Goal: Task Accomplishment & Management: Manage account settings

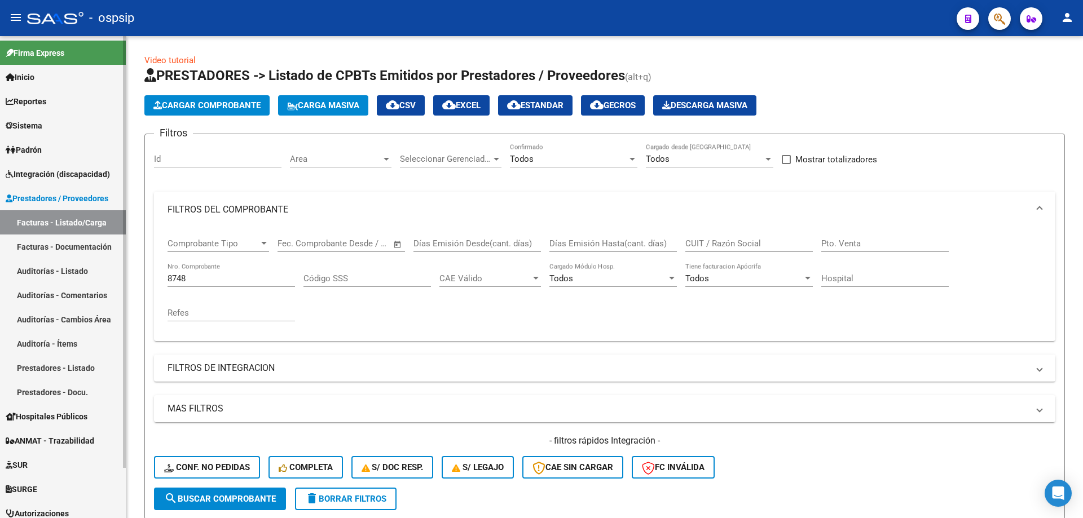
click at [47, 172] on span "Integración (discapacidad)" at bounding box center [58, 174] width 104 height 12
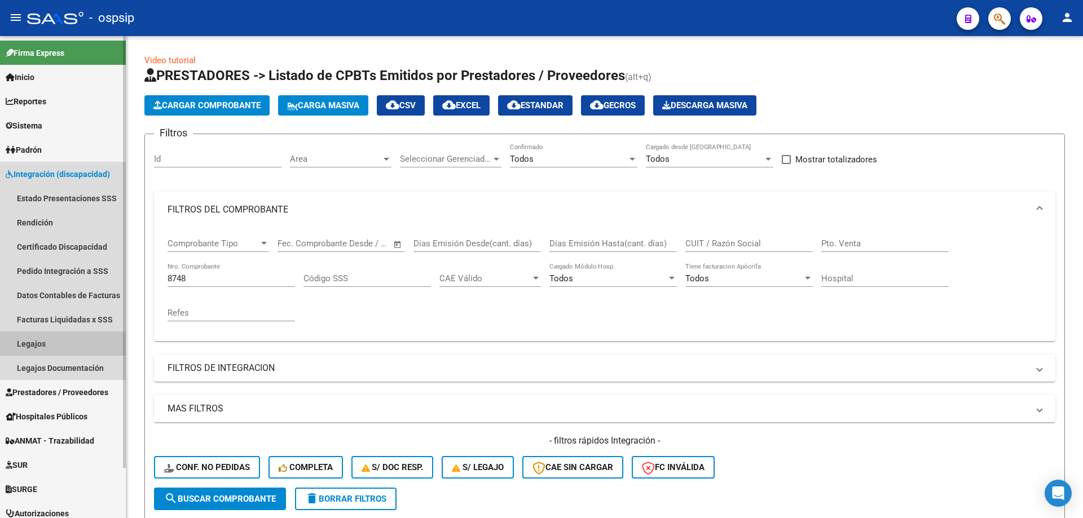
click at [32, 341] on link "Legajos" at bounding box center [63, 344] width 126 height 24
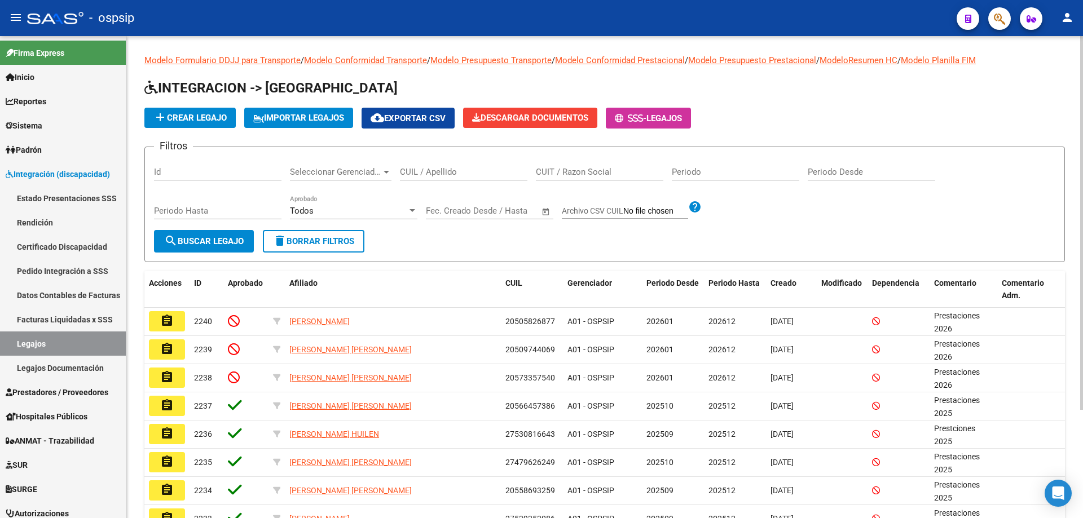
click at [257, 117] on icon at bounding box center [258, 118] width 11 height 8
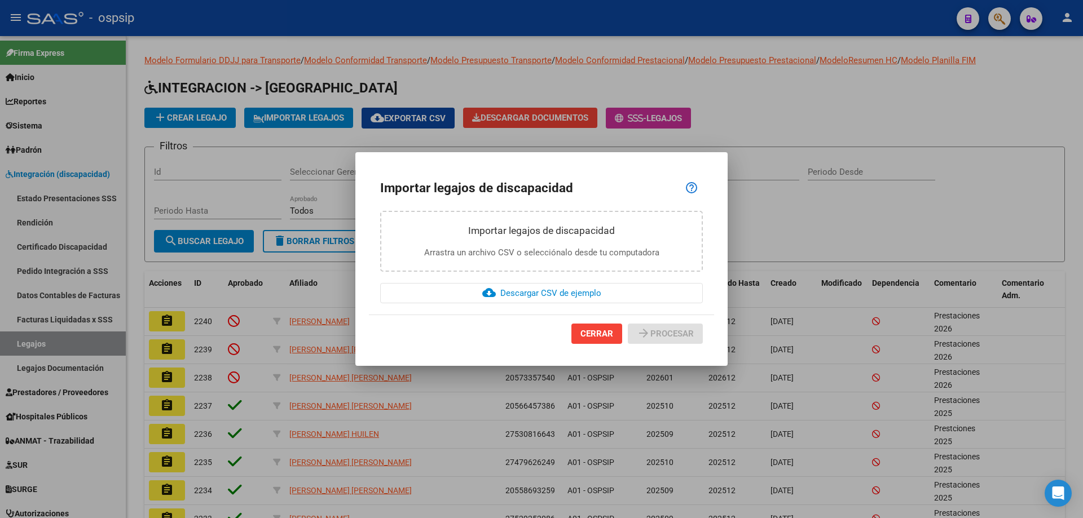
click at [605, 333] on span "CERRAR" at bounding box center [596, 334] width 33 height 10
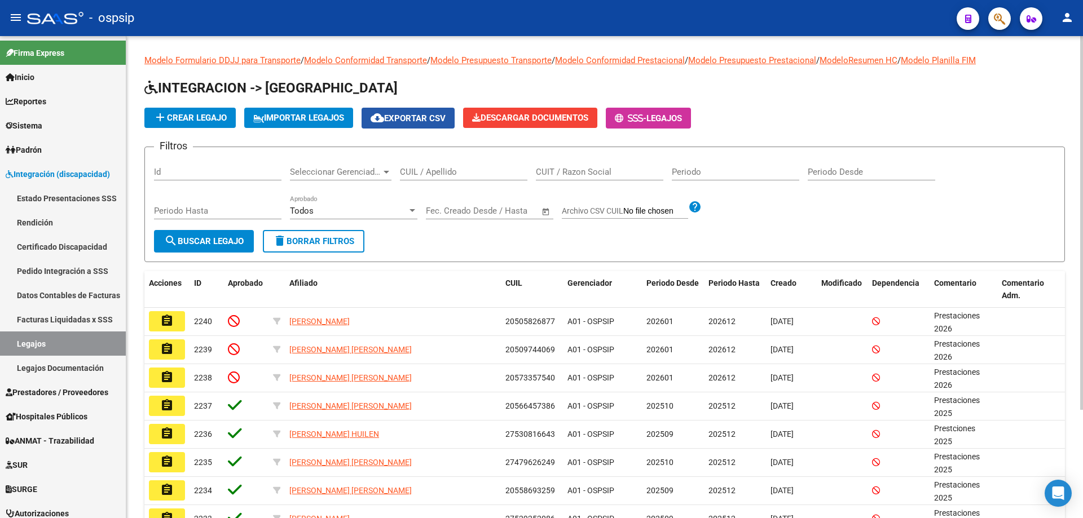
click at [384, 120] on mat-icon "cloud_download" at bounding box center [377, 118] width 14 height 14
click at [210, 214] on input "Periodo Hasta" at bounding box center [217, 211] width 127 height 10
click at [828, 172] on input "Periodo Desde" at bounding box center [870, 172] width 127 height 10
type input "202508"
click at [191, 212] on input "Periodo Hasta" at bounding box center [217, 211] width 127 height 10
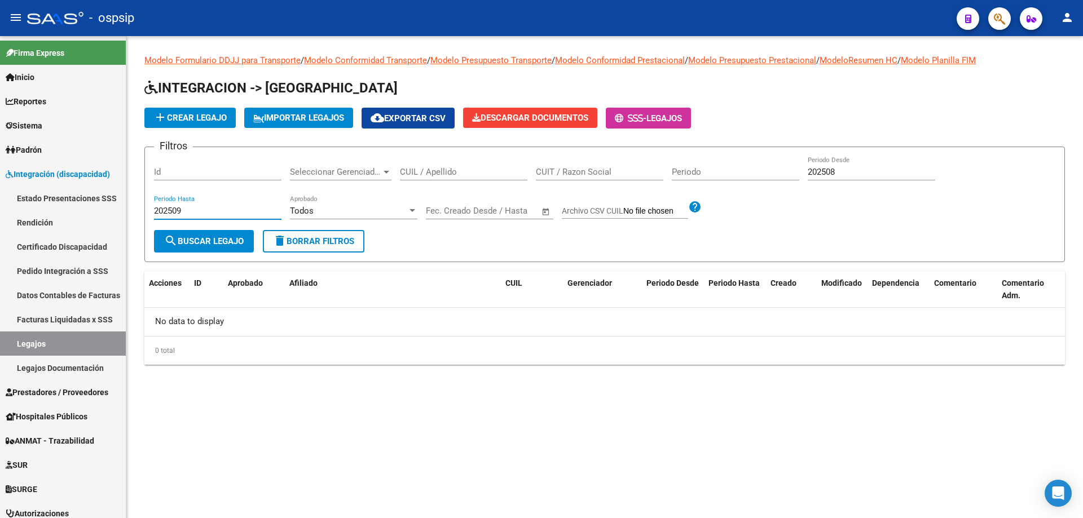
type input "202509"
click at [482, 214] on input "text" at bounding box center [509, 211] width 55 height 10
drag, startPoint x: 790, startPoint y: 163, endPoint x: 769, endPoint y: 161, distance: 20.9
click at [779, 163] on div at bounding box center [541, 259] width 1083 height 518
click at [844, 177] on input "202508" at bounding box center [870, 172] width 127 height 10
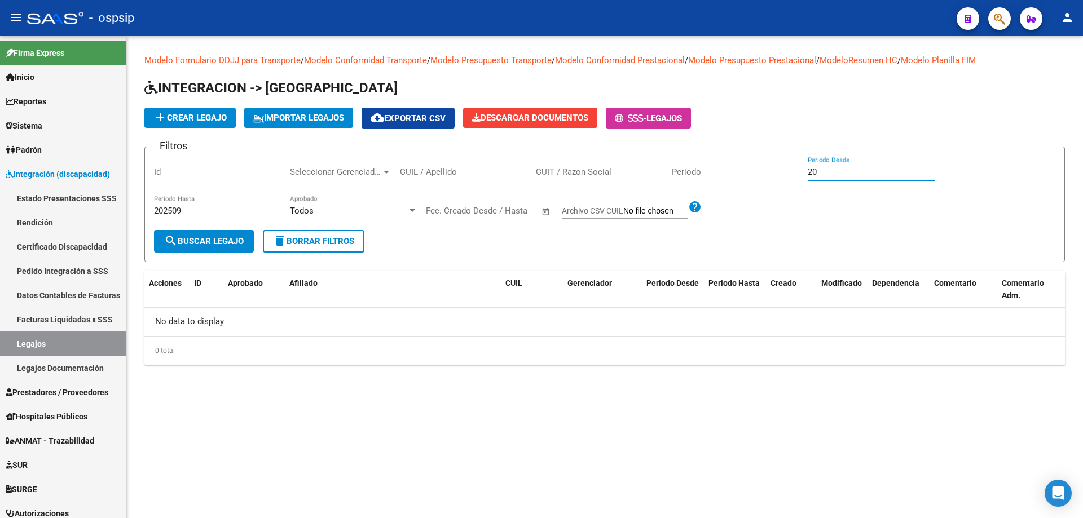
type input "2"
click at [186, 210] on input "202509" at bounding box center [217, 211] width 127 height 10
type input "2"
click at [767, 375] on div "Modelo Formulario DDJJ para Transporte / Modelo Conformidad Transporte / Modelo…" at bounding box center [604, 218] width 956 height 365
click at [475, 211] on span "–" at bounding box center [477, 211] width 6 height 10
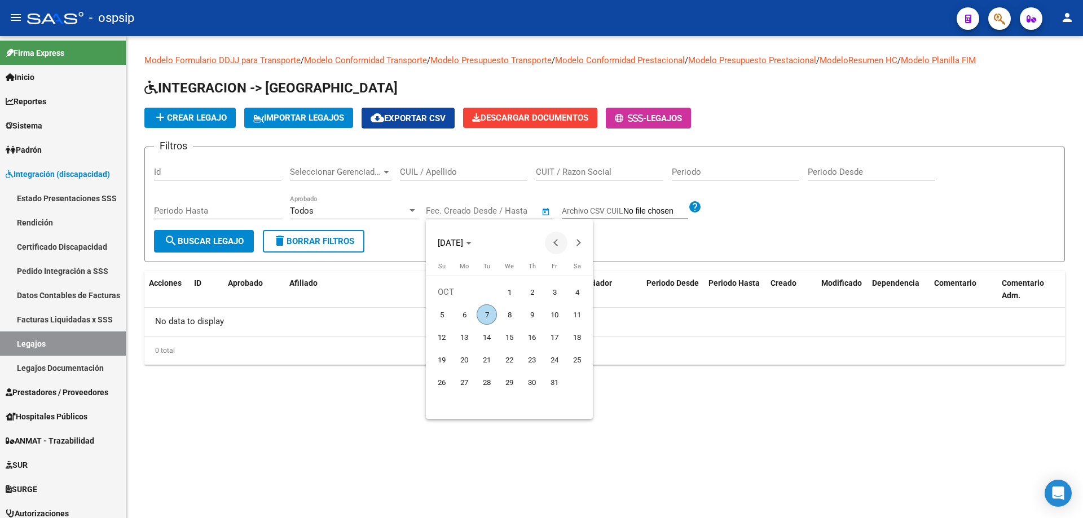
click at [559, 247] on span "Previous month" at bounding box center [556, 243] width 23 height 23
click at [844, 441] on div at bounding box center [541, 259] width 1083 height 518
click at [395, 214] on div "Todos" at bounding box center [348, 211] width 117 height 10
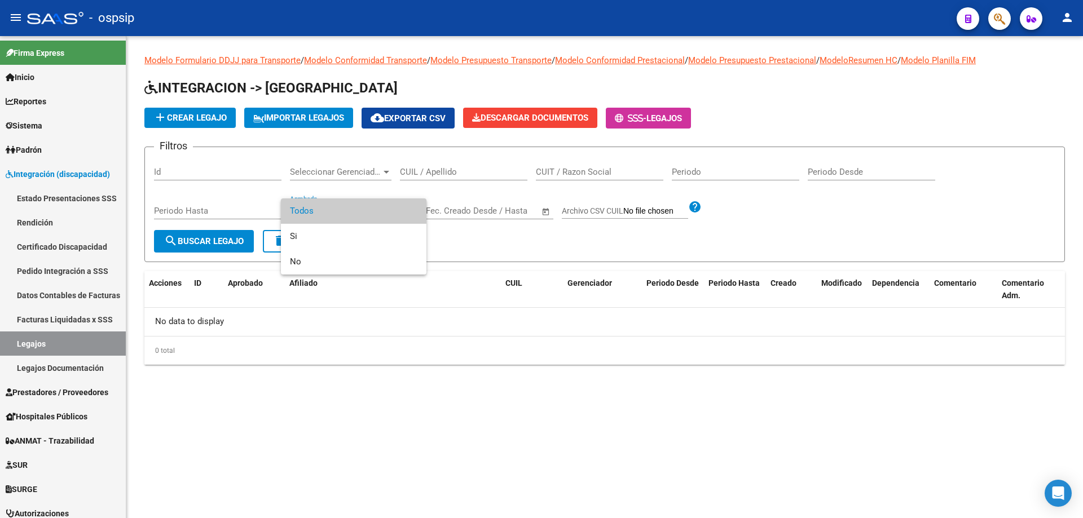
click at [395, 215] on span "Todos" at bounding box center [353, 210] width 127 height 25
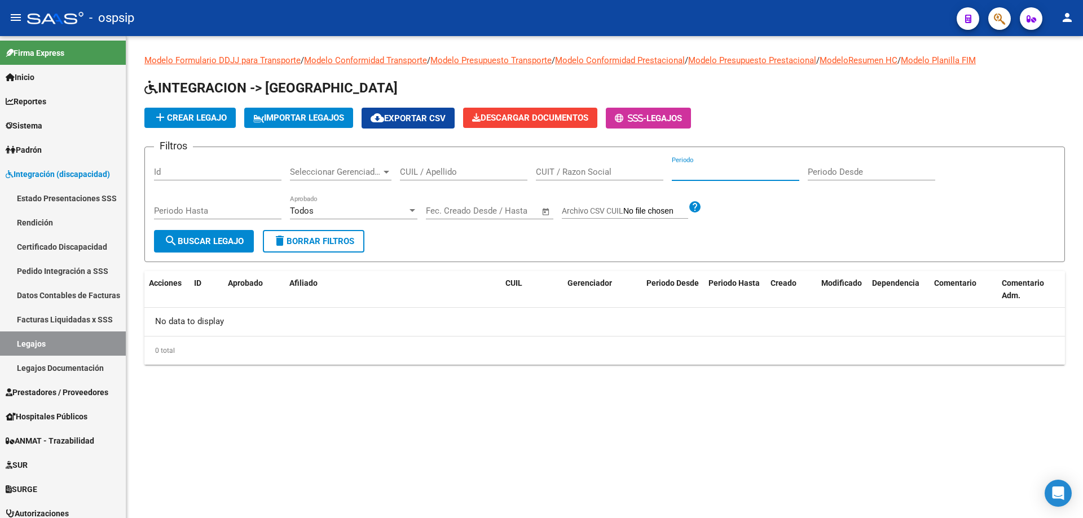
click at [684, 174] on input "Periodo" at bounding box center [735, 172] width 127 height 10
type input "2025"
click at [869, 176] on input "Periodo Desde" at bounding box center [870, 172] width 127 height 10
type input "202508"
click at [196, 216] on div "Periodo Hasta" at bounding box center [217, 207] width 127 height 24
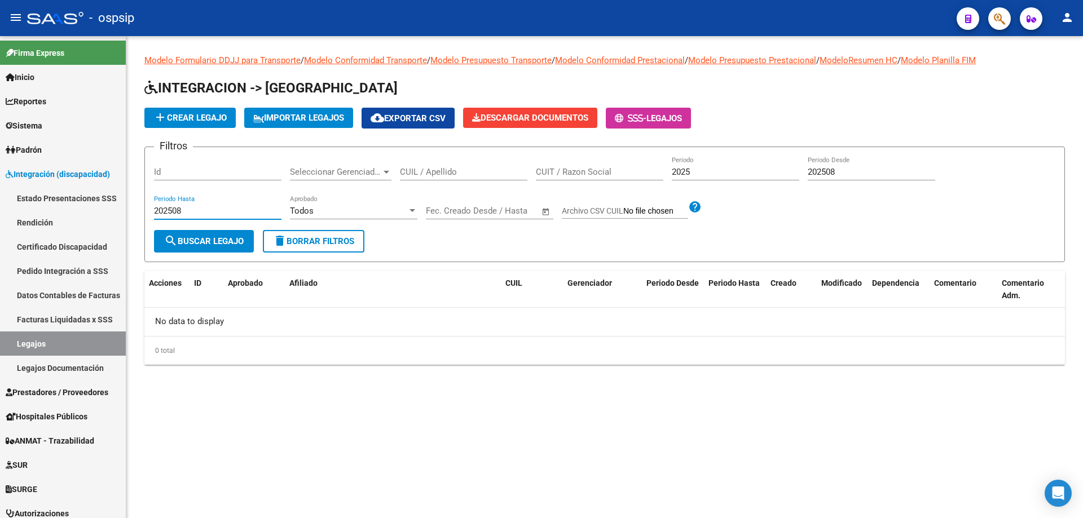
type input "202508"
click at [200, 246] on span "search Buscar Legajo" at bounding box center [204, 241] width 80 height 10
click at [843, 171] on input "202508" at bounding box center [870, 172] width 127 height 10
drag, startPoint x: 843, startPoint y: 170, endPoint x: 792, endPoint y: 173, distance: 50.9
click at [792, 173] on div "Filtros Id Seleccionar Gerenciador Seleccionar Gerenciador CUIL / Apellido CUIT…" at bounding box center [604, 193] width 901 height 74
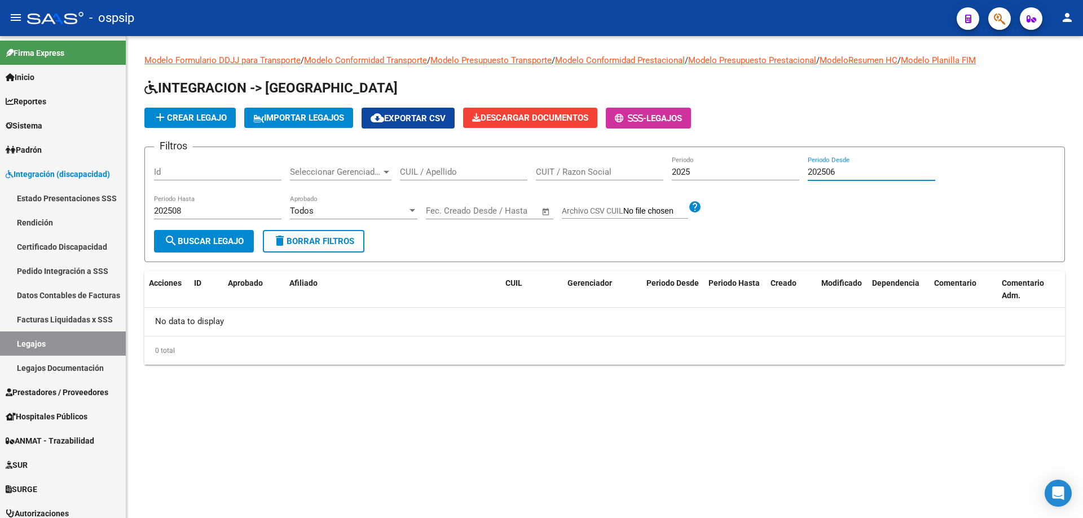
type input "202506"
click at [197, 209] on input "202508" at bounding box center [217, 211] width 127 height 10
type input "202506"
drag, startPoint x: 1082, startPoint y: 42, endPoint x: 1082, endPoint y: -68, distance: 110.5
click at [1082, 0] on html "menu - ospsip person Firma Express Inicio Calendario SSS Instructivos Contacto …" at bounding box center [541, 259] width 1083 height 518
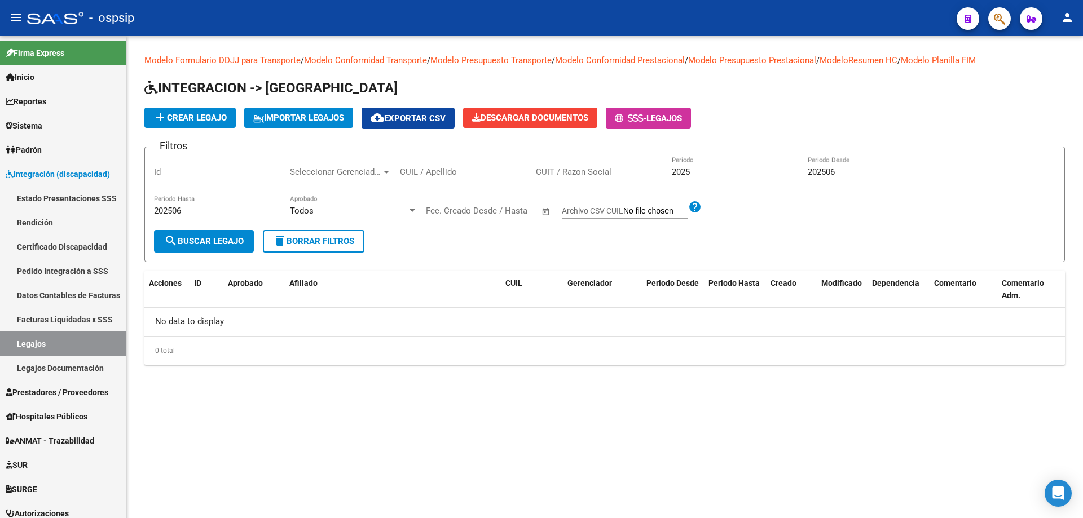
click at [375, 425] on mat-sidenav-content "Modelo Formulario DDJJ para Transporte / Modelo Conformidad Transporte / Modelo…" at bounding box center [604, 277] width 956 height 482
paste input "20501324672"
type input "20501324672"
click at [208, 245] on span "search Buscar Legajo" at bounding box center [204, 241] width 80 height 10
drag, startPoint x: 478, startPoint y: 178, endPoint x: 473, endPoint y: 169, distance: 10.8
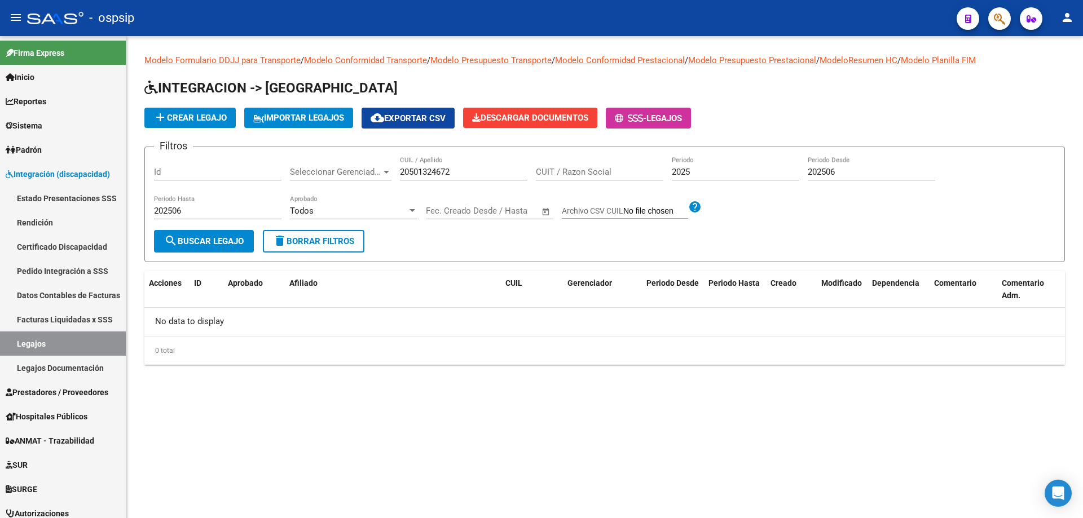
click at [479, 176] on div "20501324672 CUIL / Apellido" at bounding box center [463, 168] width 127 height 24
drag, startPoint x: 473, startPoint y: 169, endPoint x: 365, endPoint y: 161, distance: 108.0
click at [365, 161] on div "Filtros Id Seleccionar Gerenciador Seleccionar Gerenciador 20501324672 CUIL / A…" at bounding box center [604, 193] width 901 height 74
paste input "20501324672"
type input "20501324672"
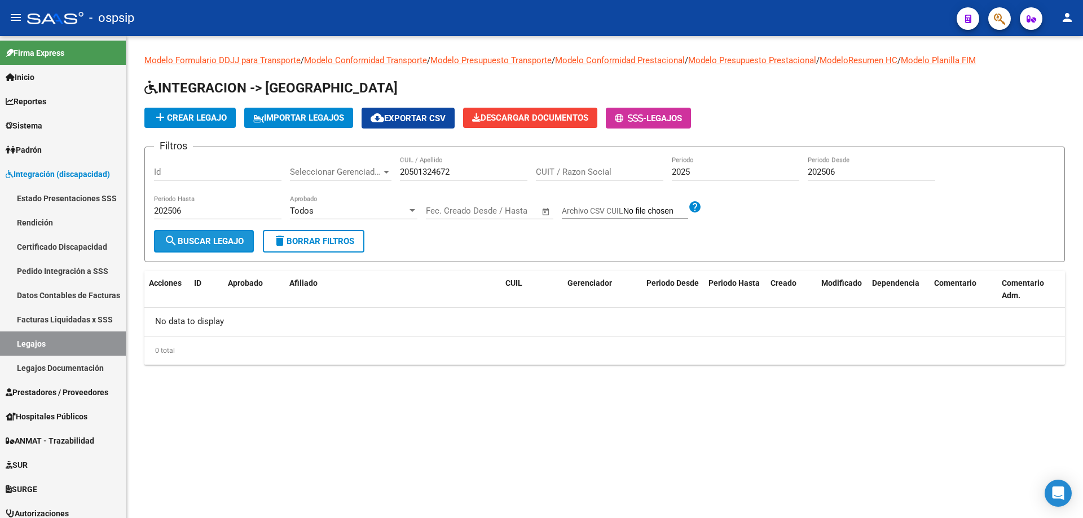
click at [220, 245] on span "search Buscar Legajo" at bounding box center [204, 241] width 80 height 10
click at [23, 341] on link "Legajos" at bounding box center [63, 344] width 126 height 24
click at [310, 240] on span "delete Borrar Filtros" at bounding box center [313, 241] width 81 height 10
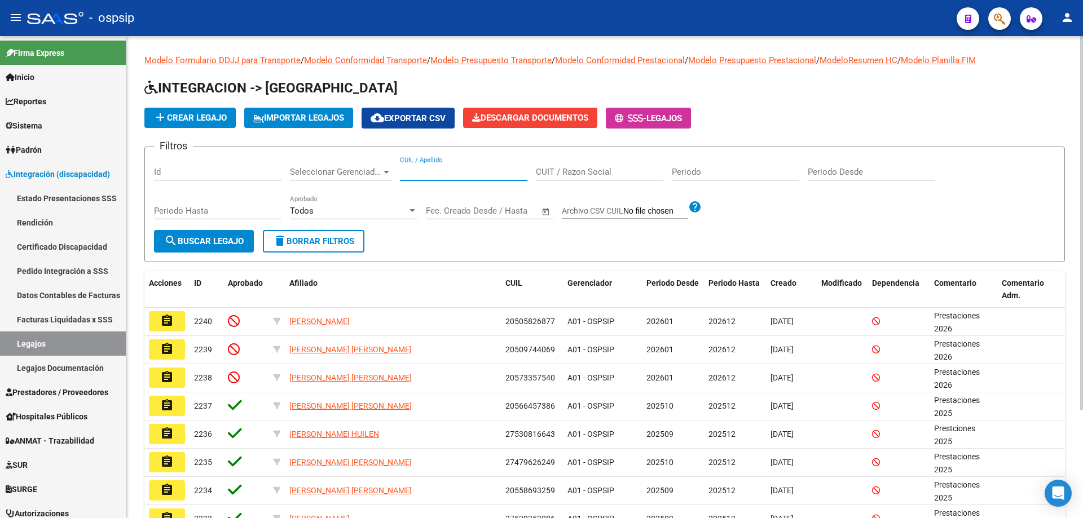
paste input "20501324672"
type input "20501324672"
click at [235, 246] on span "search Buscar Legajo" at bounding box center [204, 241] width 80 height 10
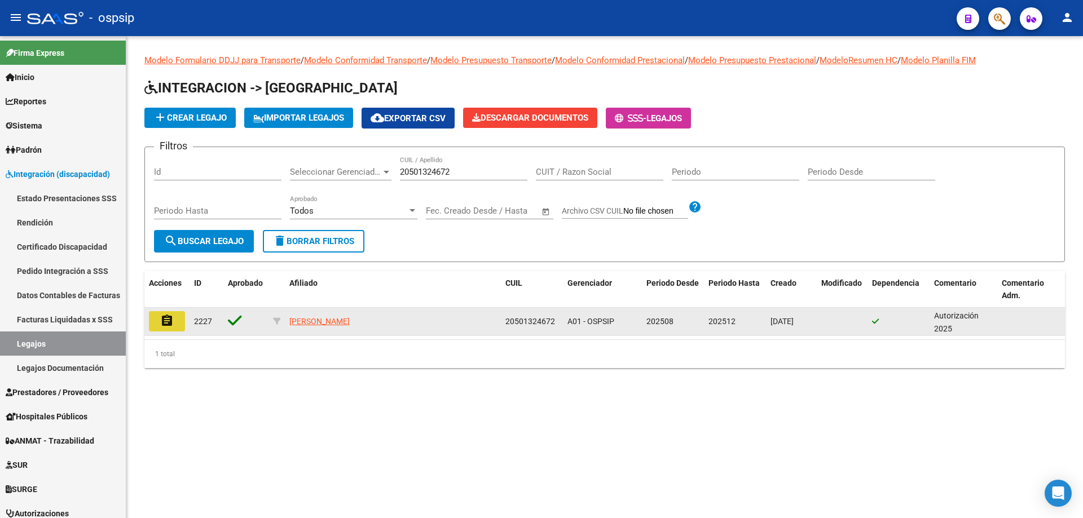
click at [167, 319] on mat-icon "assignment" at bounding box center [167, 321] width 14 height 14
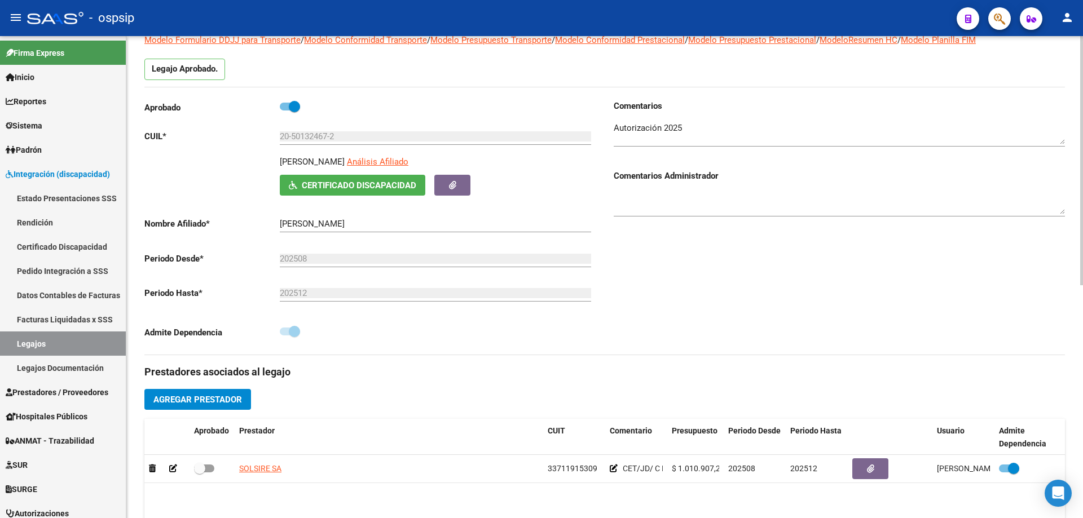
scroll to position [113, 0]
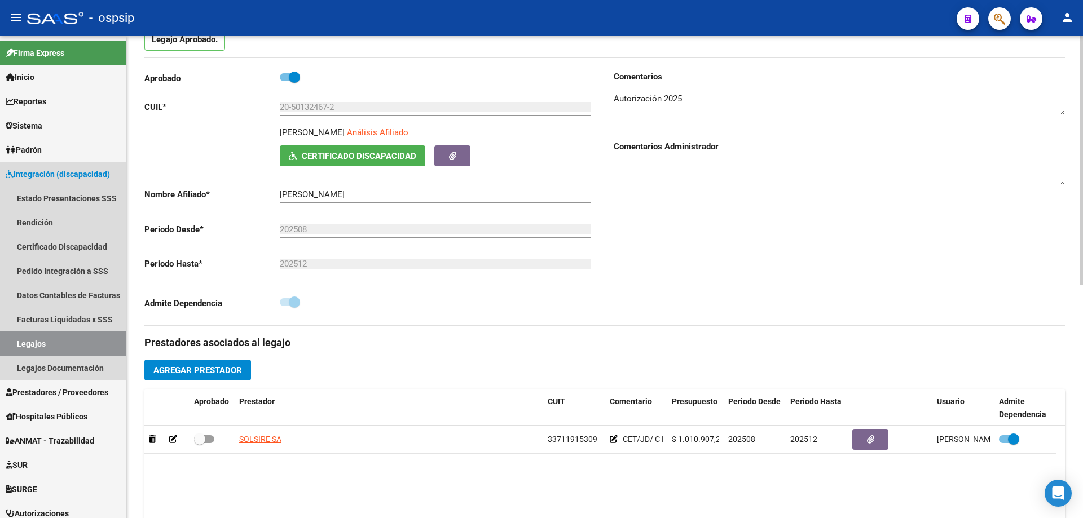
drag, startPoint x: 82, startPoint y: 348, endPoint x: 128, endPoint y: 303, distance: 64.6
click at [82, 347] on link "Legajos" at bounding box center [63, 344] width 126 height 24
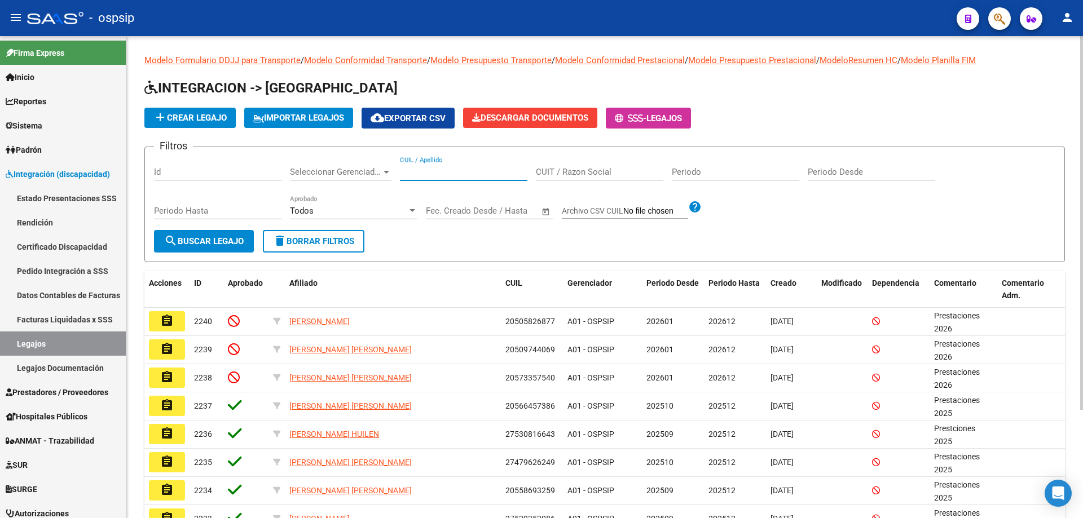
paste input "20449371624"
type input "20449371624"
click at [222, 249] on button "search Buscar Legajo" at bounding box center [204, 241] width 100 height 23
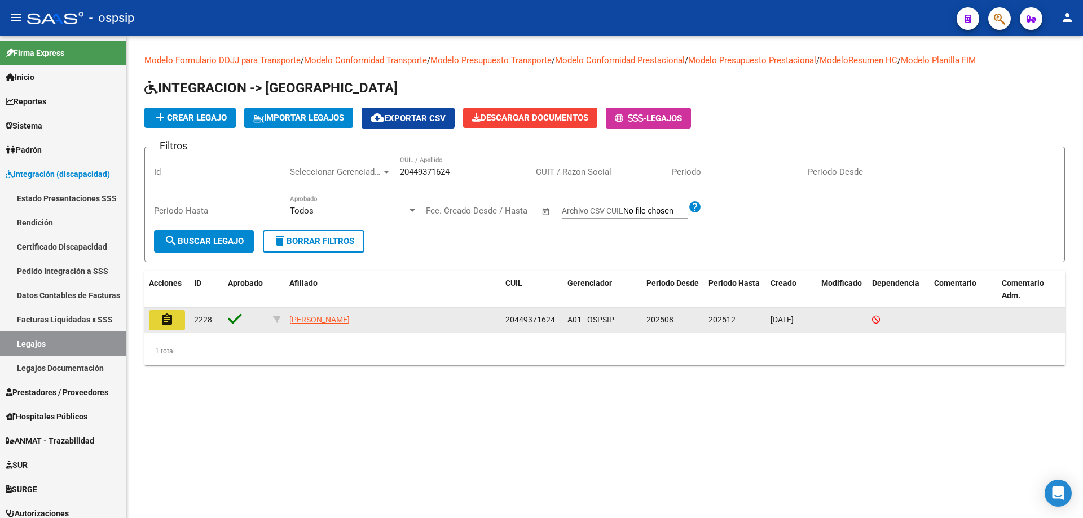
click at [180, 324] on button "assignment" at bounding box center [167, 320] width 36 height 20
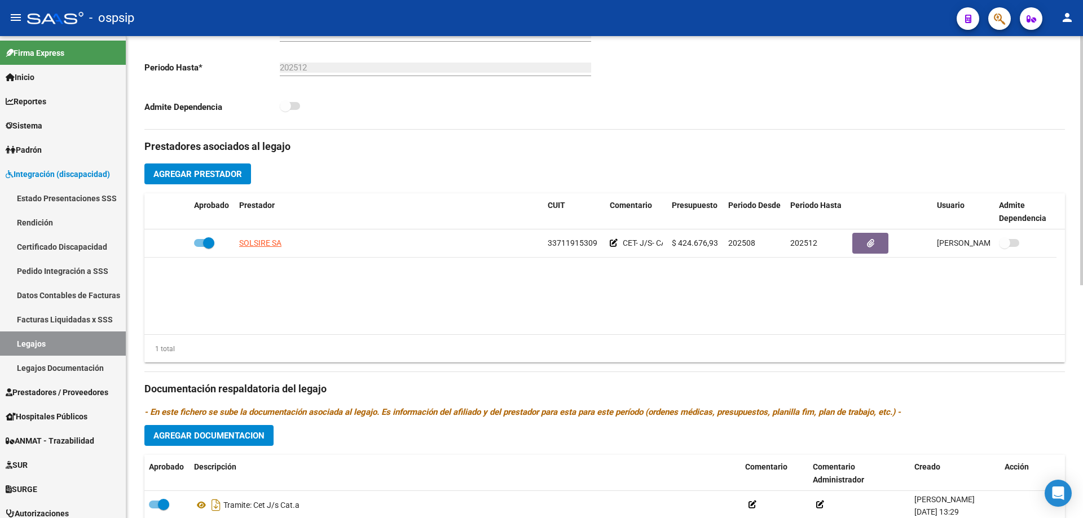
scroll to position [395, 0]
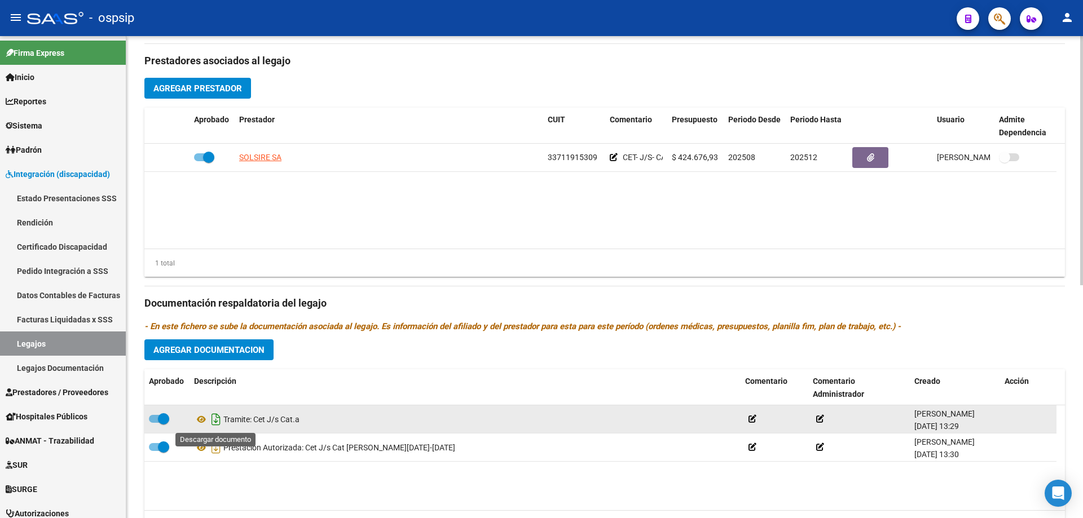
click at [219, 419] on icon "Descargar documento" at bounding box center [216, 419] width 15 height 18
click at [644, 73] on div "Prestadores asociados al legajo Agregar Prestador Aprobado Prestador CUIT Comen…" at bounding box center [604, 296] width 920 height 504
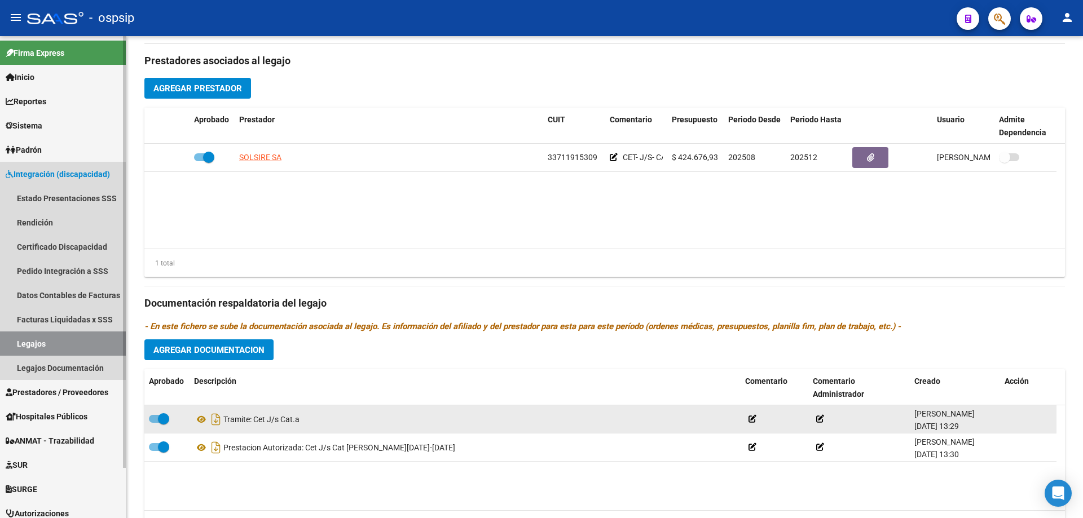
click at [34, 341] on link "Legajos" at bounding box center [63, 344] width 126 height 24
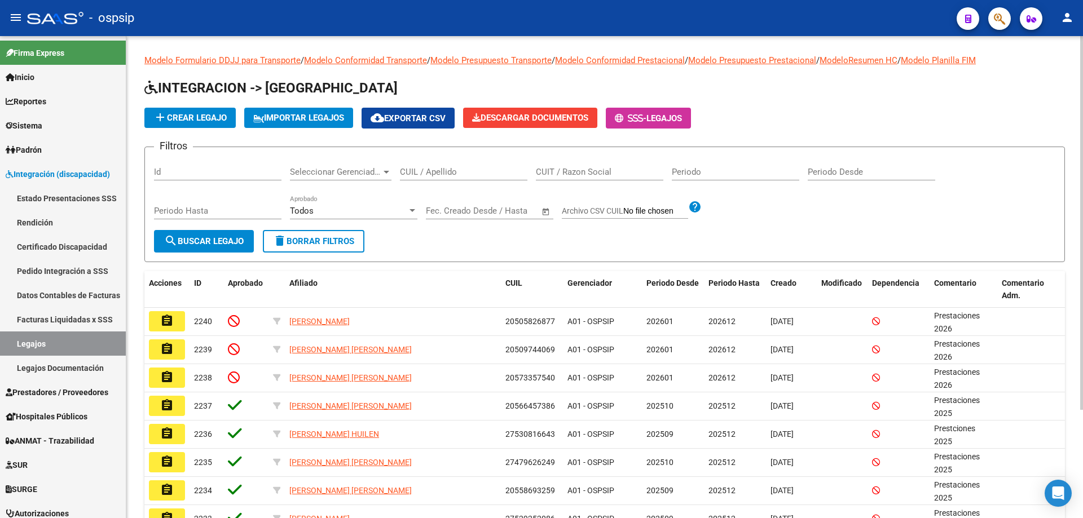
click at [416, 170] on input "CUIL / Apellido" at bounding box center [463, 172] width 127 height 10
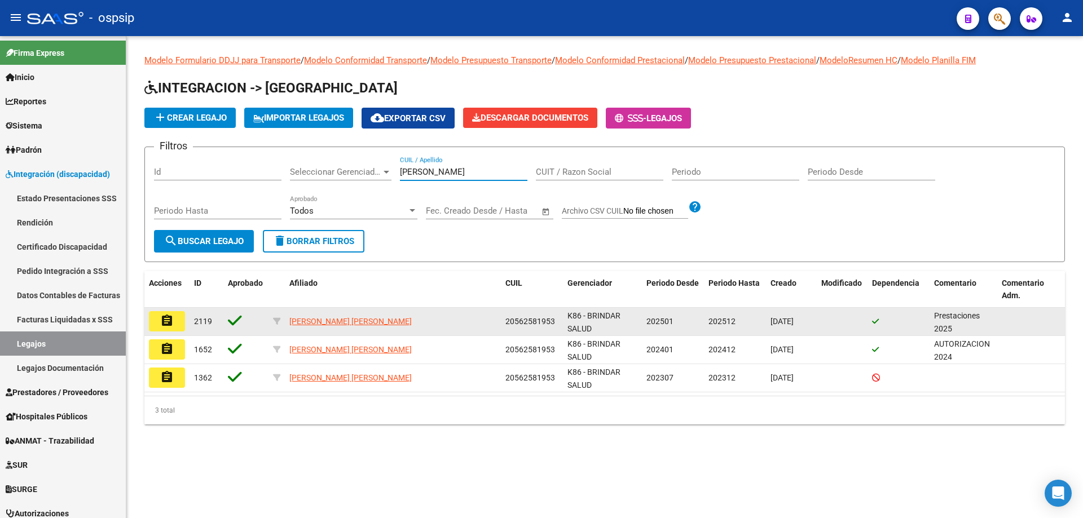
type input "[PERSON_NAME]"
click at [178, 323] on button "assignment" at bounding box center [167, 321] width 36 height 20
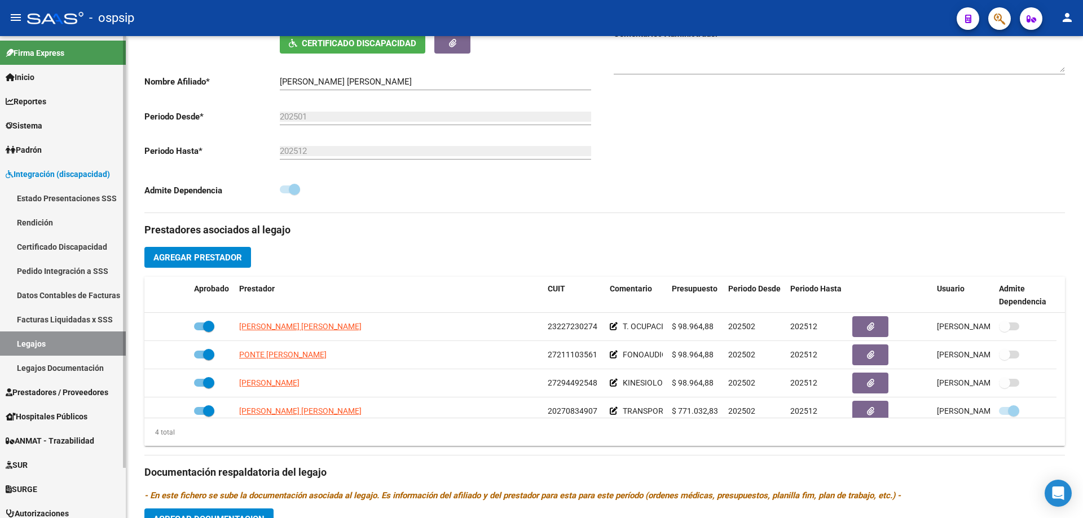
click at [64, 339] on link "Legajos" at bounding box center [63, 344] width 126 height 24
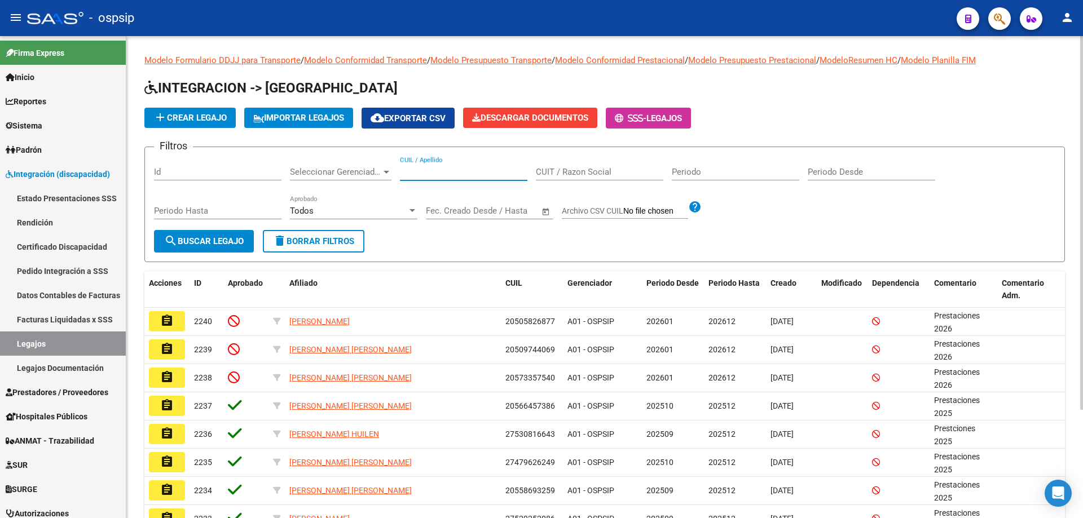
paste input "20571553032"
type input "20571553032"
click at [226, 242] on span "search Buscar Legajo" at bounding box center [204, 241] width 80 height 10
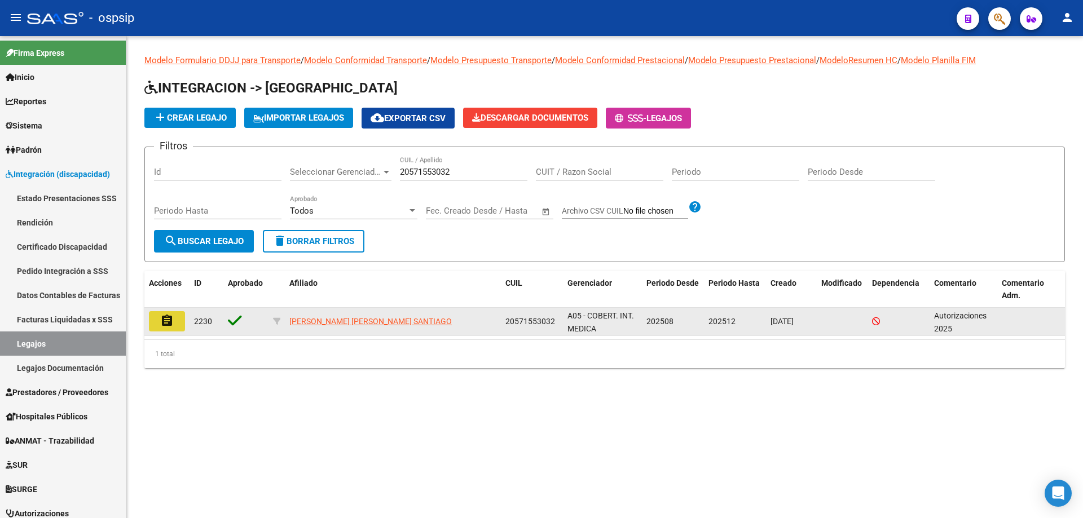
click at [176, 322] on button "assignment" at bounding box center [167, 321] width 36 height 20
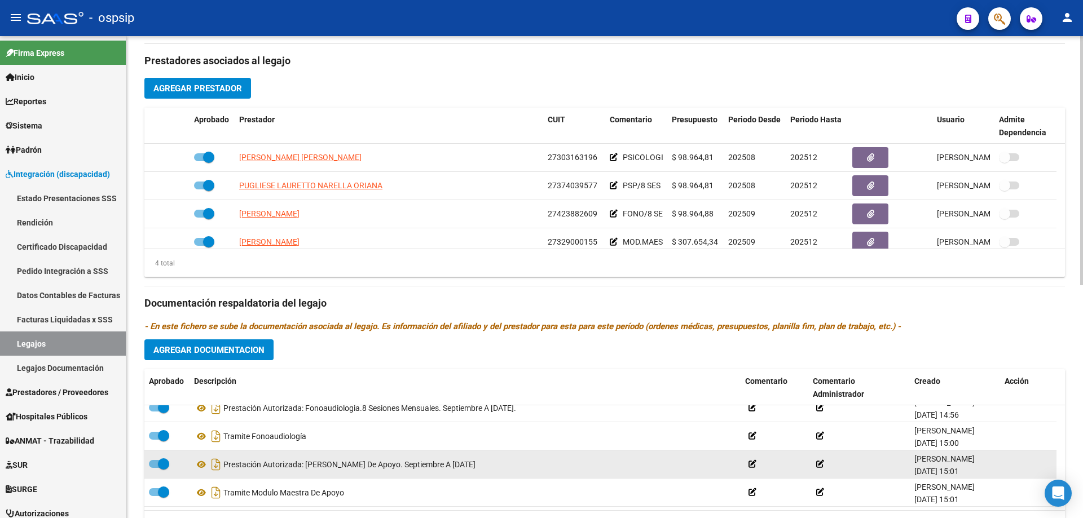
scroll to position [451, 0]
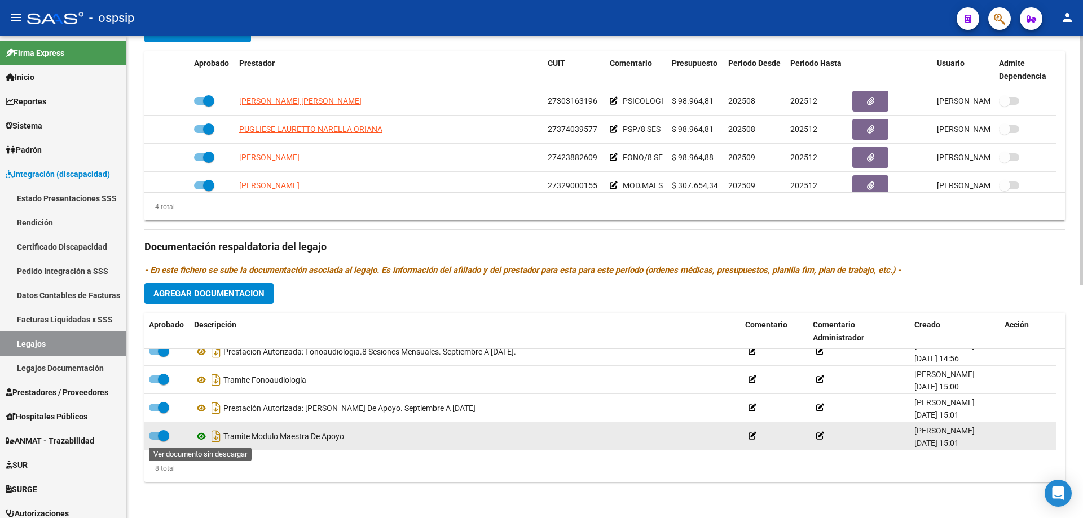
click at [202, 438] on icon at bounding box center [201, 437] width 15 height 14
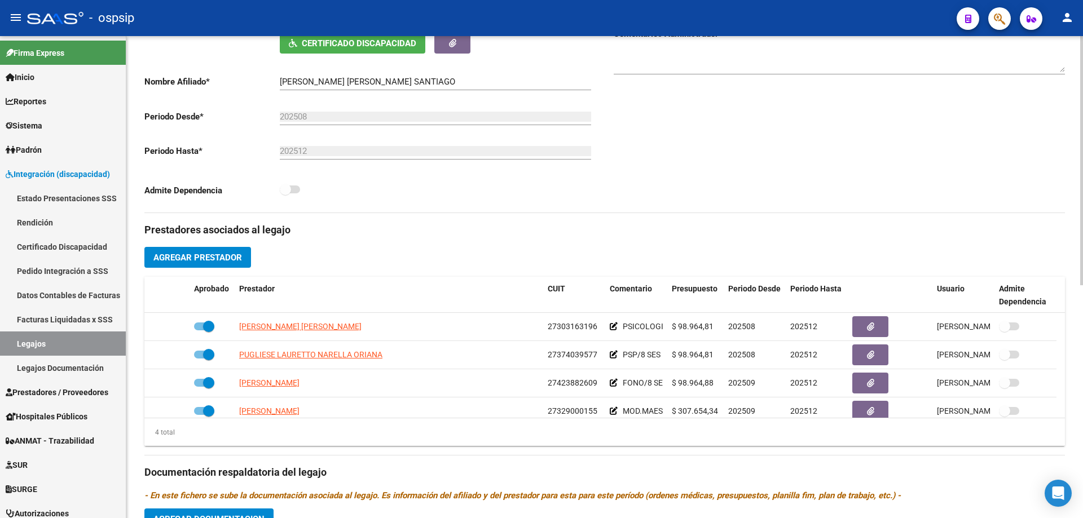
scroll to position [0, 0]
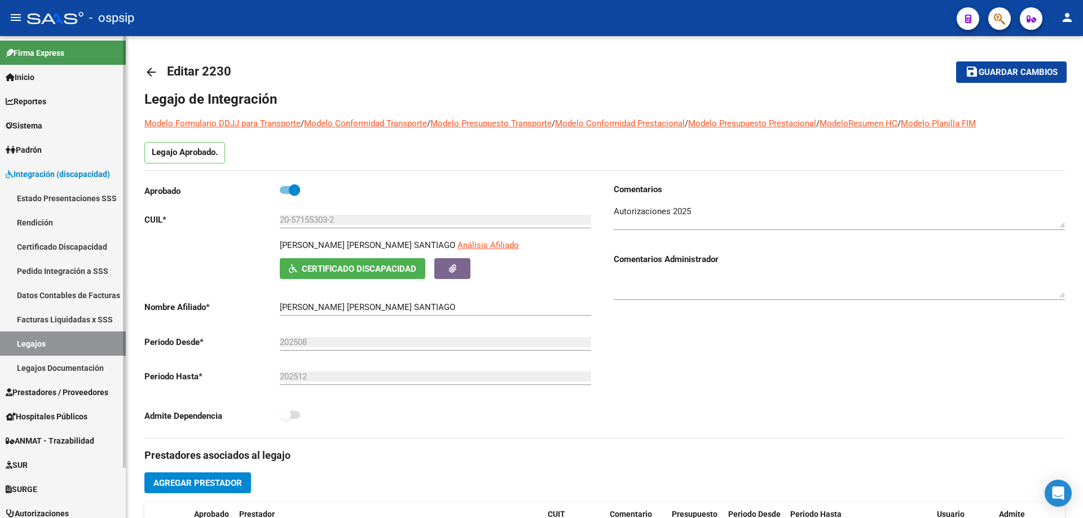
click at [80, 348] on link "Legajos" at bounding box center [63, 344] width 126 height 24
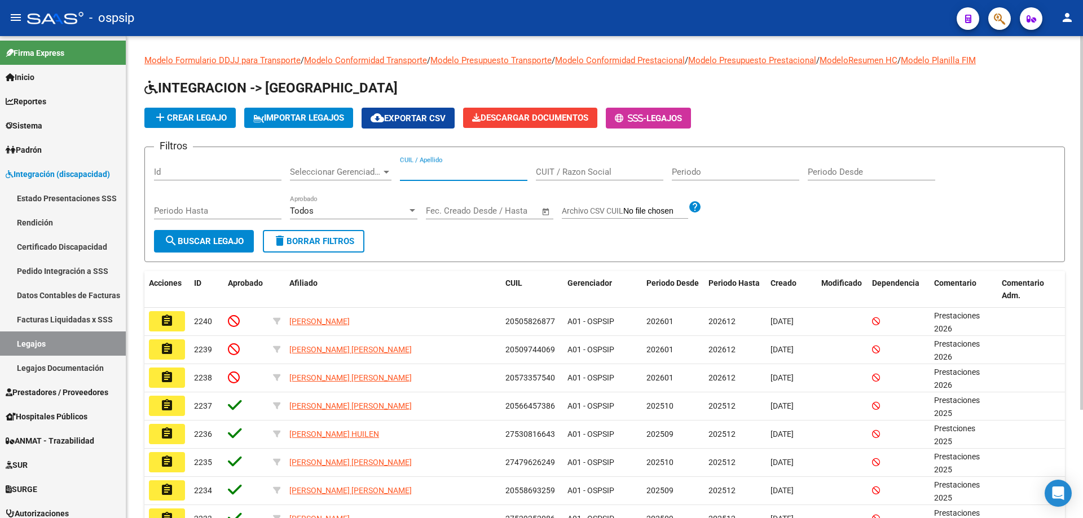
paste input "20549090800"
type input "20549090800"
click at [215, 238] on span "search Buscar Legajo" at bounding box center [204, 241] width 80 height 10
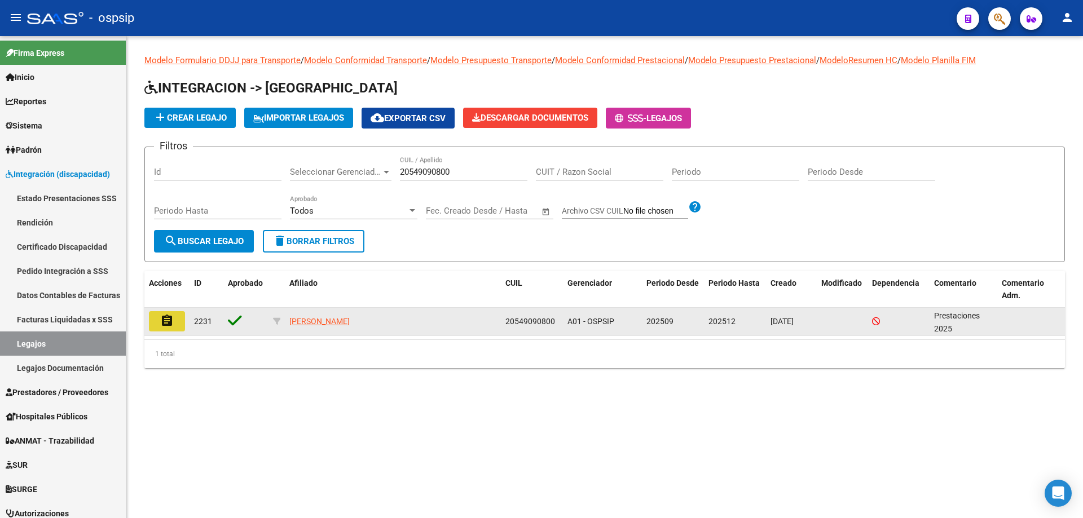
click at [160, 327] on mat-icon "assignment" at bounding box center [167, 321] width 14 height 14
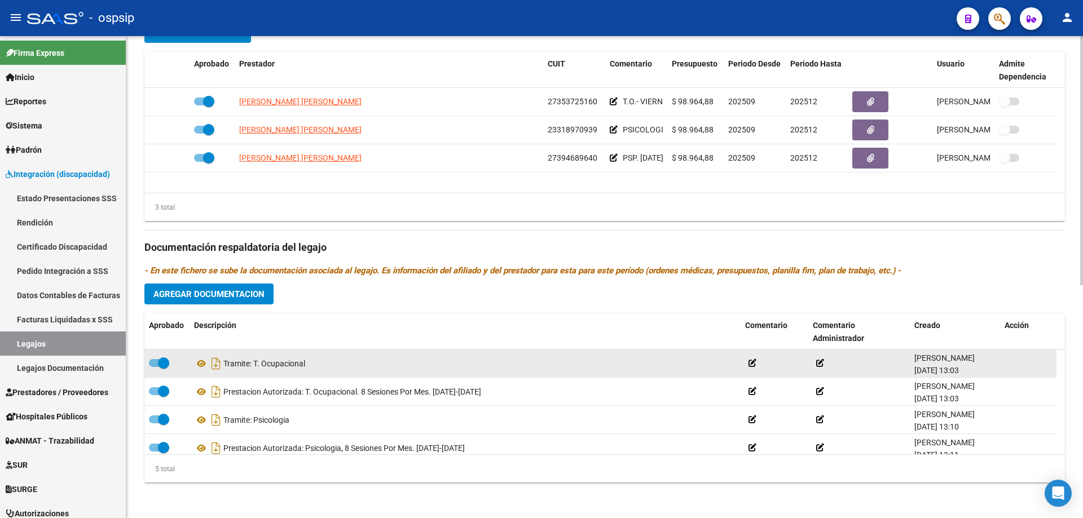
scroll to position [451, 0]
click at [215, 368] on icon "Descargar documento" at bounding box center [216, 363] width 15 height 18
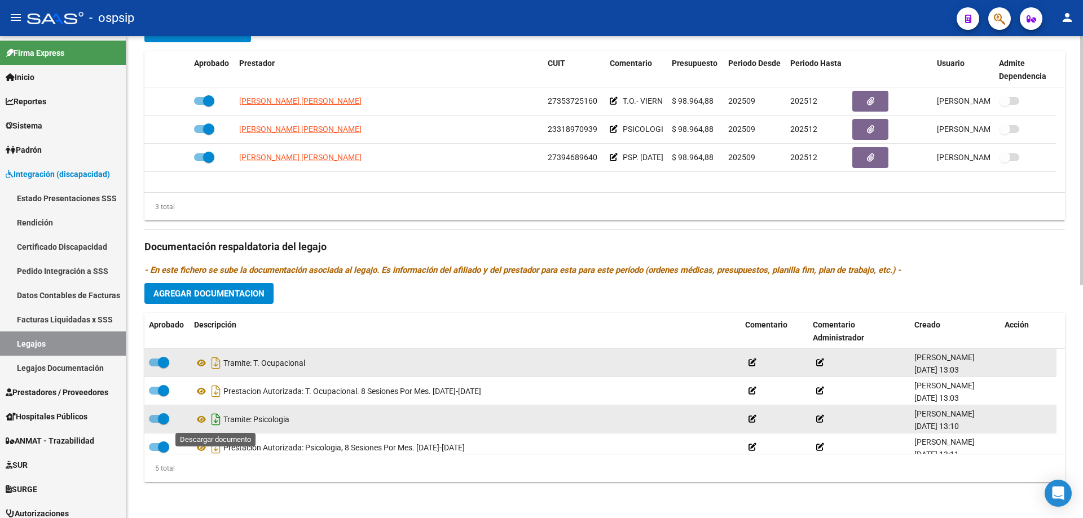
click at [219, 420] on icon "Descargar documento" at bounding box center [216, 419] width 15 height 18
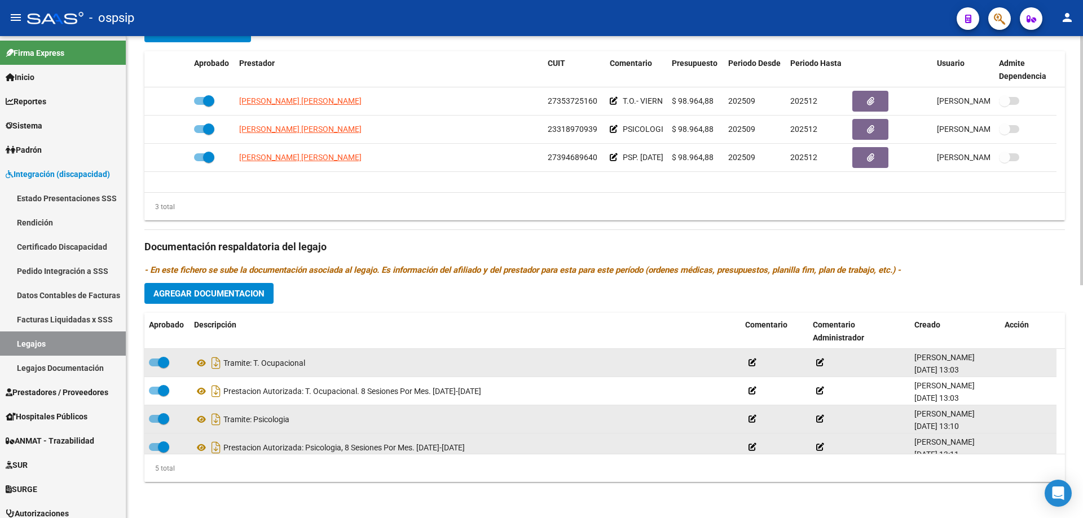
scroll to position [39, 0]
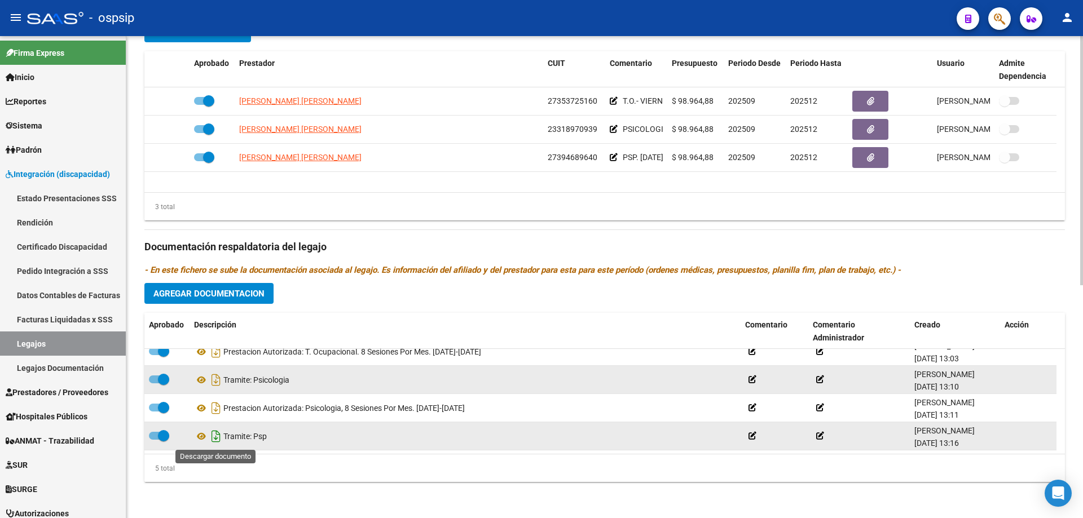
click at [215, 436] on icon "Descargar documento" at bounding box center [216, 436] width 15 height 18
click at [981, 282] on div "Prestadores asociados al legajo Agregar Prestador Aprobado Prestador CUIT Comen…" at bounding box center [604, 240] width 920 height 504
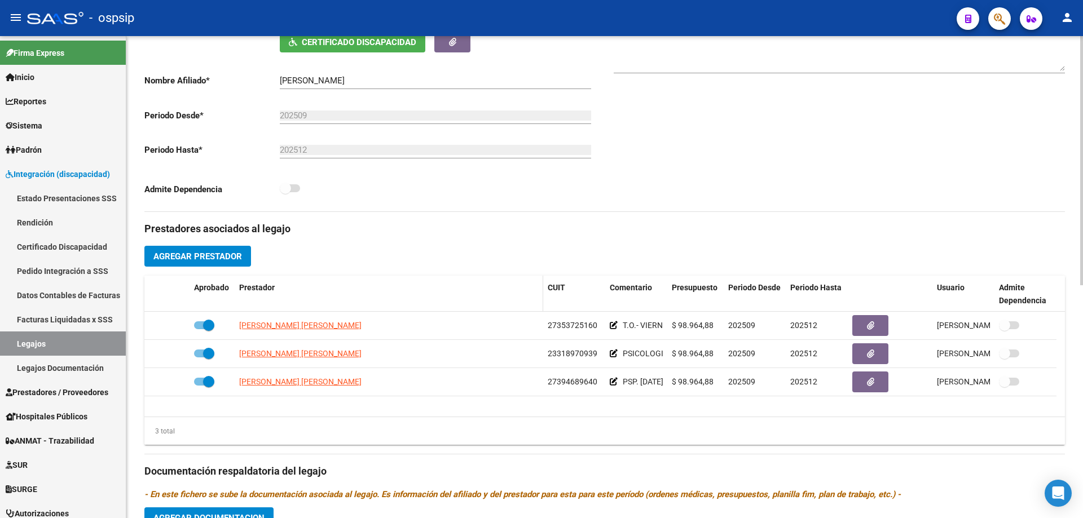
scroll to position [169, 0]
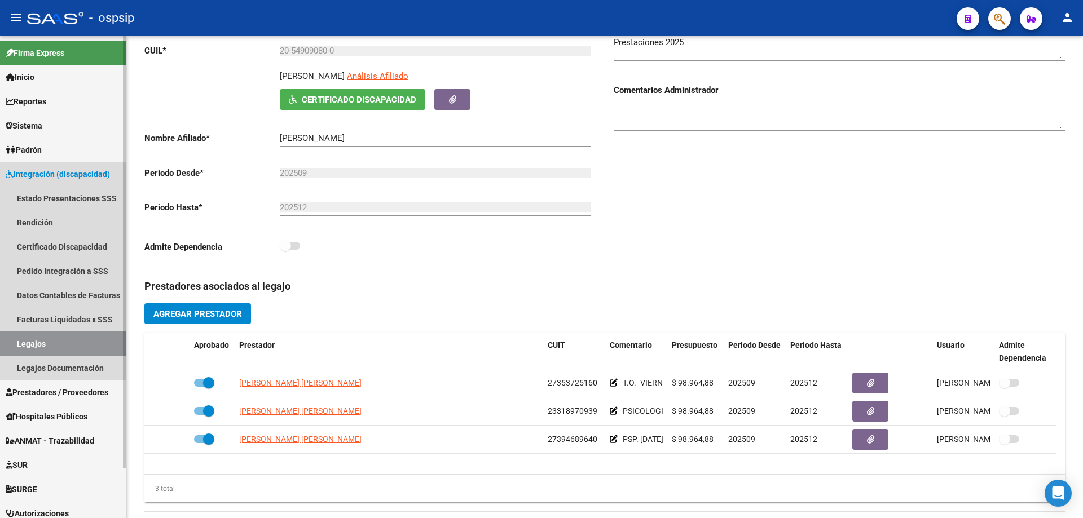
click at [60, 350] on link "Legajos" at bounding box center [63, 344] width 126 height 24
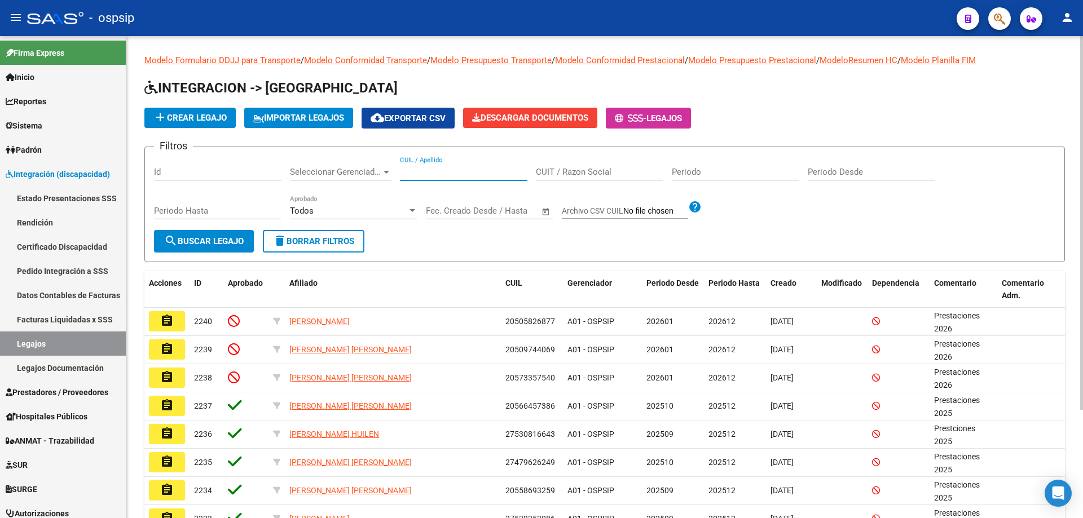
paste input "27556379829"
type input "27556379829"
click at [227, 249] on button "search Buscar Legajo" at bounding box center [204, 241] width 100 height 23
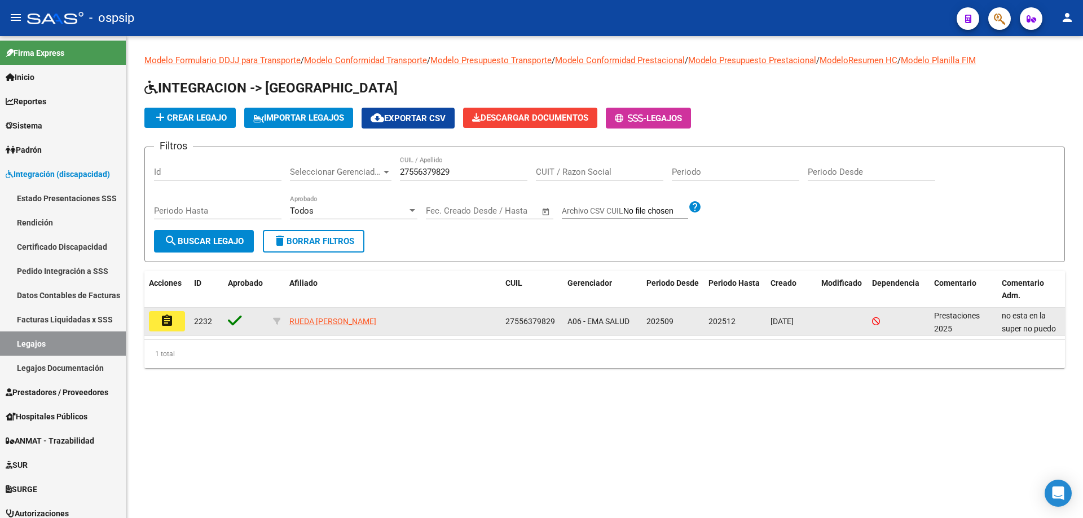
click at [161, 317] on mat-icon "assignment" at bounding box center [167, 321] width 14 height 14
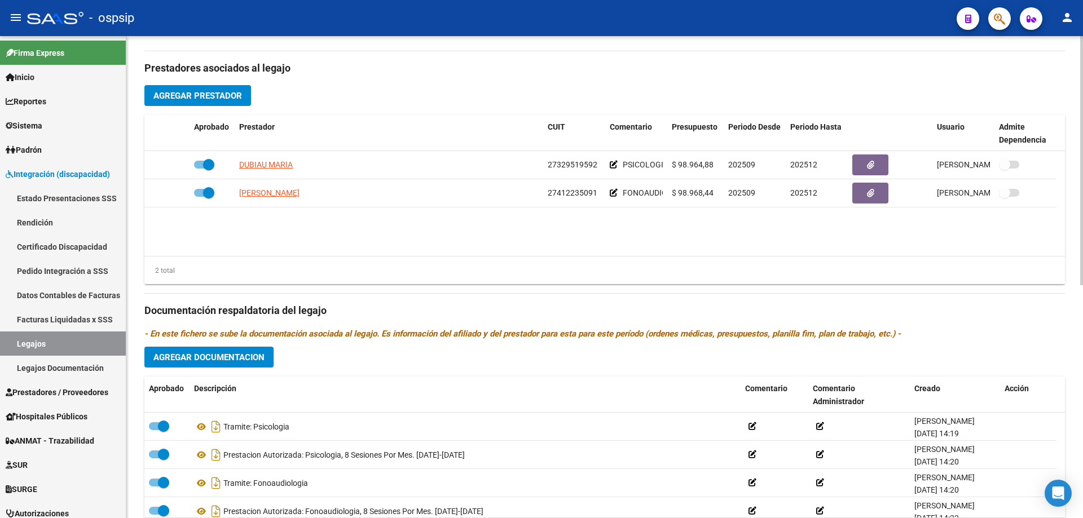
scroll to position [451, 0]
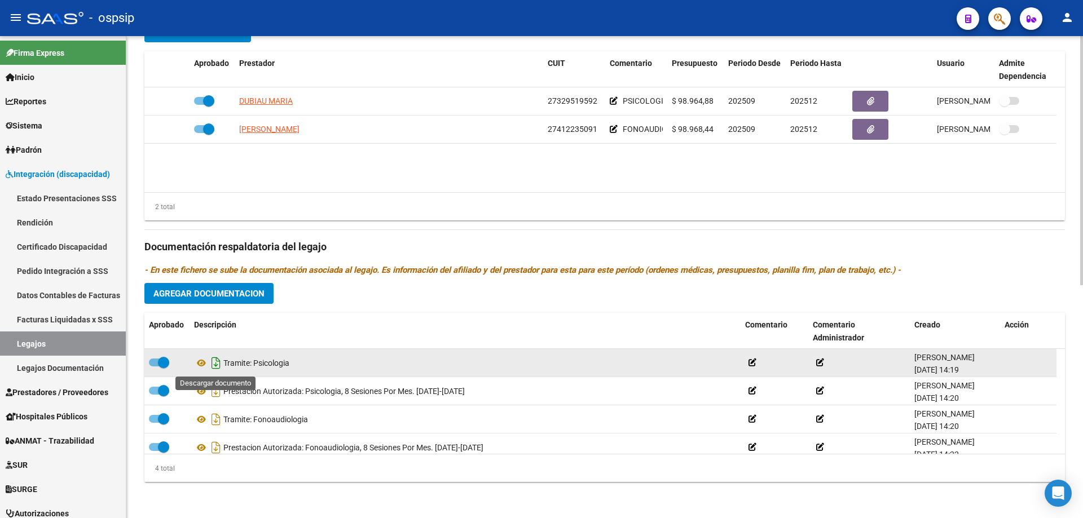
click at [217, 365] on icon "Descargar documento" at bounding box center [216, 363] width 15 height 18
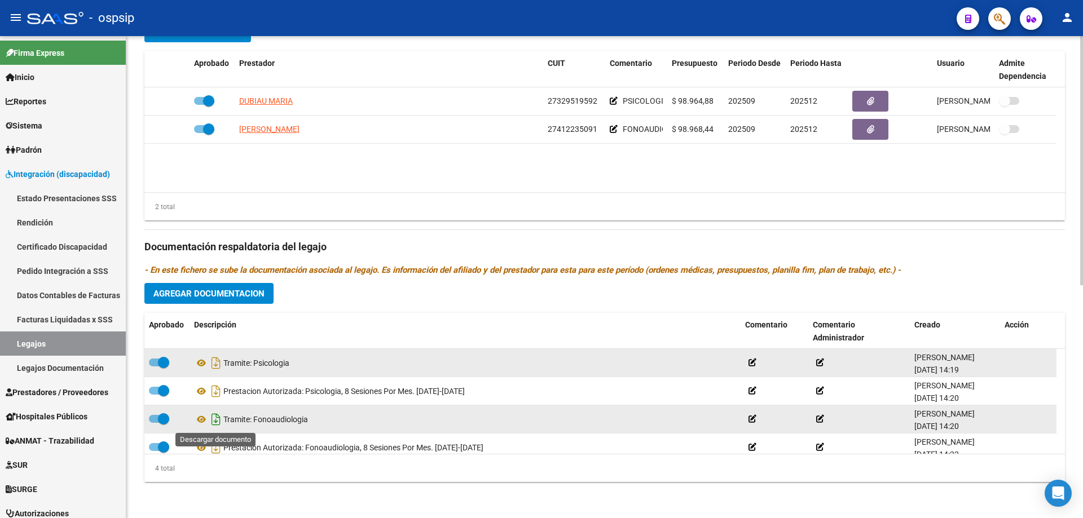
click at [210, 418] on icon "Descargar documento" at bounding box center [216, 419] width 15 height 18
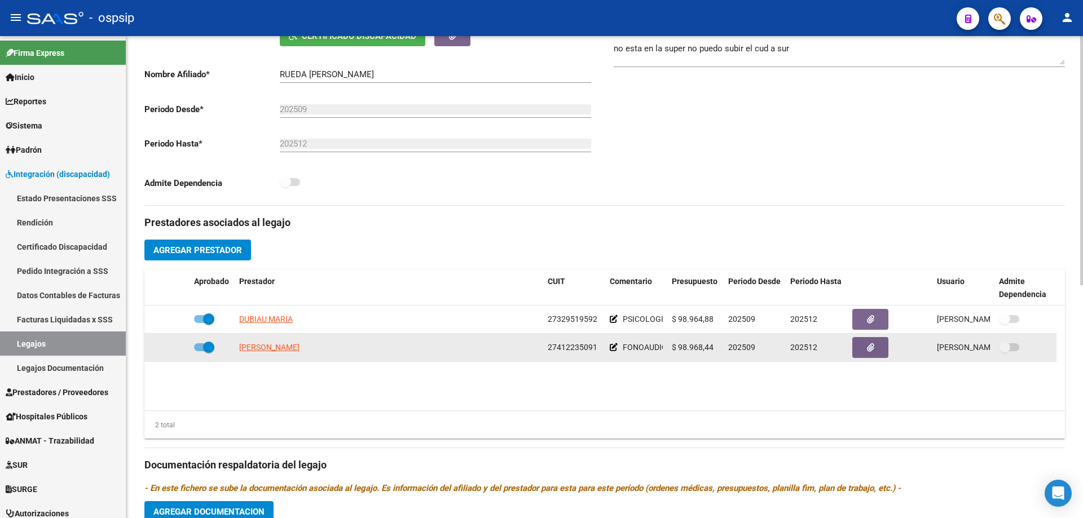
scroll to position [226, 0]
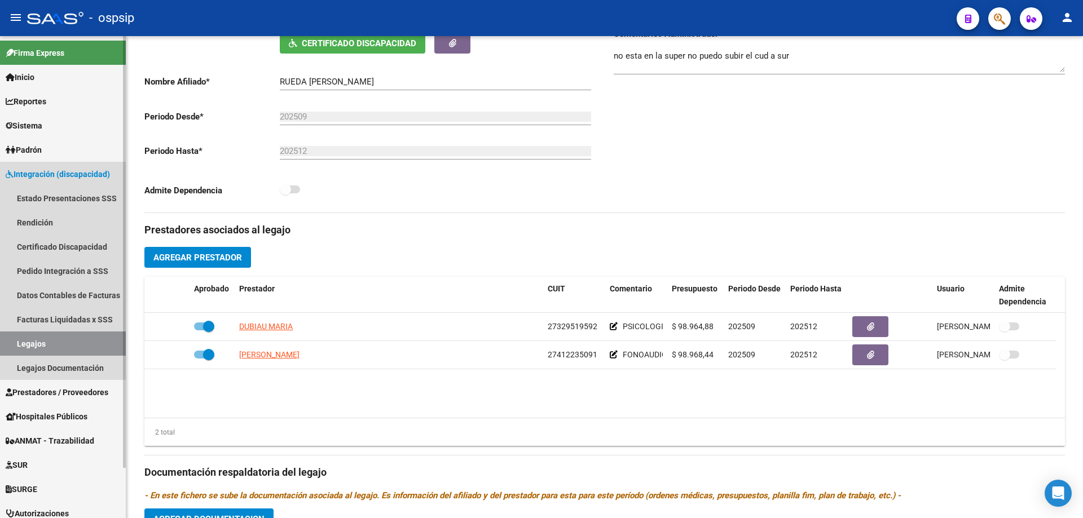
click at [28, 335] on link "Legajos" at bounding box center [63, 344] width 126 height 24
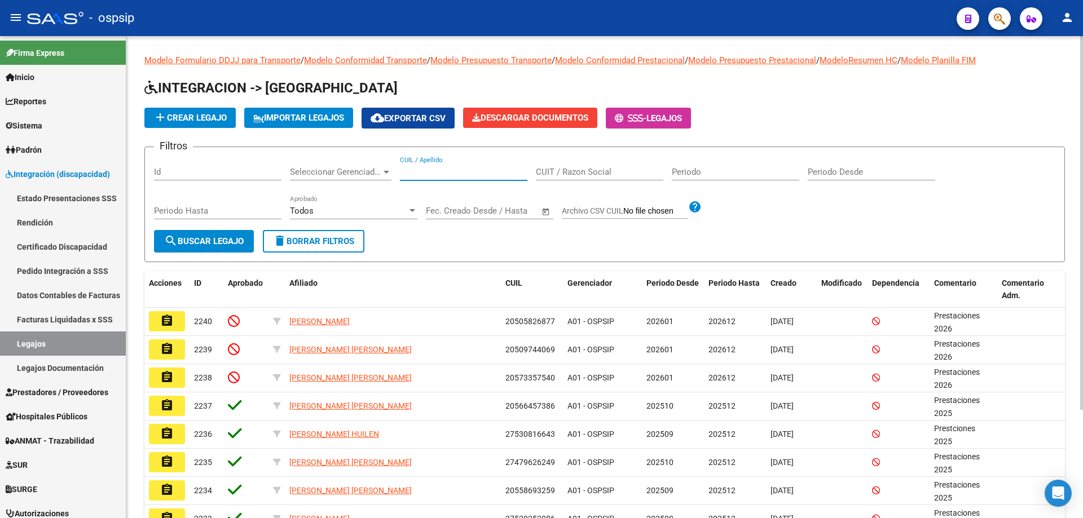
paste input "27529252086"
type input "27529252086"
click at [205, 237] on span "search Buscar Legajo" at bounding box center [204, 241] width 80 height 10
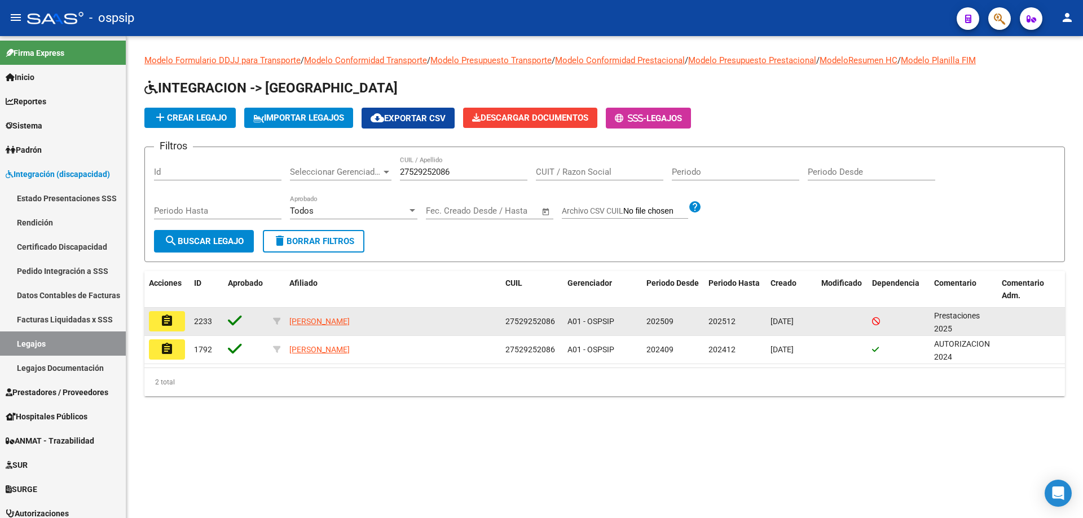
click at [164, 325] on mat-icon "assignment" at bounding box center [167, 321] width 14 height 14
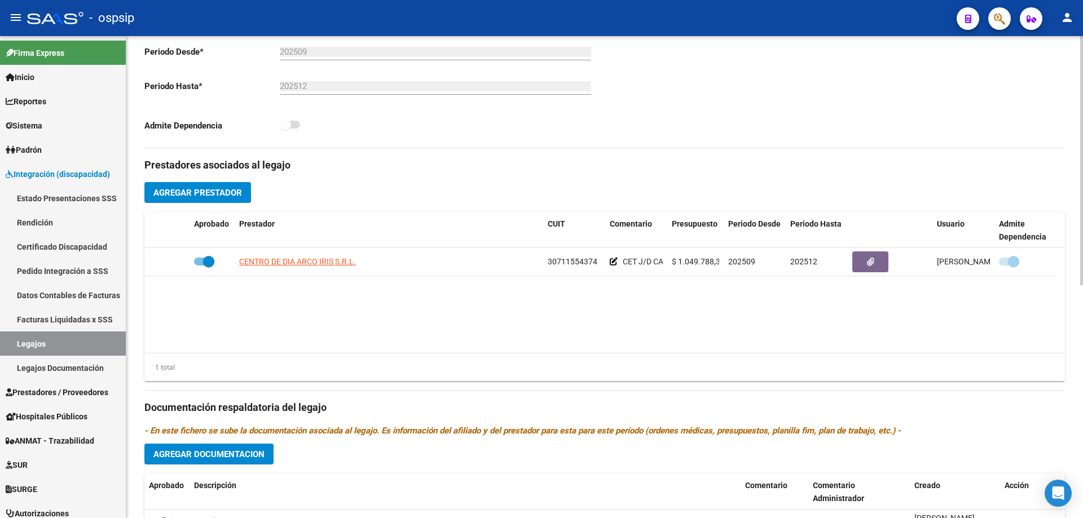
scroll to position [395, 0]
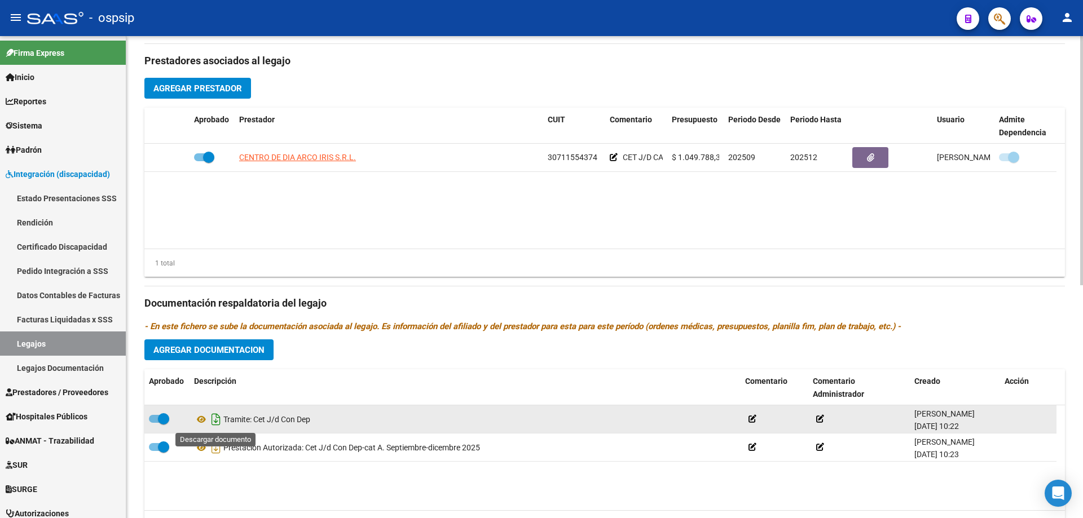
click at [215, 420] on icon "Descargar documento" at bounding box center [216, 419] width 15 height 18
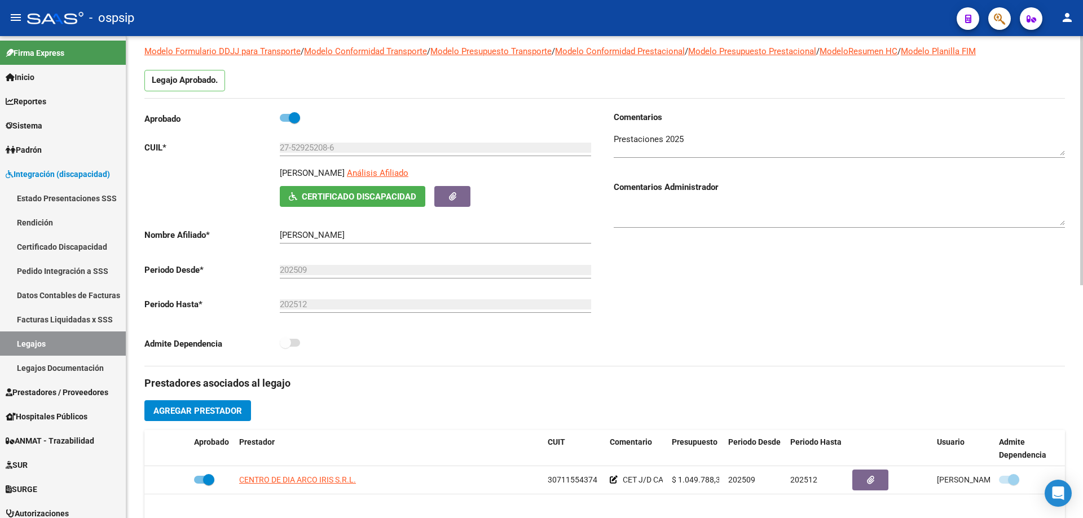
scroll to position [56, 0]
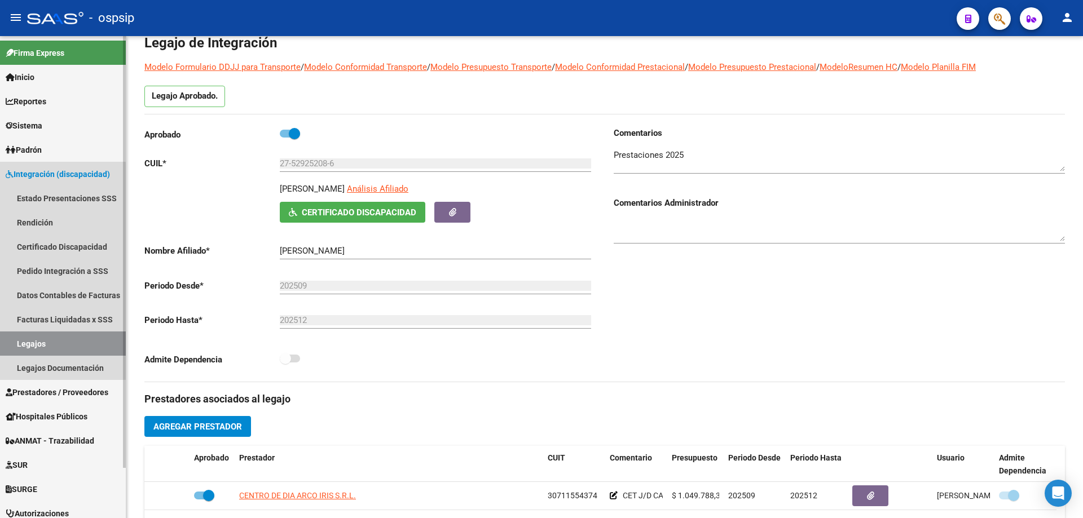
click at [32, 345] on link "Legajos" at bounding box center [63, 344] width 126 height 24
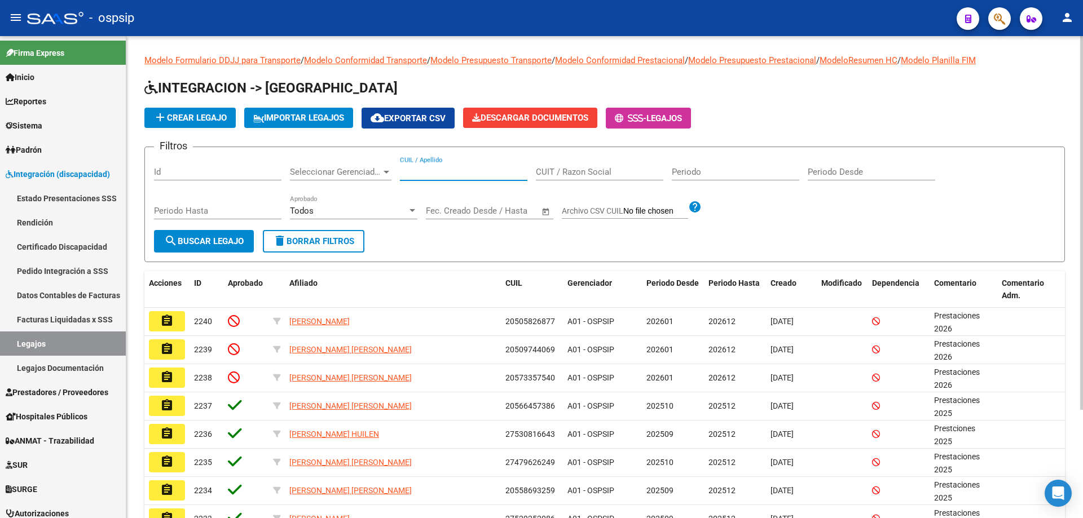
paste input "20558693259"
type input "20558693259"
click at [181, 237] on span "search Buscar Legajo" at bounding box center [204, 241] width 80 height 10
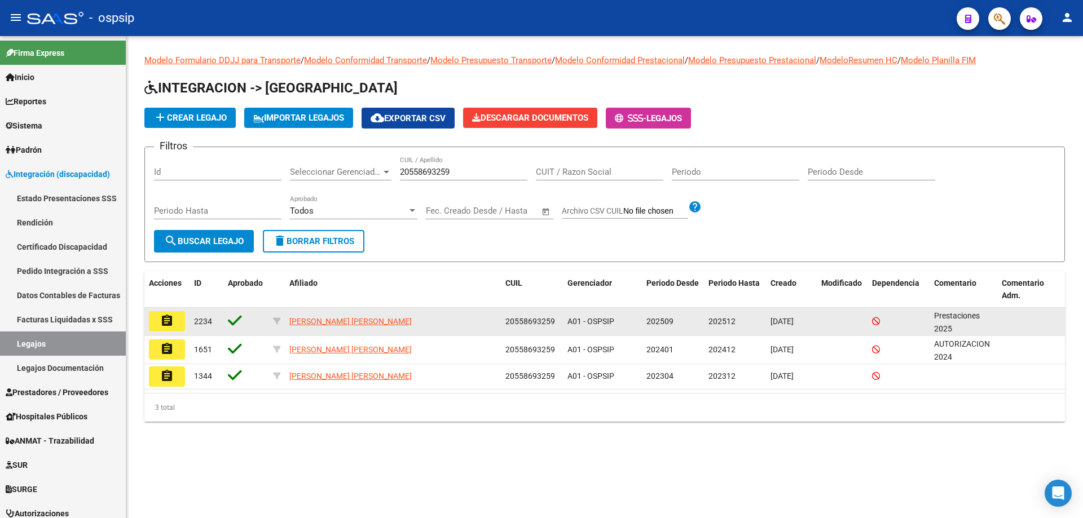
click at [169, 324] on mat-icon "assignment" at bounding box center [167, 321] width 14 height 14
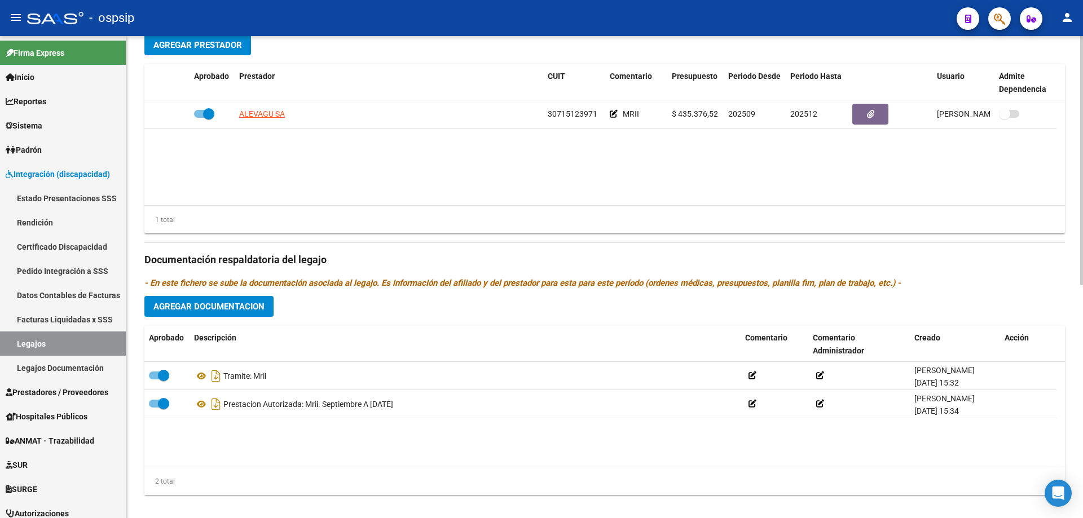
scroll to position [451, 0]
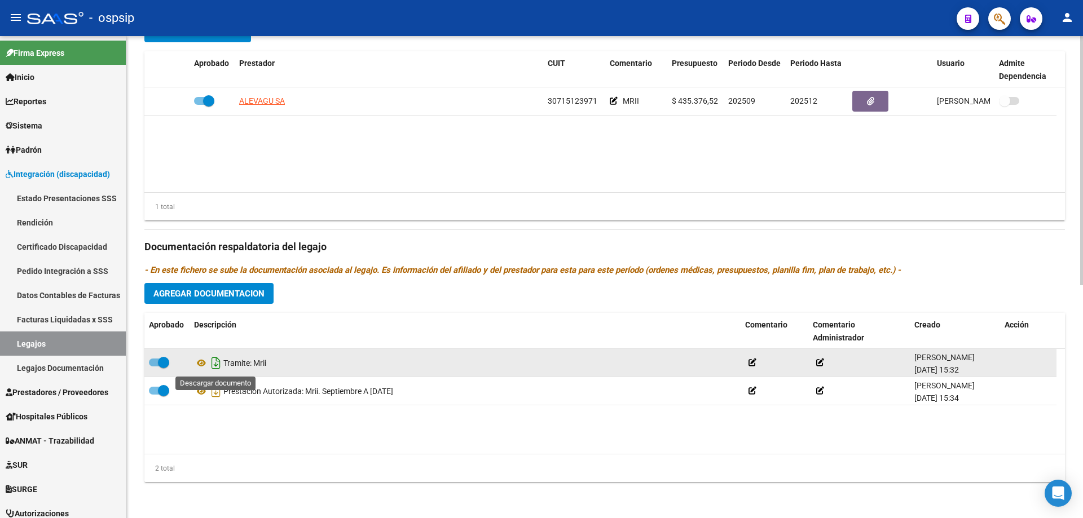
click at [218, 363] on icon "Descargar documento" at bounding box center [216, 363] width 15 height 18
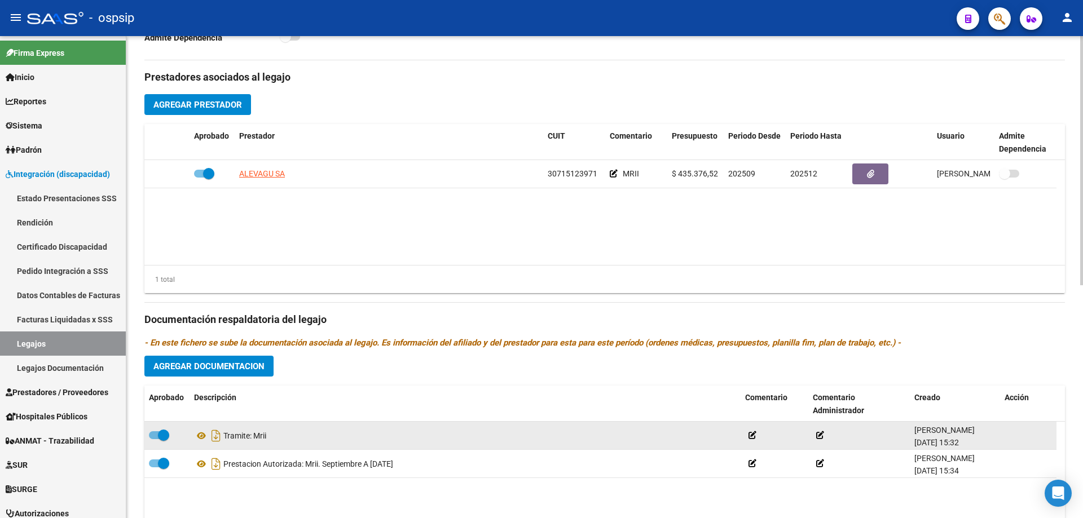
scroll to position [226, 0]
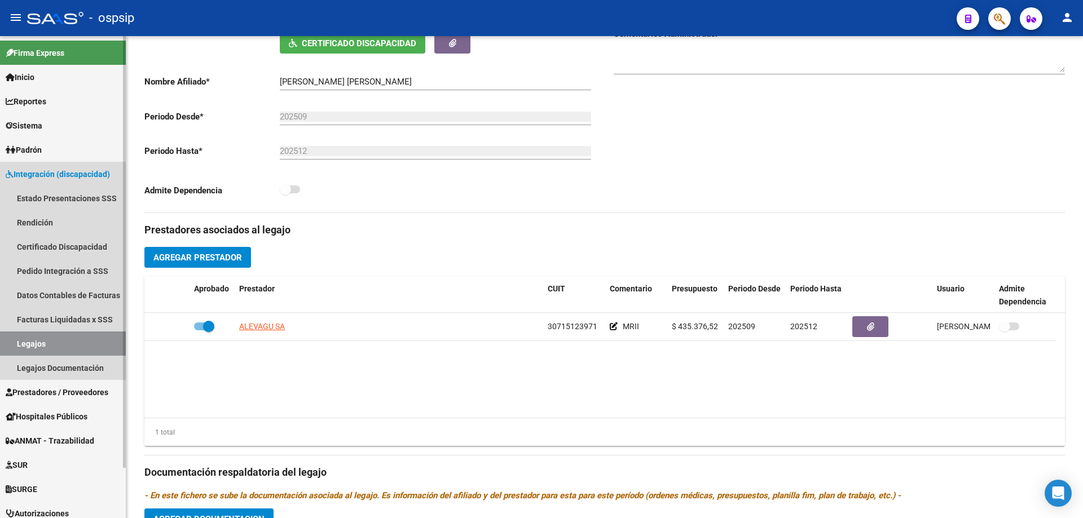
click at [20, 342] on link "Legajos" at bounding box center [63, 344] width 126 height 24
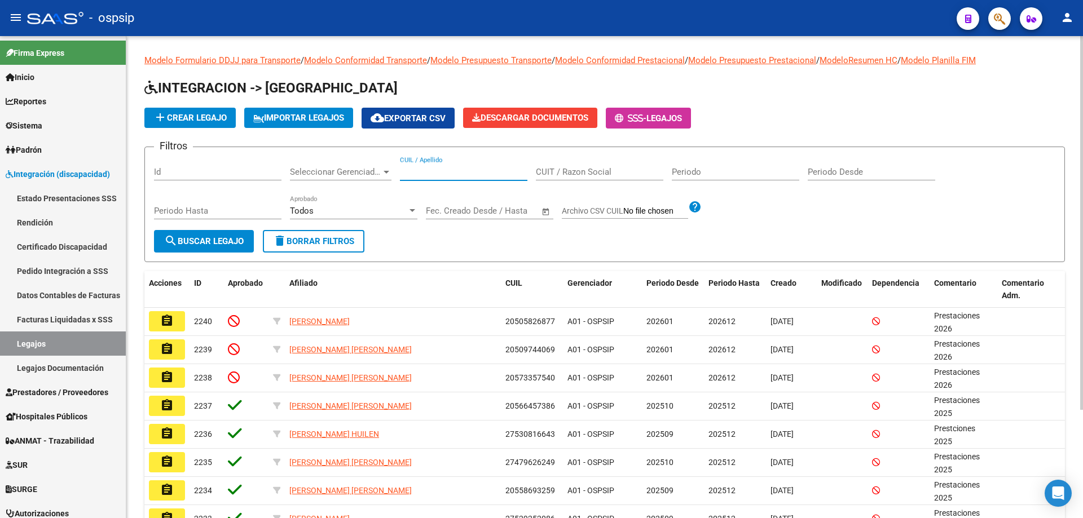
paste input "27530816643"
type input "27530816643"
click at [227, 233] on button "search Buscar Legajo" at bounding box center [204, 241] width 100 height 23
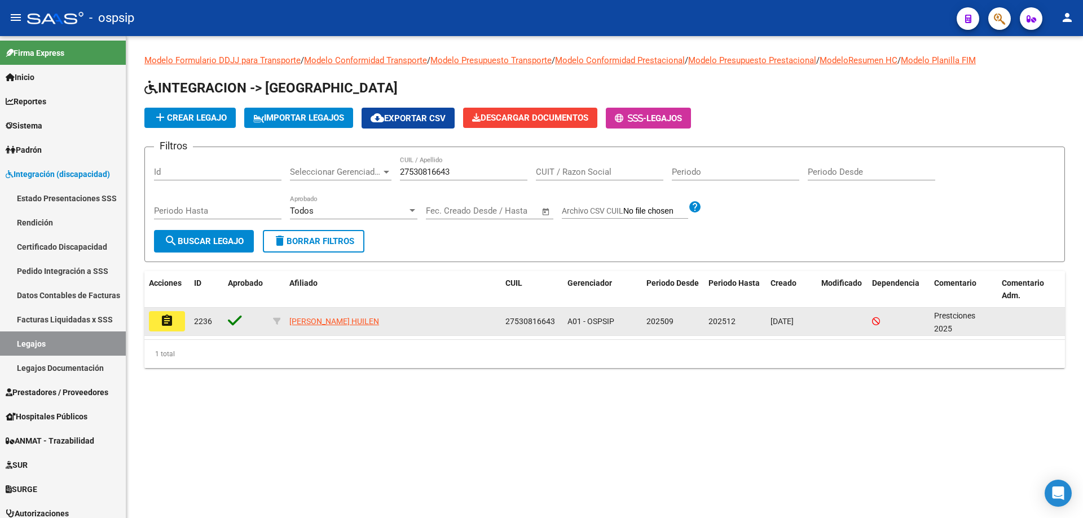
click at [158, 318] on button "assignment" at bounding box center [167, 321] width 36 height 20
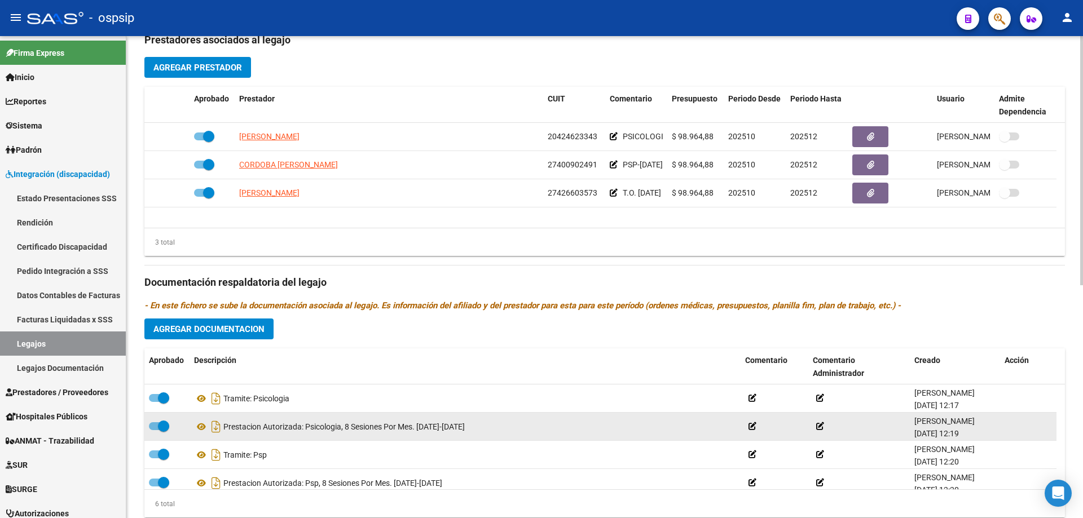
scroll to position [451, 0]
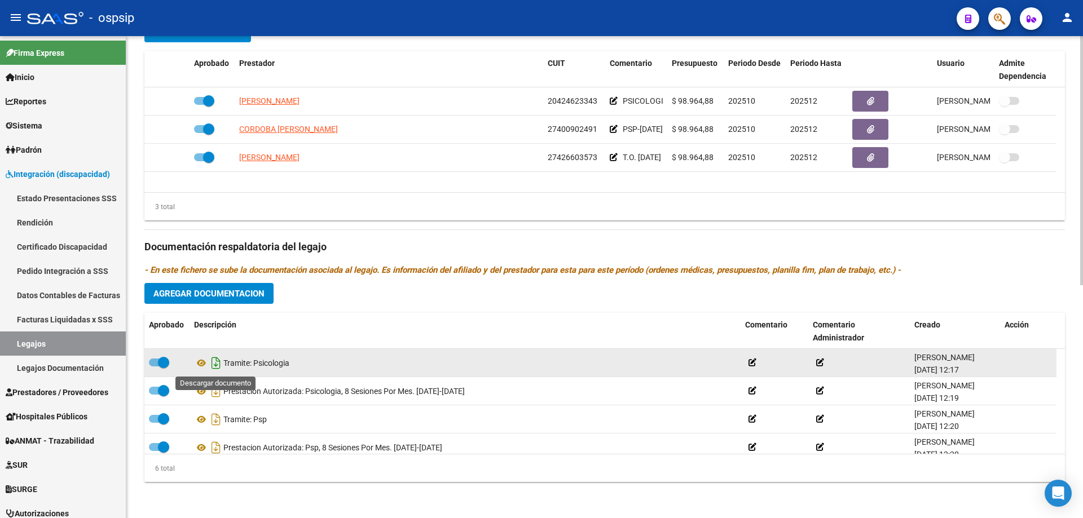
click at [213, 365] on icon "Descargar documento" at bounding box center [216, 363] width 15 height 18
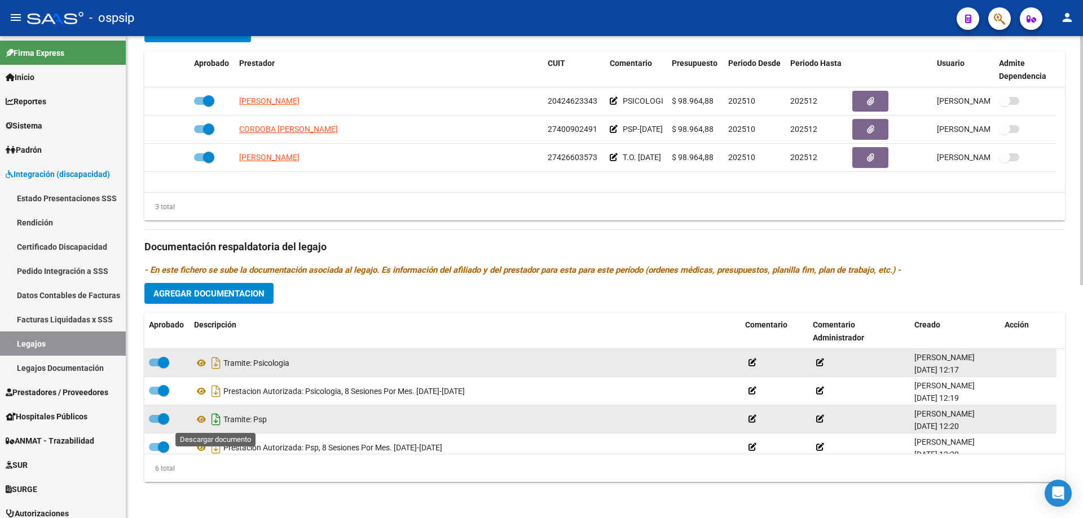
click at [212, 417] on icon "Descargar documento" at bounding box center [216, 419] width 15 height 18
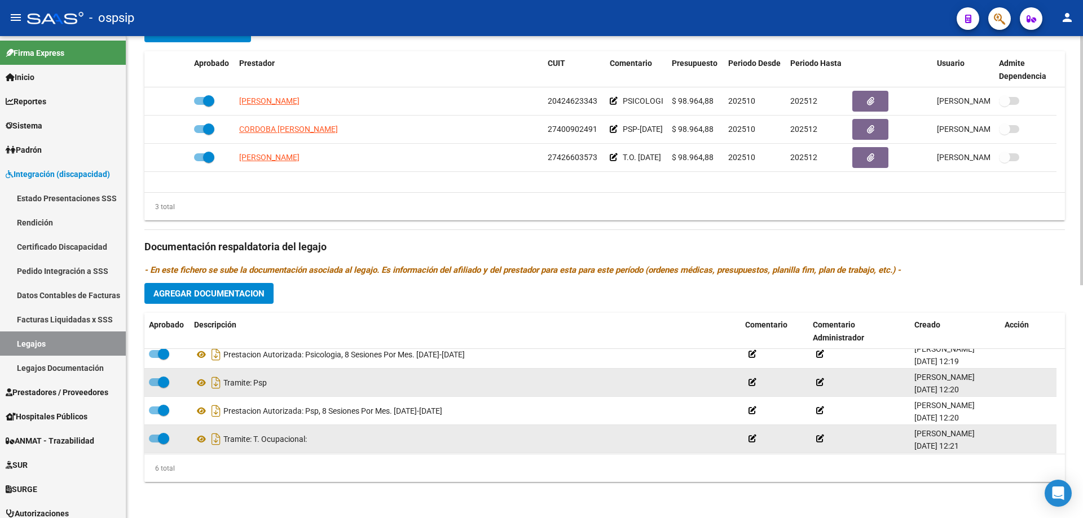
scroll to position [56, 0]
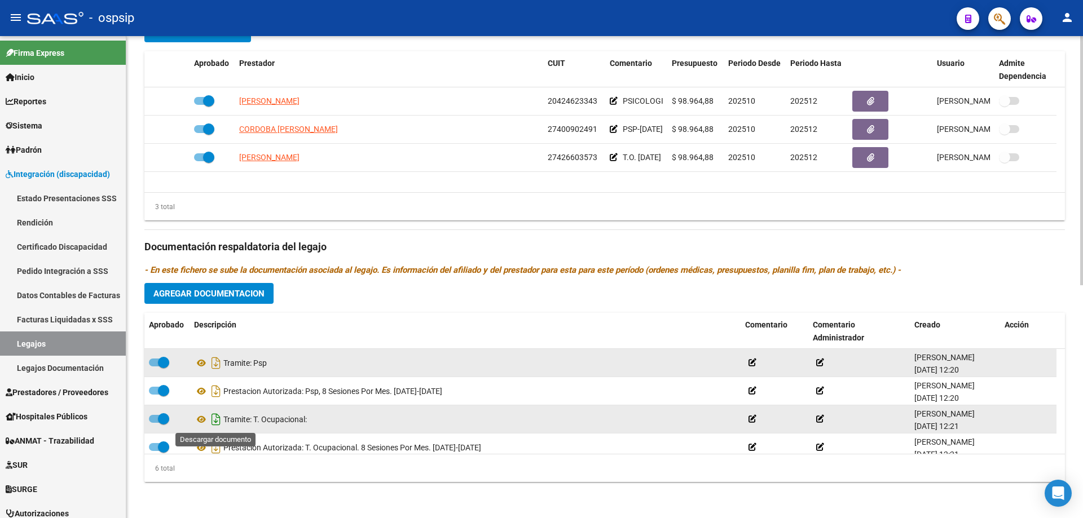
click at [219, 421] on icon "Descargar documento" at bounding box center [216, 419] width 15 height 18
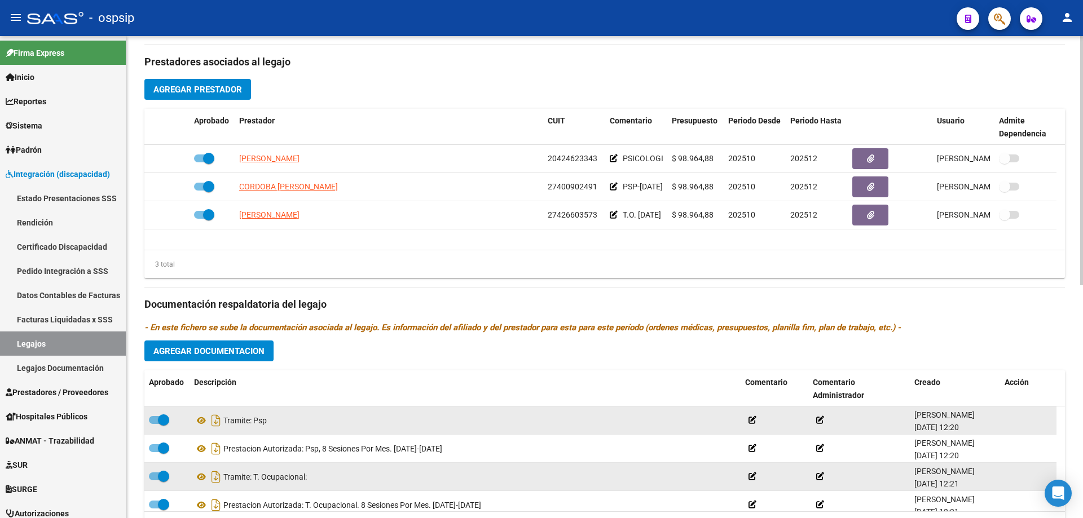
scroll to position [226, 0]
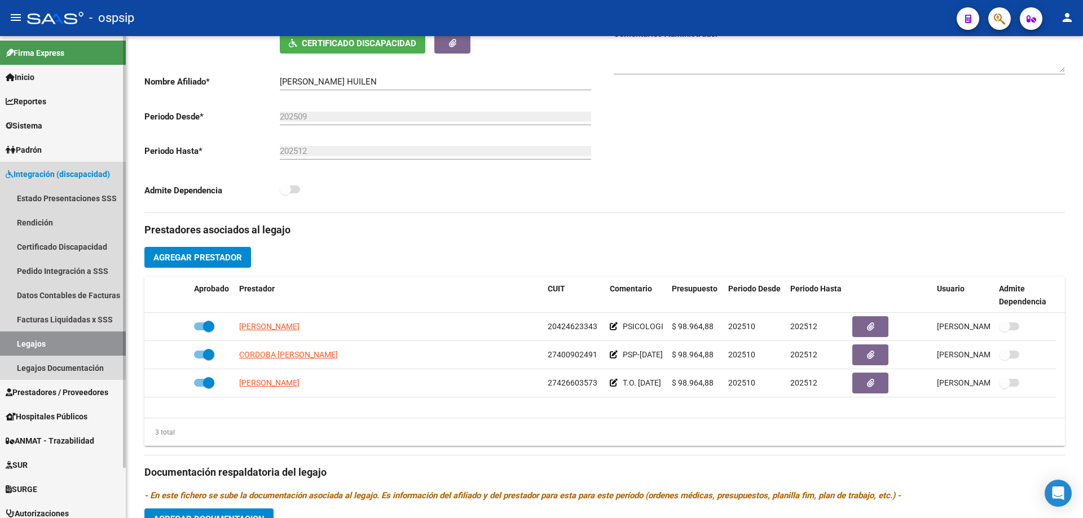
click at [42, 348] on link "Legajos" at bounding box center [63, 344] width 126 height 24
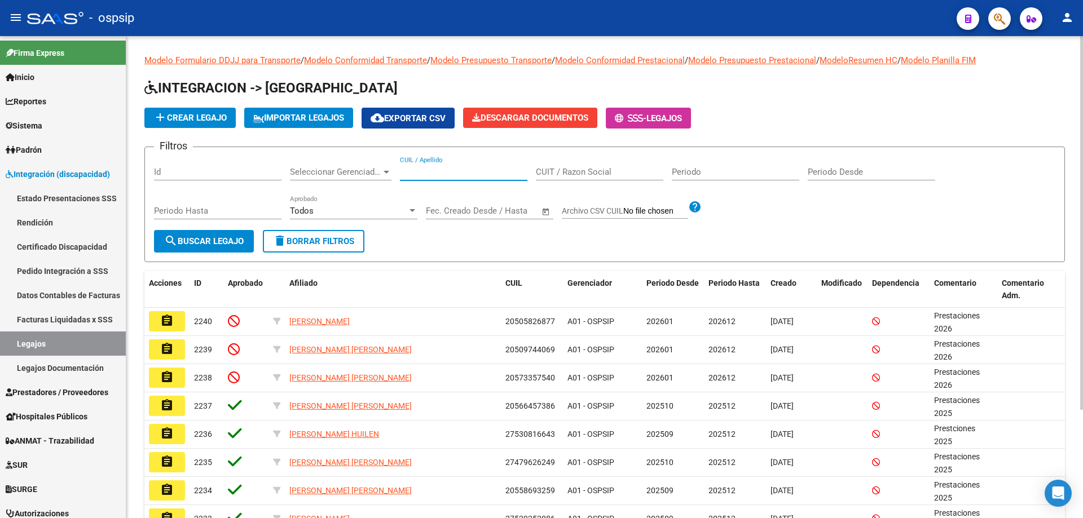
paste input "27590516312"
type input "27590516312"
click at [162, 241] on button "search Buscar Legajo" at bounding box center [204, 241] width 100 height 23
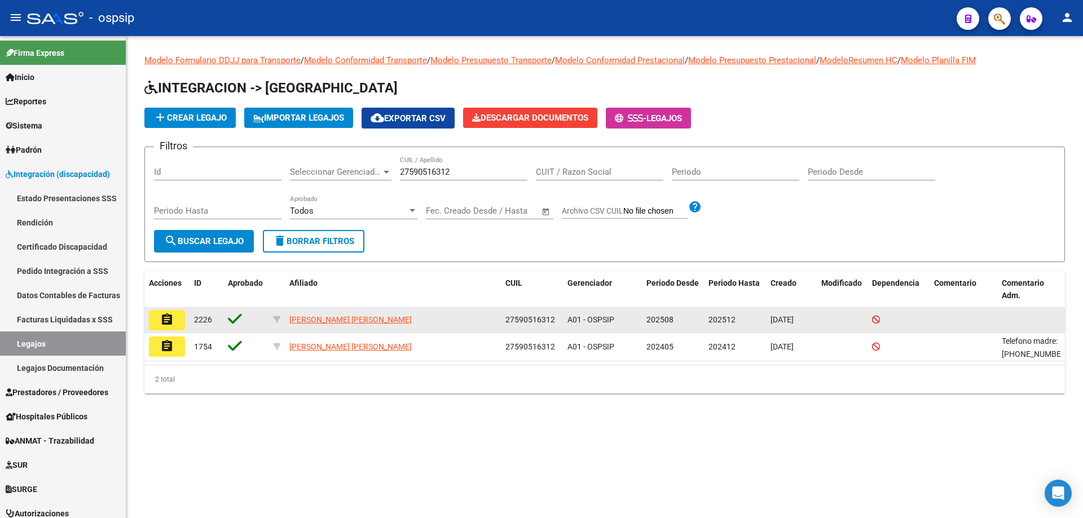
click at [161, 319] on mat-icon "assignment" at bounding box center [167, 320] width 14 height 14
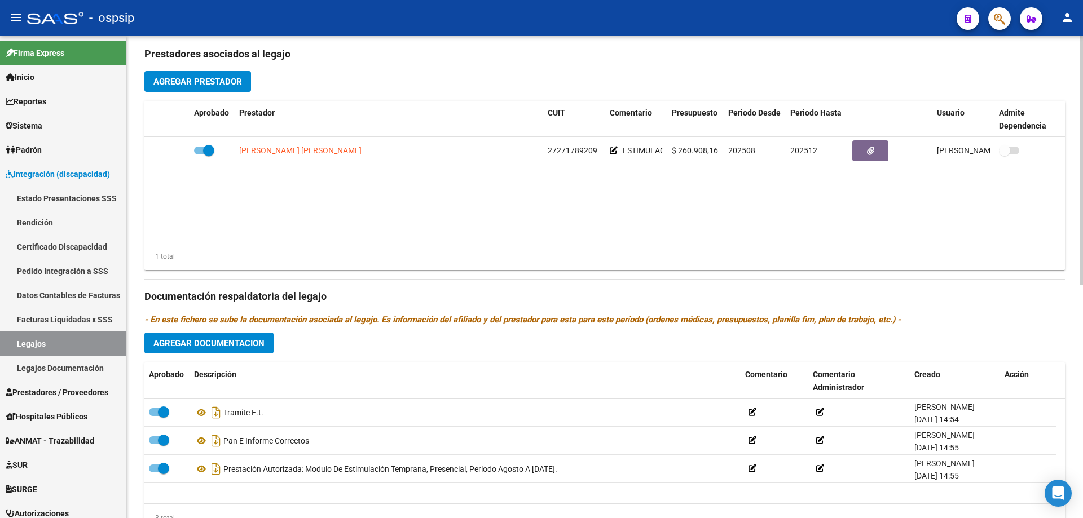
scroll to position [451, 0]
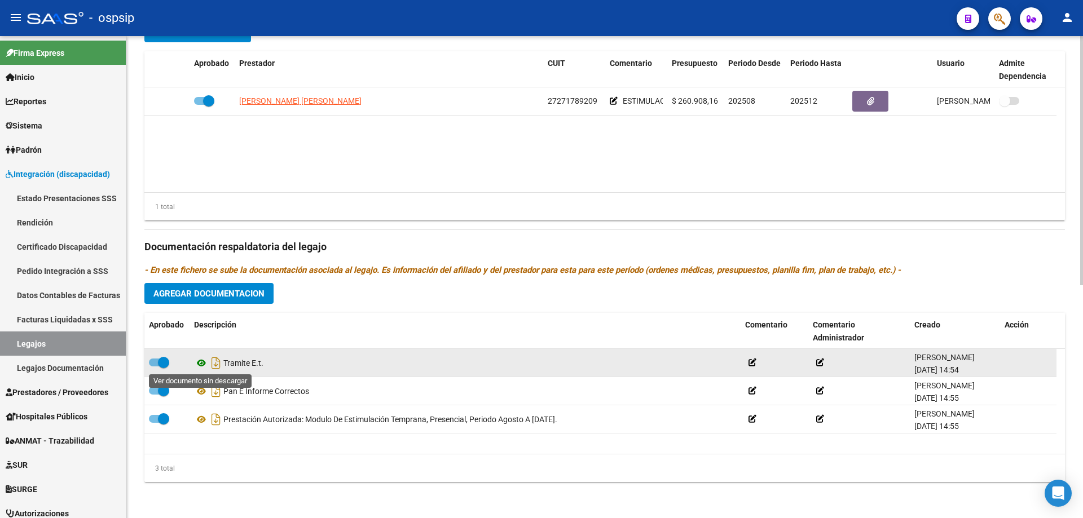
click at [199, 366] on icon at bounding box center [201, 363] width 15 height 14
click at [218, 367] on icon "Descargar documento" at bounding box center [216, 363] width 15 height 18
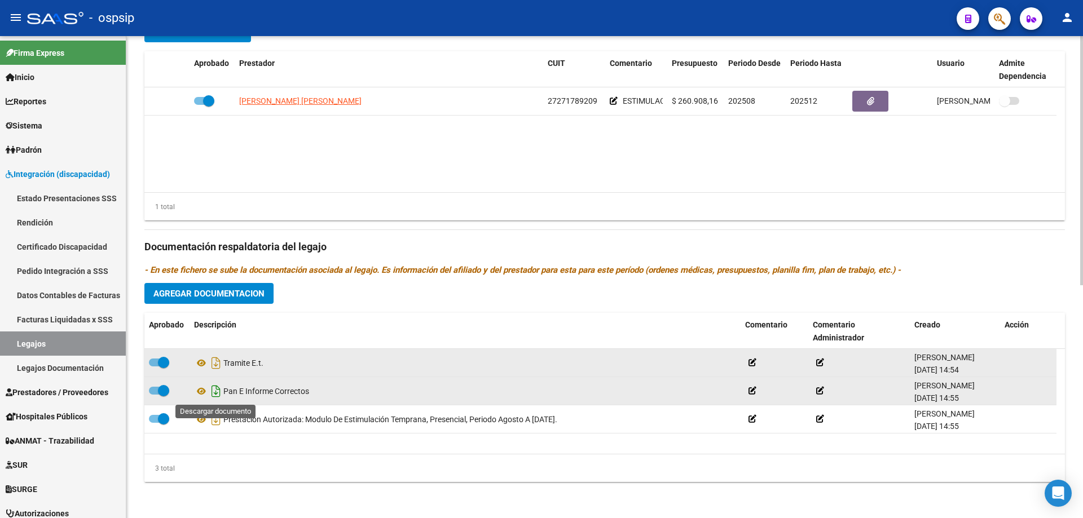
click at [219, 394] on icon "Descargar documento" at bounding box center [216, 391] width 15 height 18
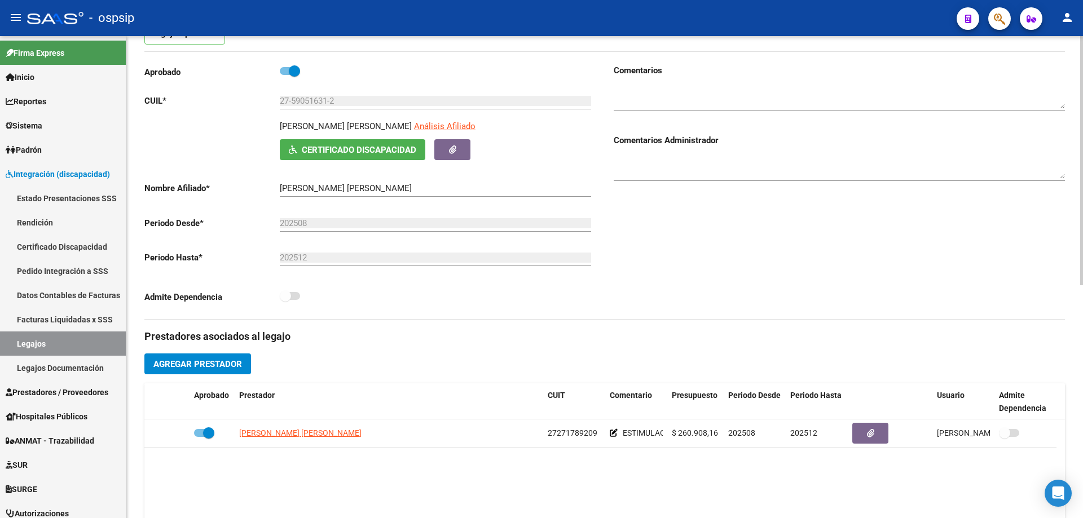
scroll to position [113, 0]
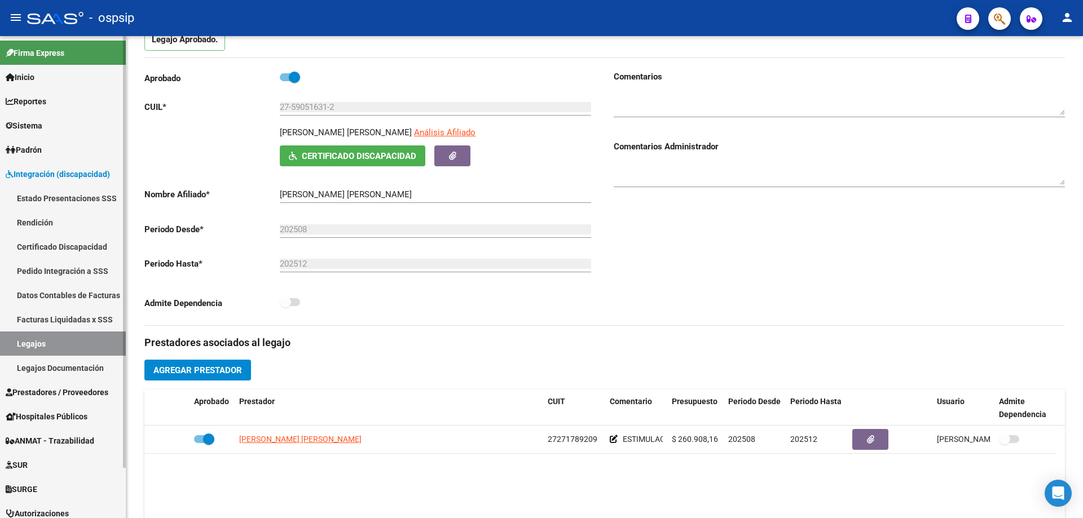
click at [29, 346] on link "Legajos" at bounding box center [63, 344] width 126 height 24
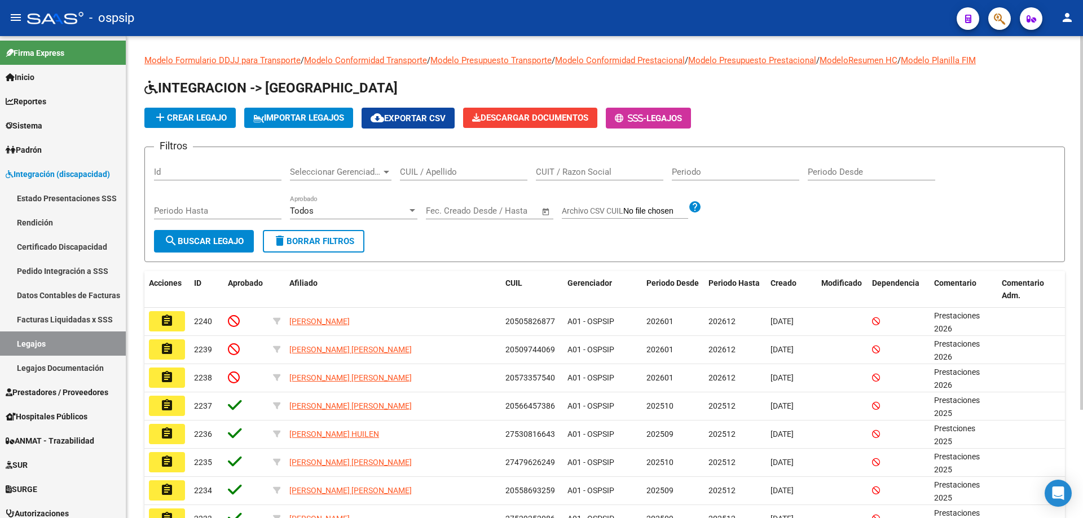
click at [430, 173] on input "CUIL / Apellido" at bounding box center [463, 172] width 127 height 10
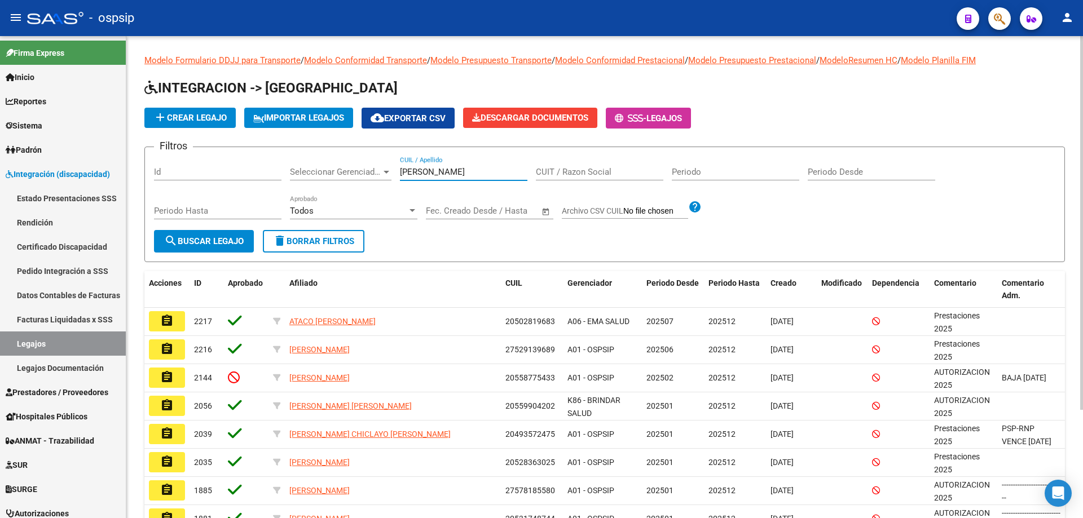
click at [466, 175] on input "[PERSON_NAME]" at bounding box center [463, 172] width 127 height 10
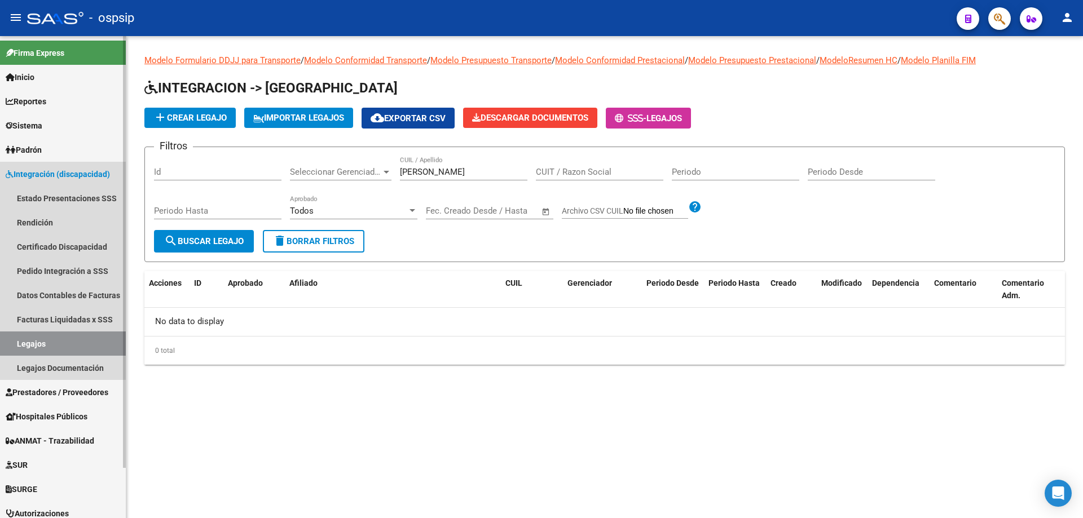
click at [40, 341] on link "Legajos" at bounding box center [63, 344] width 126 height 24
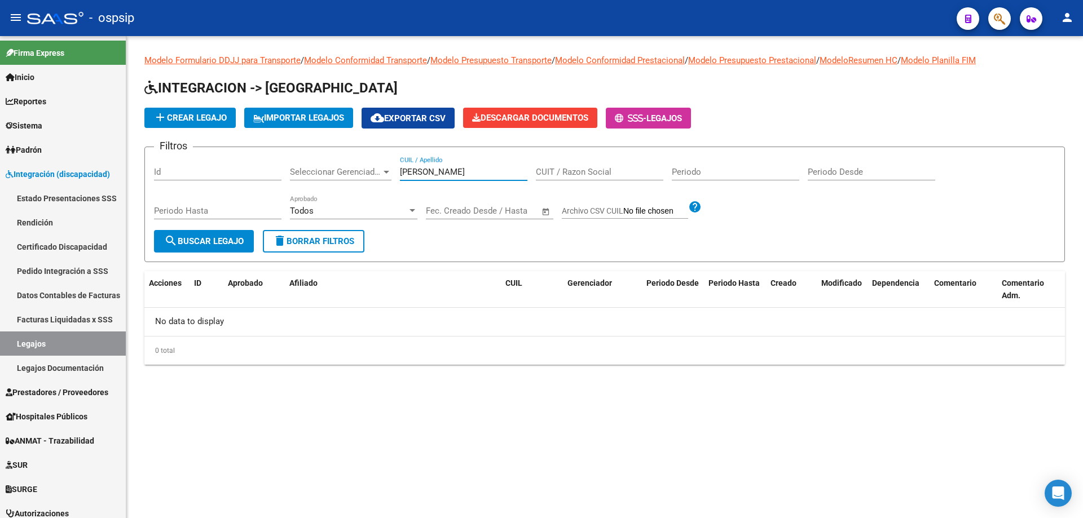
drag, startPoint x: 489, startPoint y: 175, endPoint x: 379, endPoint y: 174, distance: 109.4
click at [395, 182] on div "Filtros Id Seleccionar Gerenciador Seleccionar [PERSON_NAME] / Apellido CUIT / …" at bounding box center [604, 193] width 901 height 74
paste input "20557463691"
type input "20557463691"
click at [198, 239] on span "search Buscar Legajo" at bounding box center [204, 241] width 80 height 10
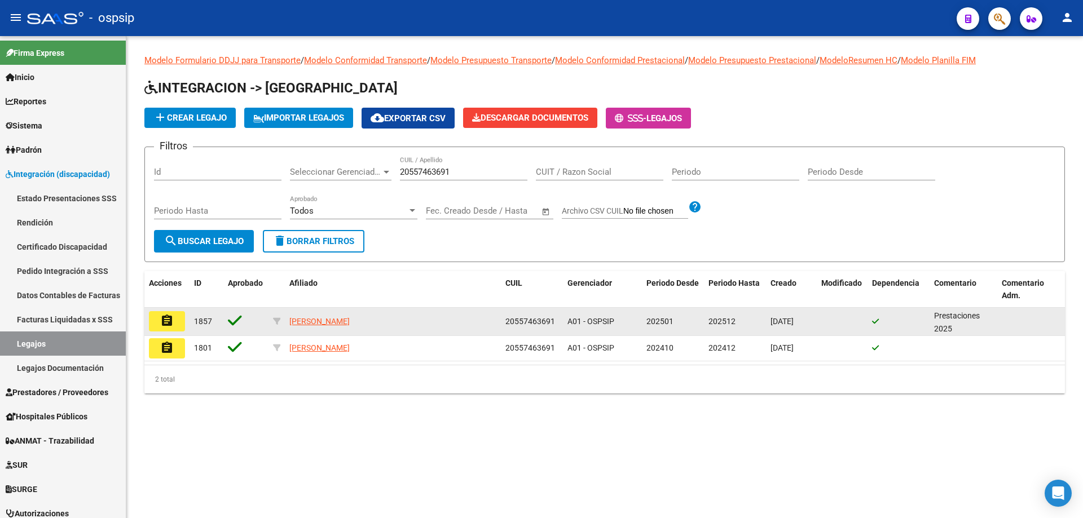
click at [172, 319] on mat-icon "assignment" at bounding box center [167, 321] width 14 height 14
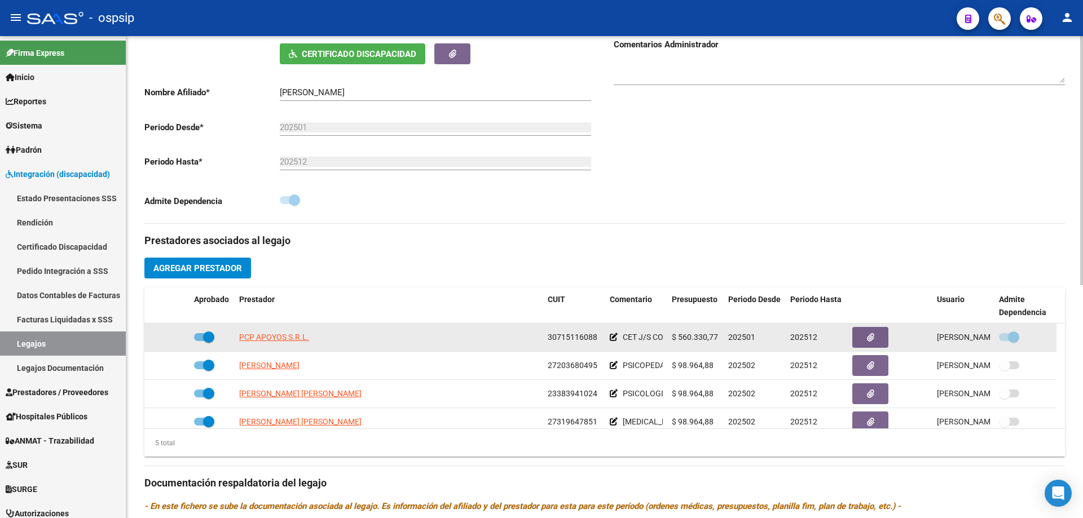
scroll to position [113, 0]
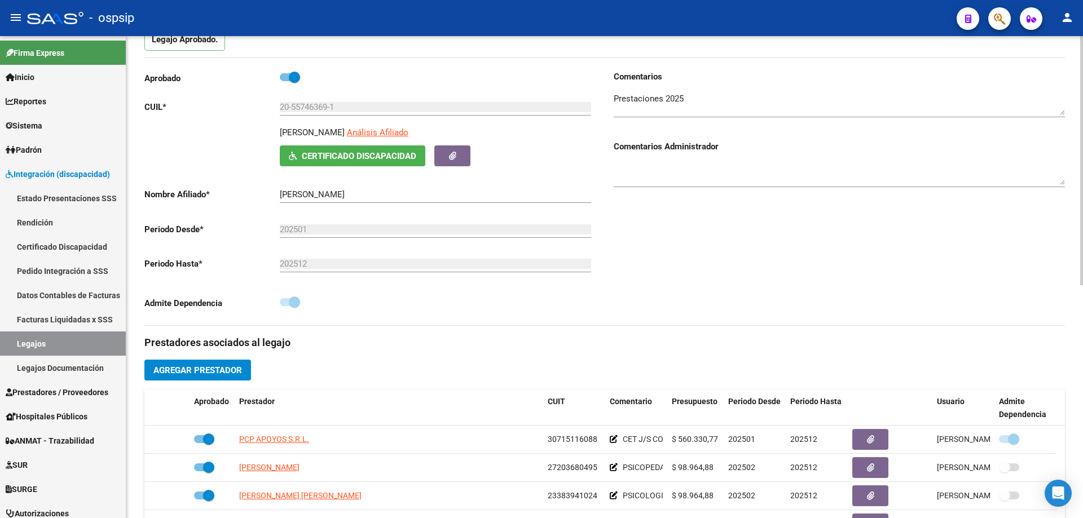
click at [678, 175] on textarea at bounding box center [838, 173] width 451 height 23
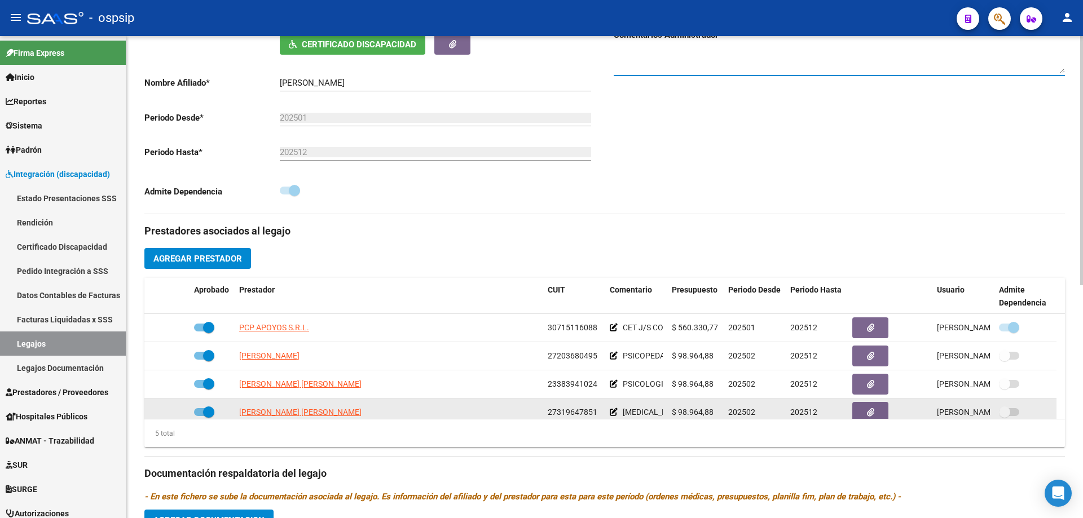
scroll to position [226, 0]
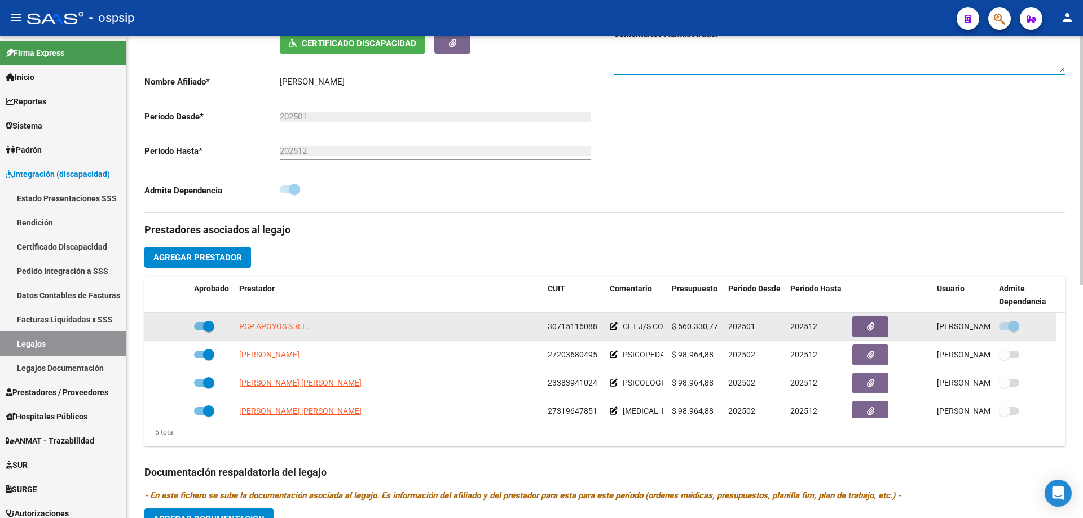
click at [205, 326] on span at bounding box center [208, 326] width 11 height 11
click at [200, 330] on input "checkbox" at bounding box center [199, 330] width 1 height 1
checkbox input "false"
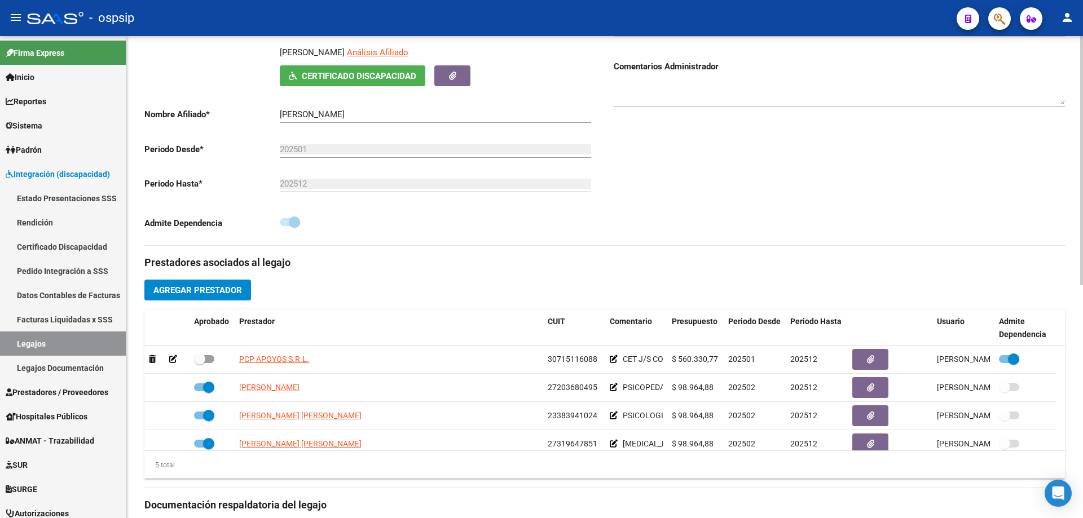
scroll to position [169, 0]
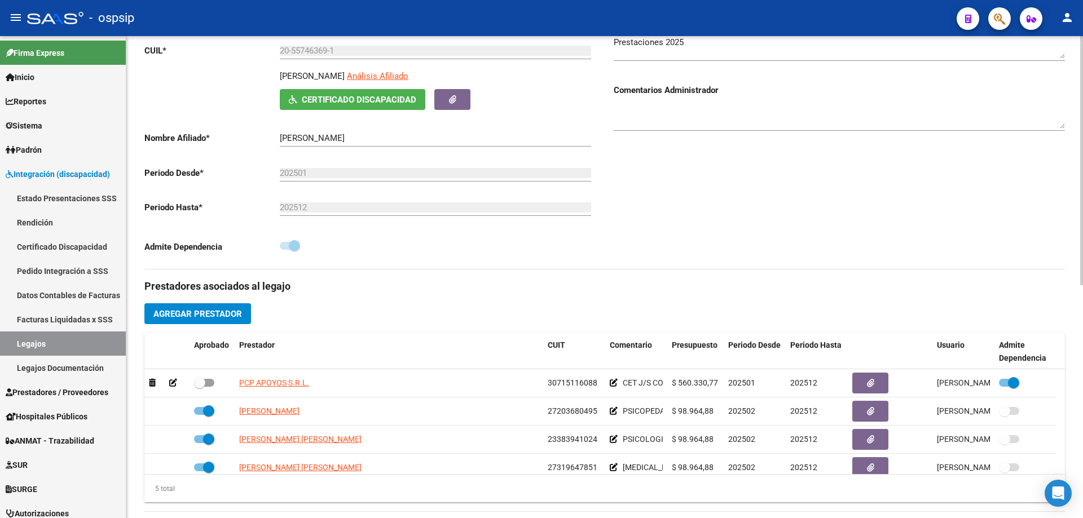
click at [652, 116] on textarea at bounding box center [838, 117] width 451 height 23
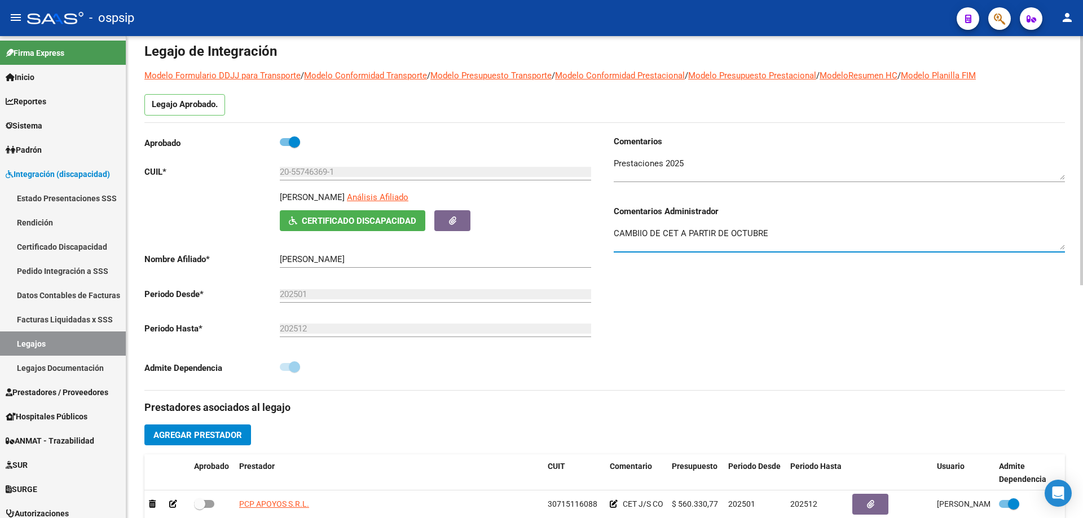
scroll to position [0, 0]
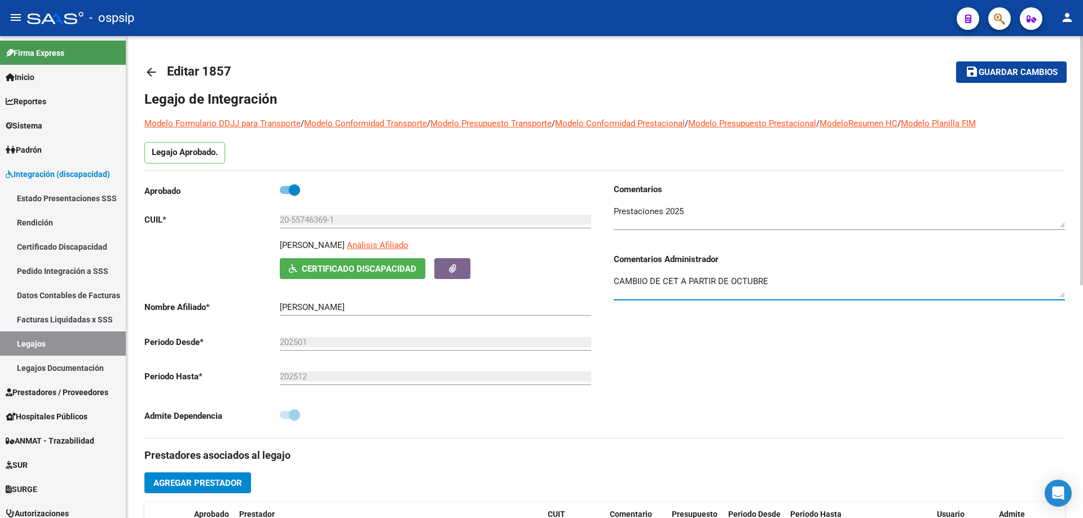
type textarea "CAMBIIO DE CET A PARTIR DE OCTUBRE"
click at [995, 72] on span "Guardar cambios" at bounding box center [1017, 73] width 79 height 10
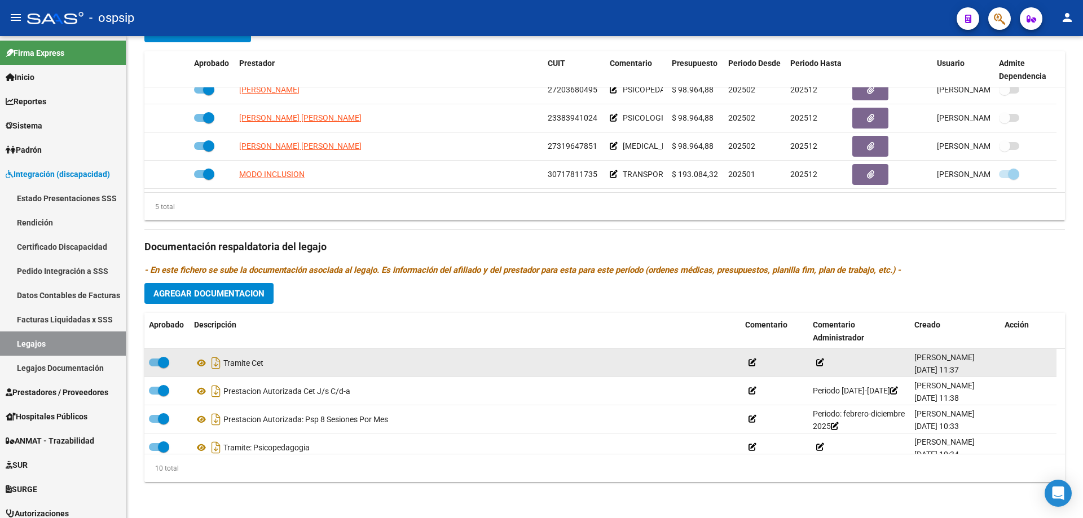
click at [161, 360] on span at bounding box center [163, 362] width 11 height 11
click at [154, 367] on input "checkbox" at bounding box center [154, 367] width 1 height 1
checkbox input "false"
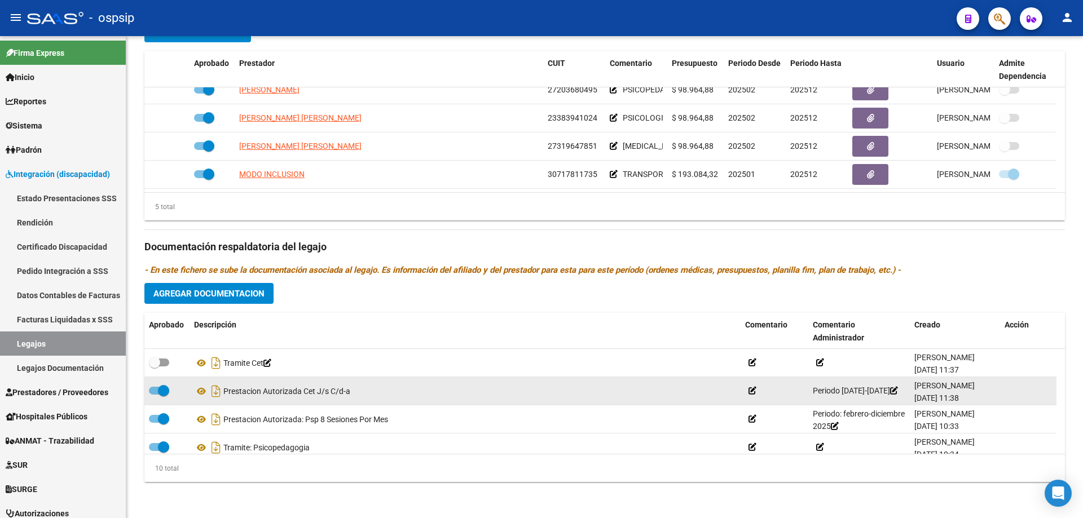
click at [165, 388] on span at bounding box center [163, 390] width 11 height 11
click at [154, 395] on input "checkbox" at bounding box center [154, 395] width 1 height 1
checkbox input "false"
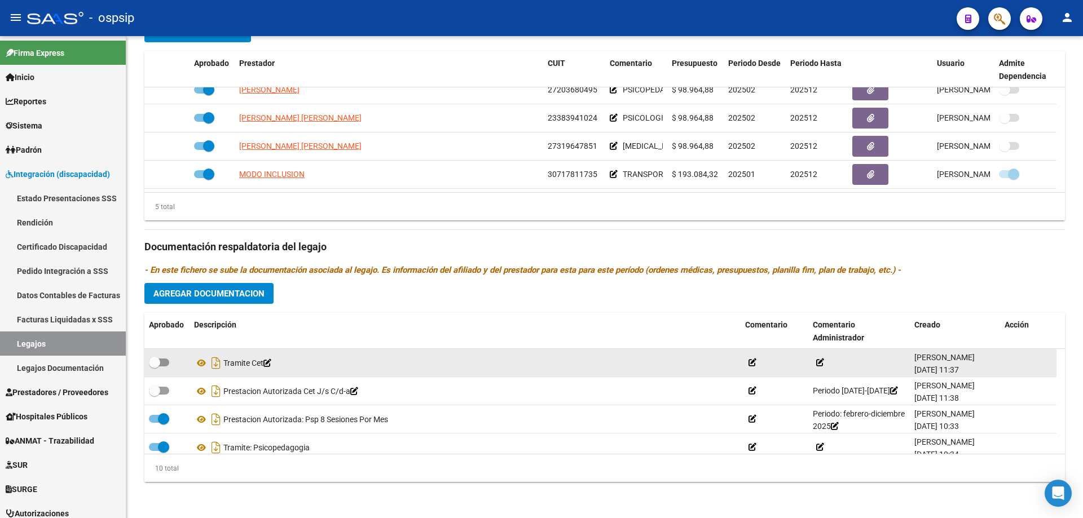
click at [823, 364] on icon at bounding box center [820, 363] width 8 height 8
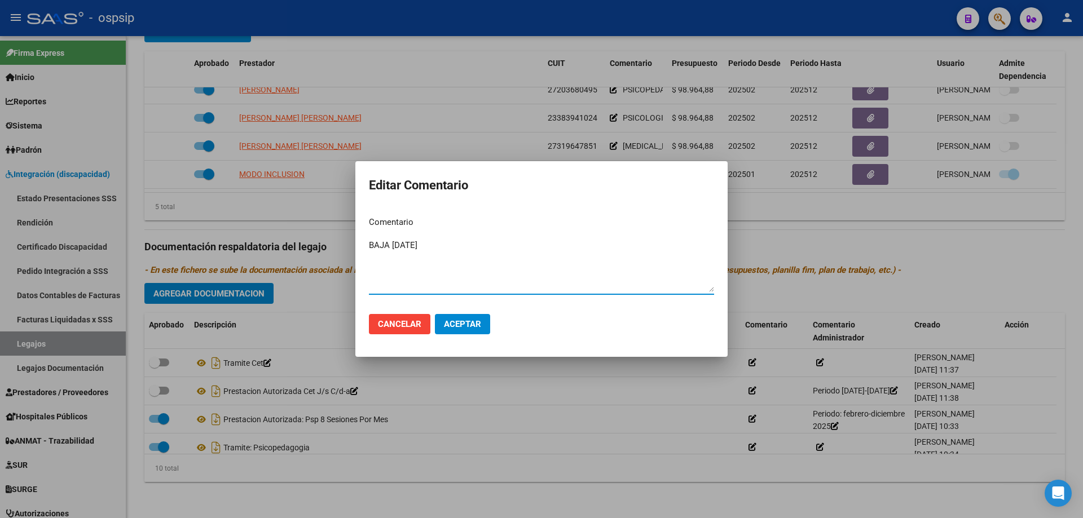
type textarea "BAJA [DATE]"
click at [480, 324] on span "Aceptar" at bounding box center [462, 324] width 37 height 10
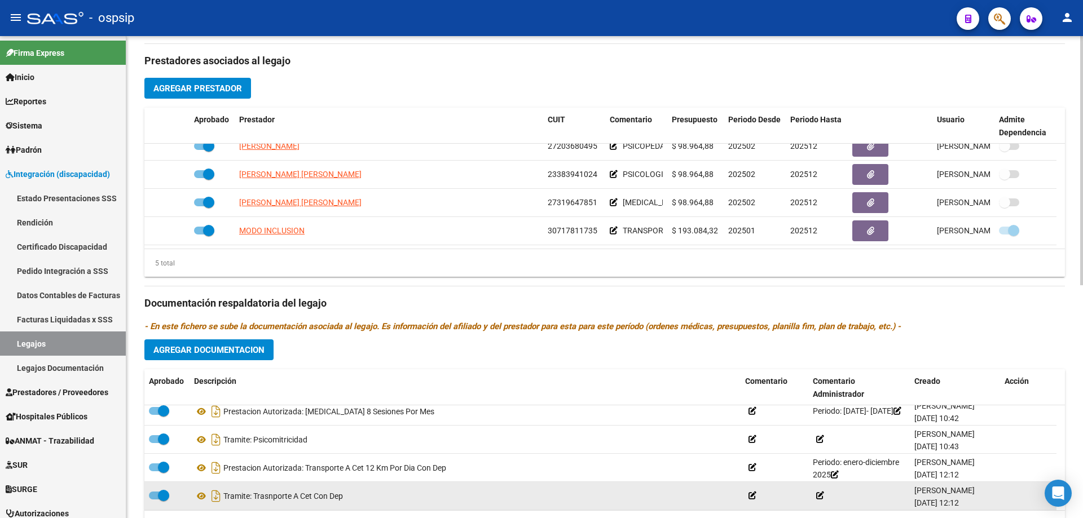
scroll to position [180, 0]
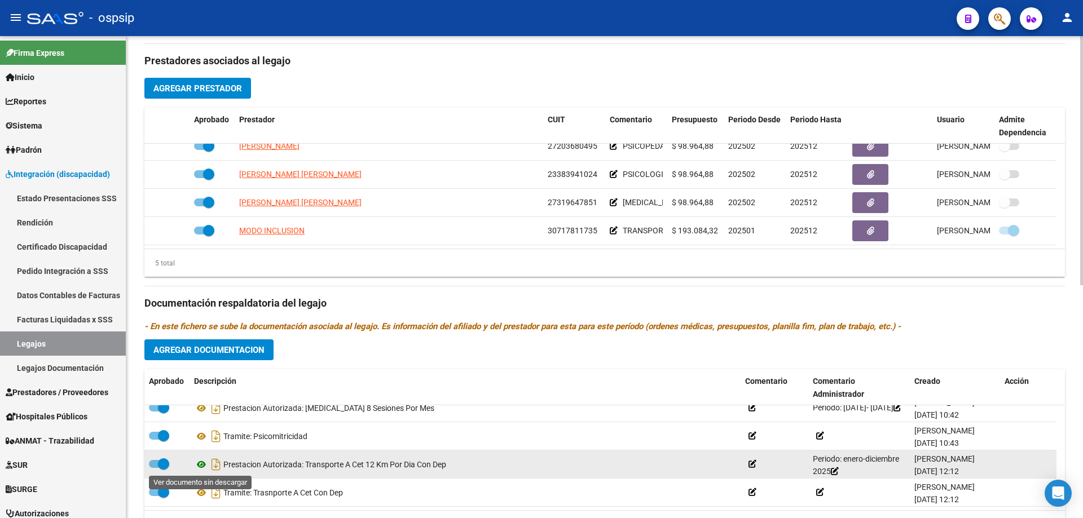
click at [202, 464] on icon at bounding box center [201, 465] width 15 height 14
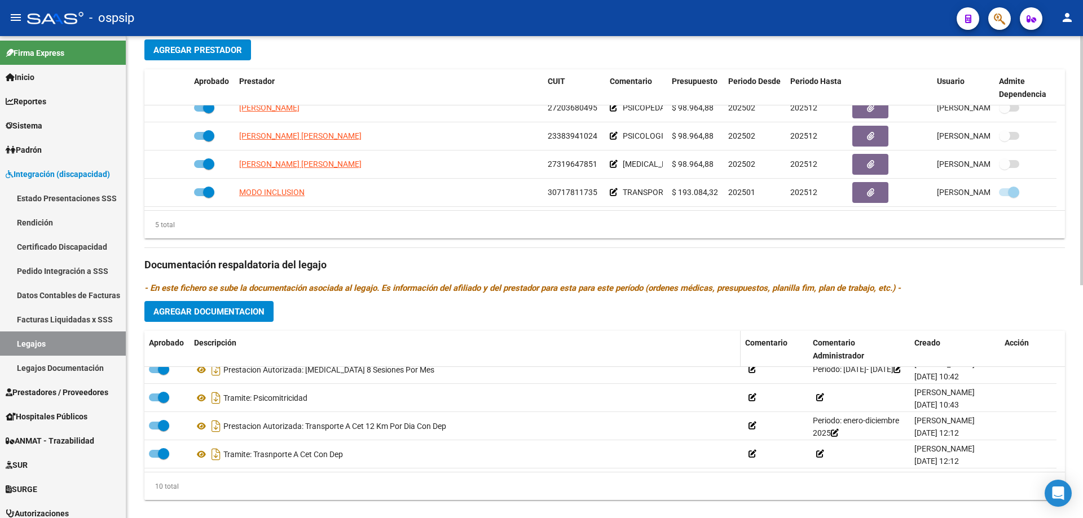
scroll to position [451, 0]
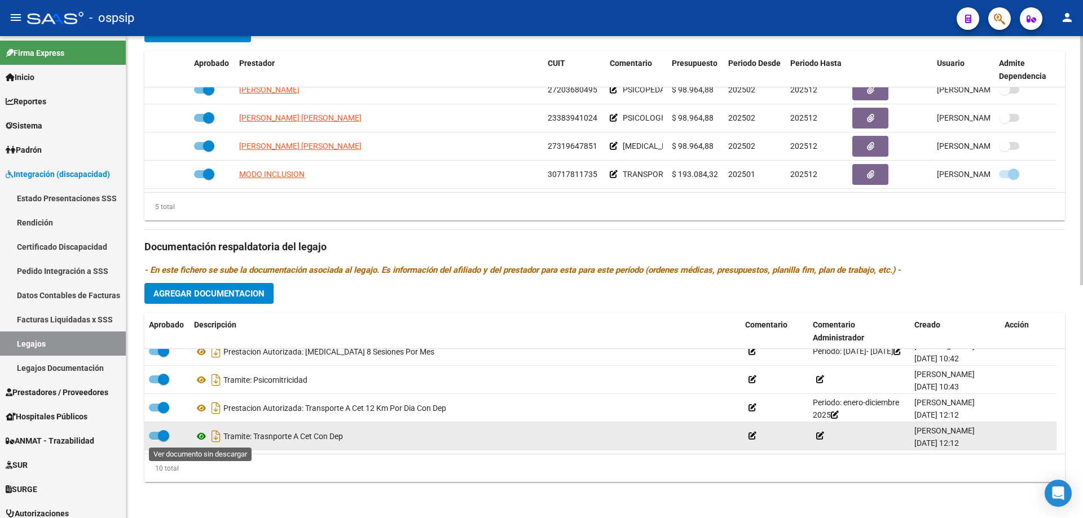
click at [200, 438] on icon at bounding box center [201, 437] width 15 height 14
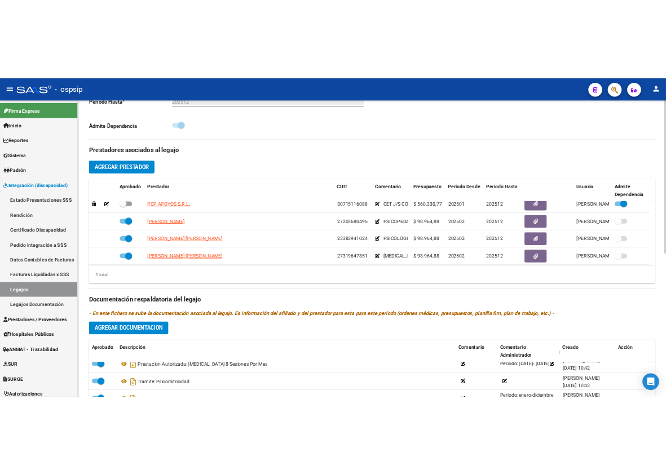
scroll to position [0, 0]
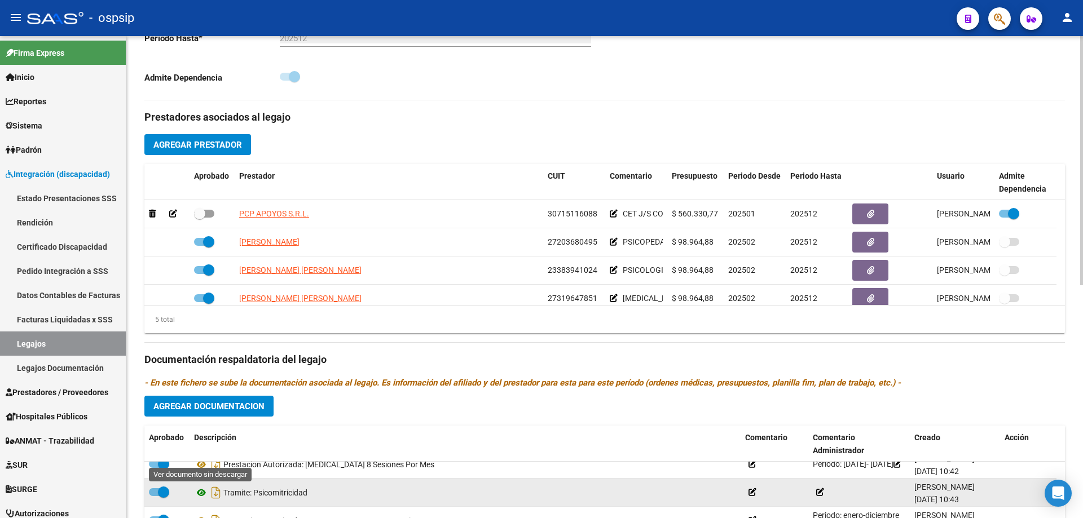
click at [198, 493] on icon at bounding box center [201, 493] width 15 height 14
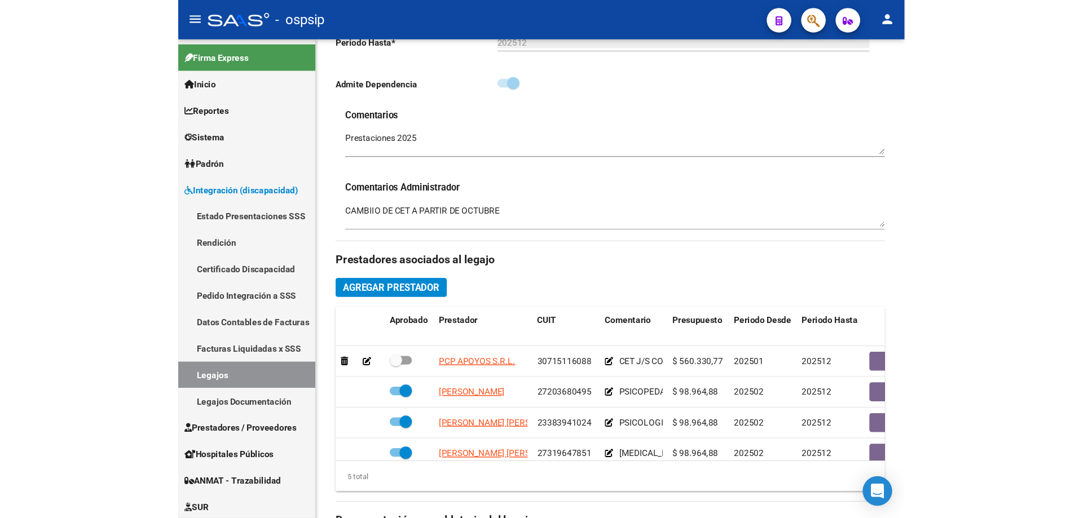
scroll to position [416, 0]
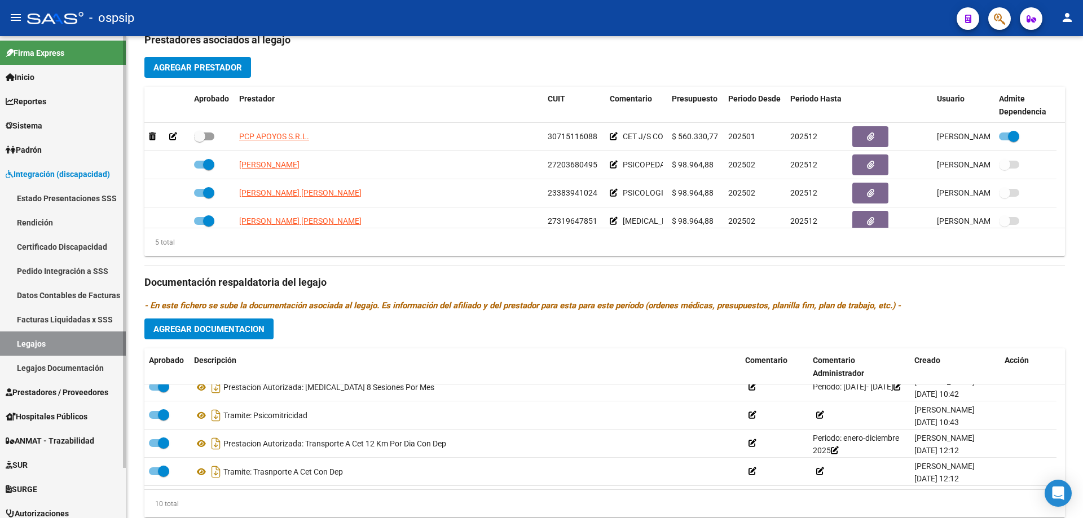
click at [29, 342] on link "Legajos" at bounding box center [63, 344] width 126 height 24
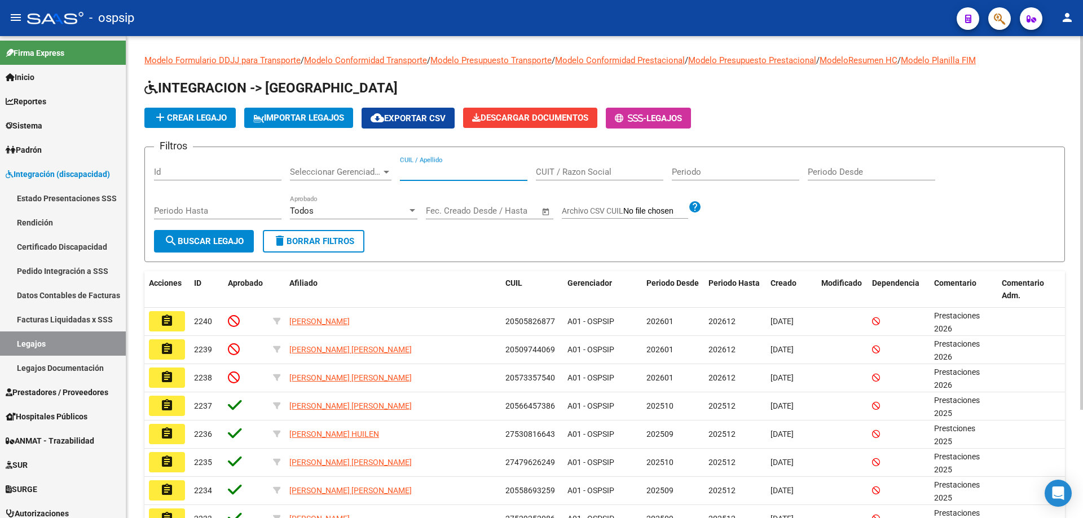
paste input "20505826877"
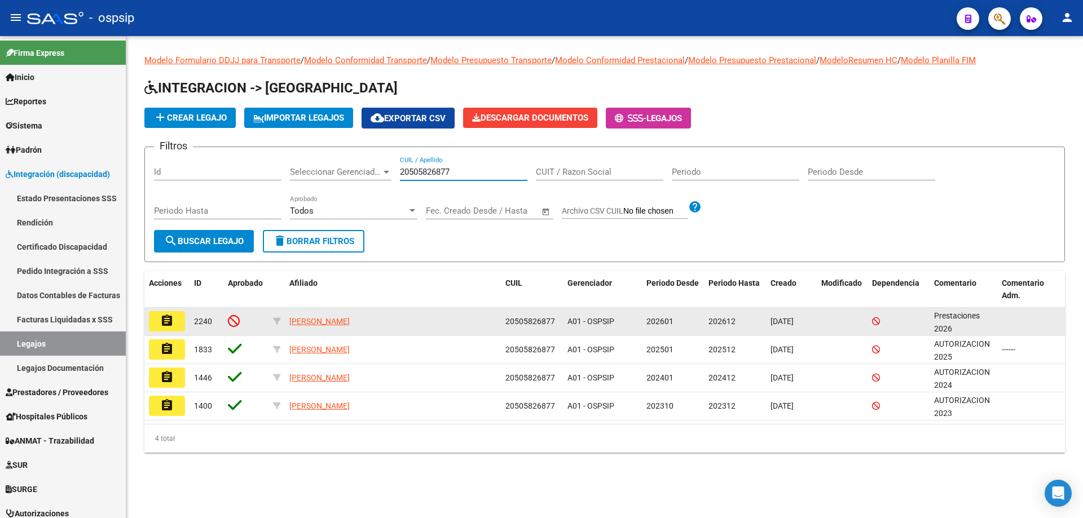
type input "20505826877"
click at [179, 320] on button "assignment" at bounding box center [167, 321] width 36 height 20
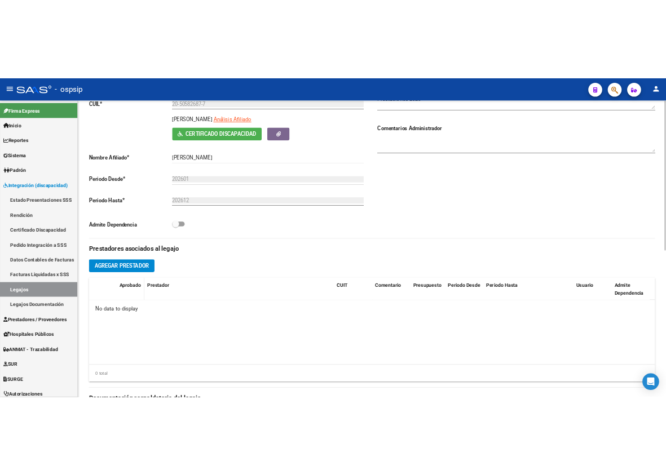
scroll to position [226, 0]
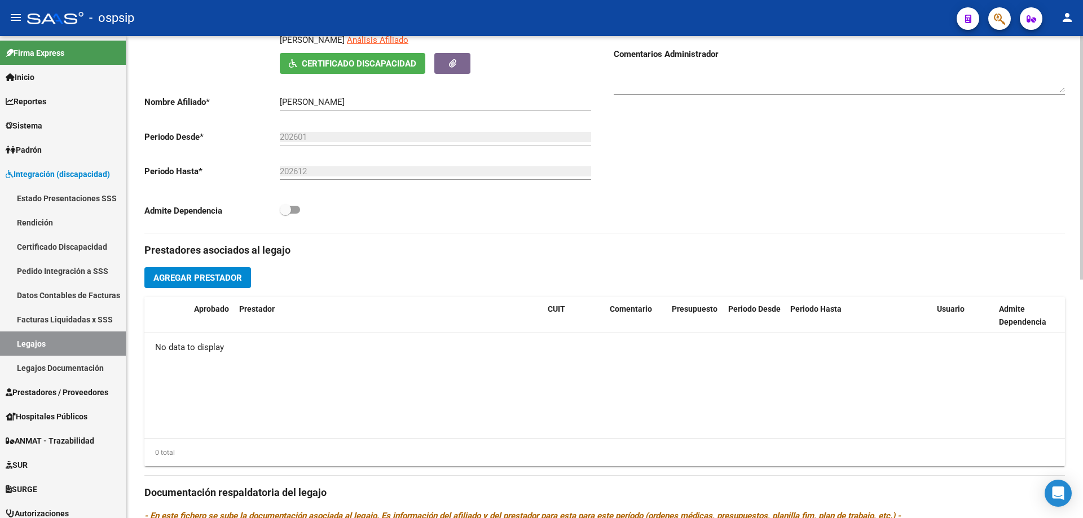
click at [189, 274] on span "Agregar Prestador" at bounding box center [197, 278] width 89 height 10
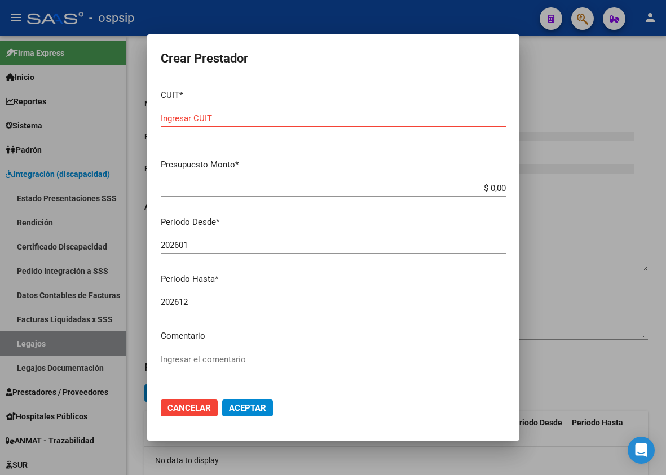
scroll to position [251, 0]
click at [191, 118] on input "Ingresar CUIT" at bounding box center [333, 118] width 345 height 10
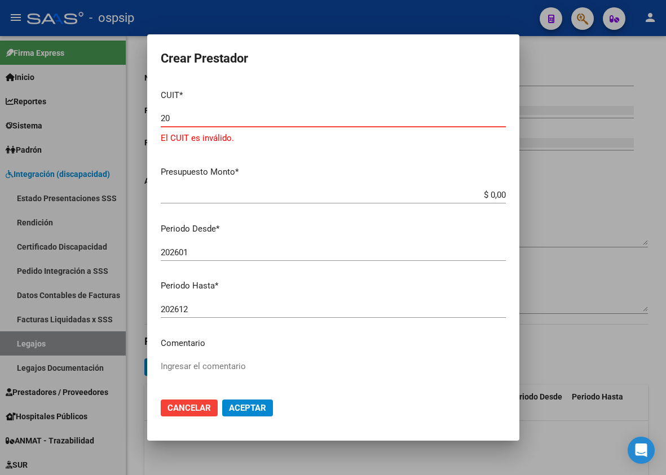
type input "2"
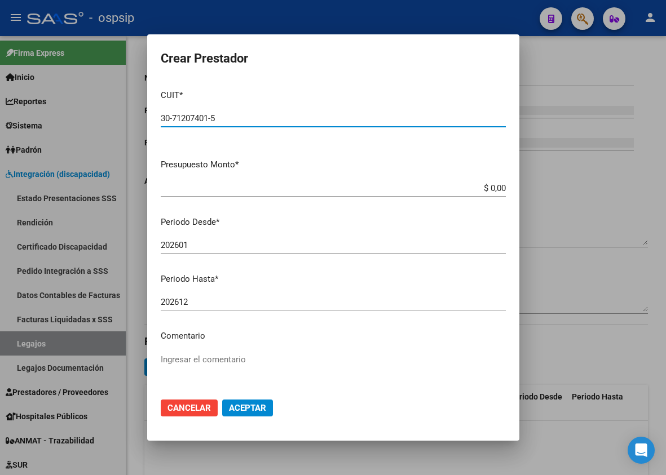
type input "30-71207401-5"
click at [497, 188] on app-form-text-field "Presupuesto Monto * $ 0,00 Ingresar el monto" at bounding box center [338, 175] width 354 height 35
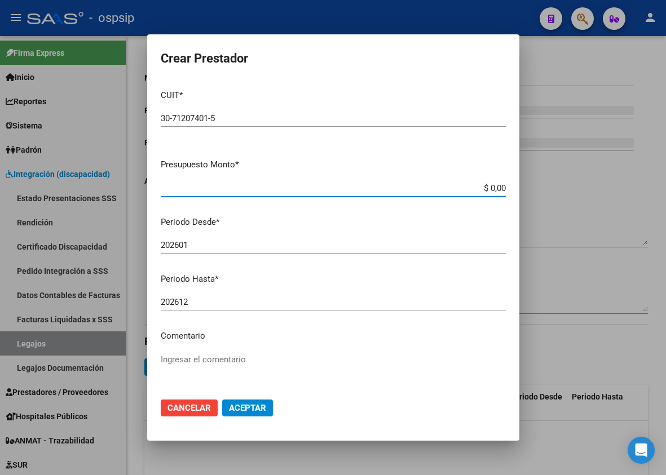
click at [494, 188] on input "$ 0,00" at bounding box center [333, 188] width 345 height 10
type input "$ 261.883,04"
click at [236, 365] on textarea "Ingresar el comentario" at bounding box center [333, 380] width 345 height 53
click at [188, 360] on textarea "MRIS-" at bounding box center [333, 380] width 345 height 53
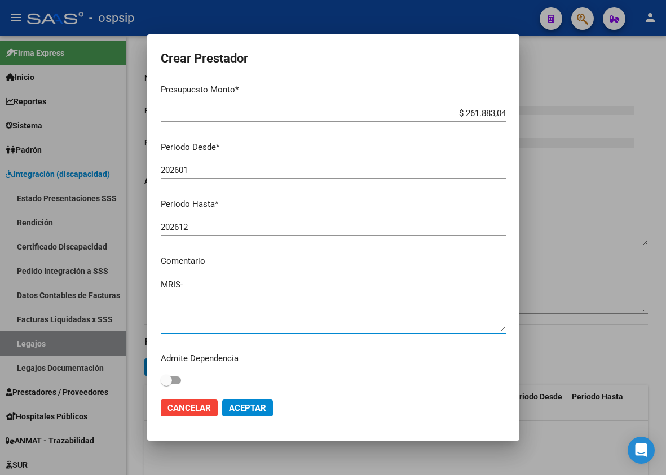
scroll to position [77, 0]
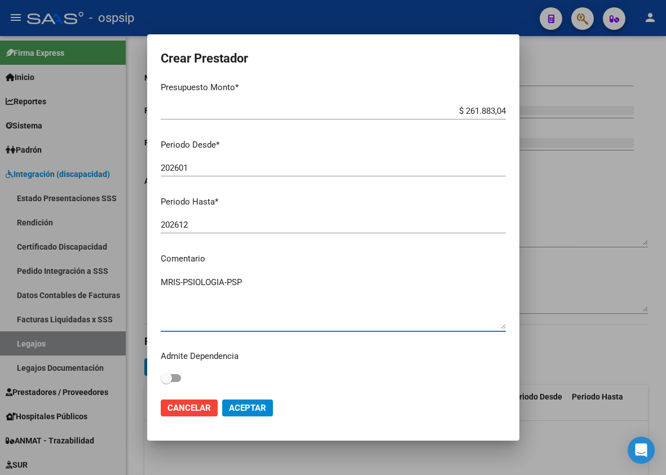
type textarea "MRIS-PSIOLOGIA-PSP"
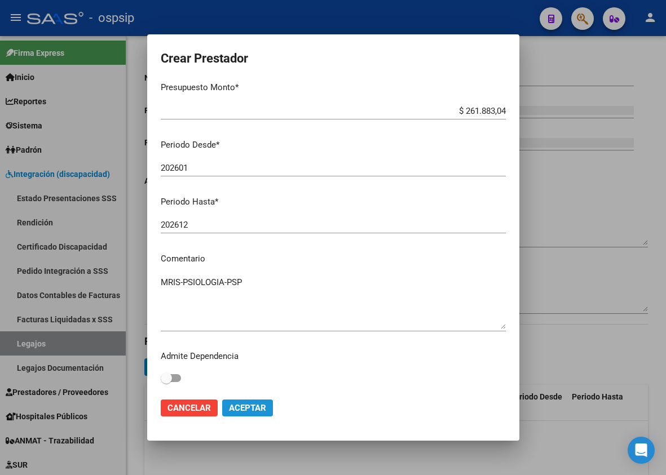
click at [252, 412] on span "Aceptar" at bounding box center [247, 408] width 37 height 10
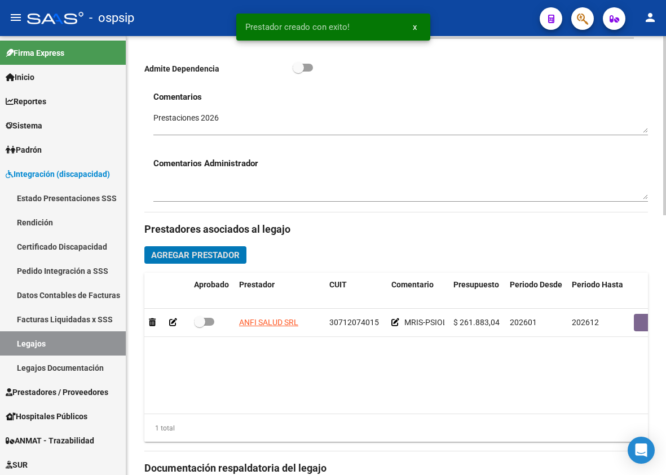
scroll to position [364, 0]
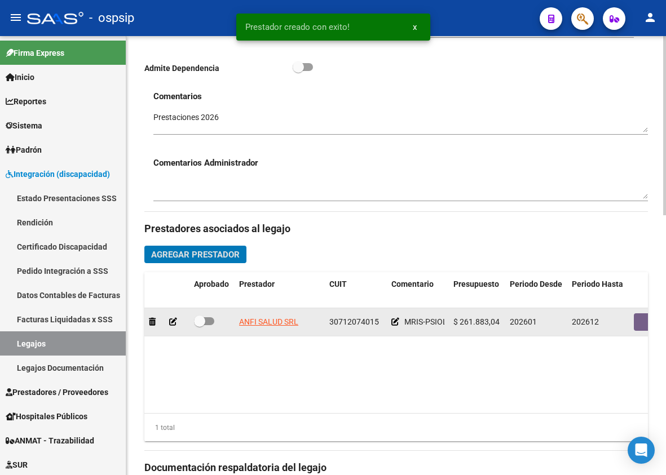
click at [208, 319] on span at bounding box center [204, 321] width 20 height 8
click at [200, 325] on input "checkbox" at bounding box center [199, 325] width 1 height 1
checkbox input "true"
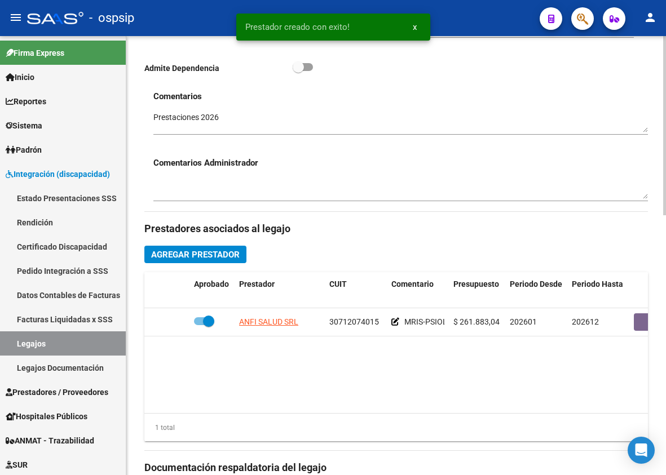
click at [226, 260] on span "Agregar Prestador" at bounding box center [195, 255] width 89 height 10
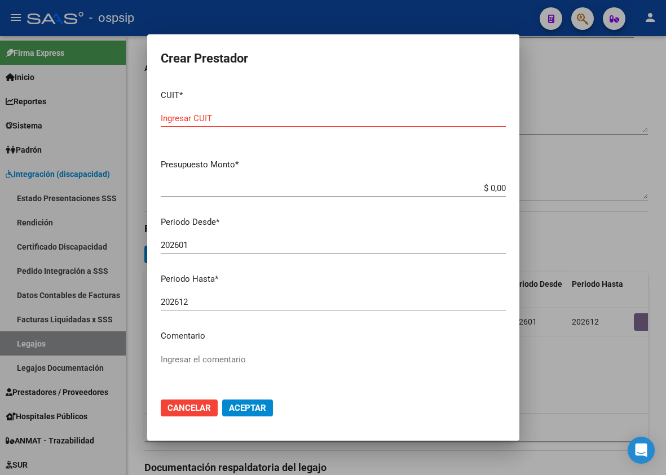
click at [198, 119] on input "Ingresar CUIT" at bounding box center [333, 118] width 345 height 10
type input "30-71703185-3"
click at [497, 188] on app-form-text-field "Presupuesto Monto * $ 0,00 Ingresar el monto" at bounding box center [338, 175] width 354 height 35
click at [495, 188] on input "$ 0,00" at bounding box center [333, 188] width 345 height 10
type input "$ 475.830,36"
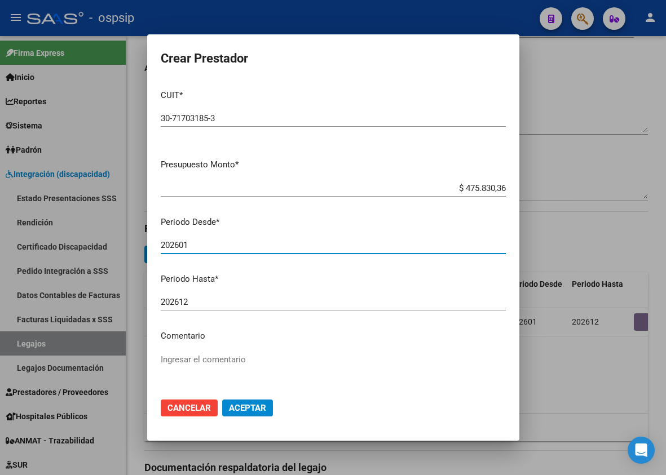
click at [191, 241] on input "202601" at bounding box center [333, 245] width 345 height 10
type input "202602"
click at [195, 361] on textarea "Ingresar el comentario" at bounding box center [333, 380] width 345 height 53
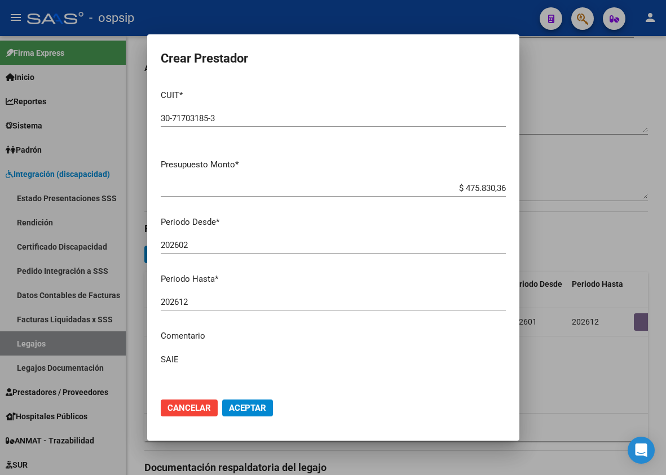
type textarea "SAIE"
click at [251, 405] on span "Aceptar" at bounding box center [247, 408] width 37 height 10
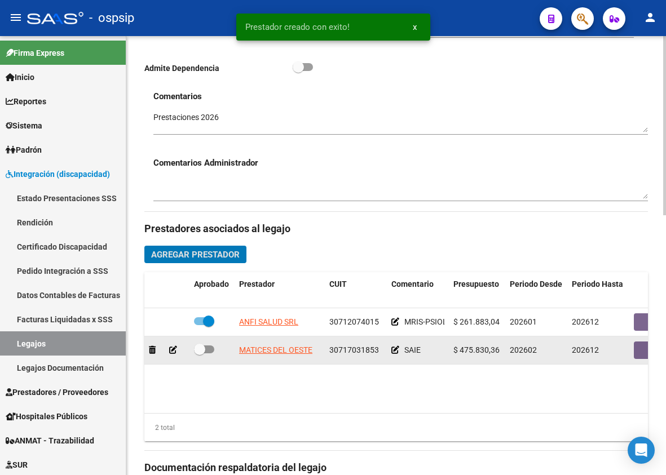
click at [210, 349] on span at bounding box center [204, 350] width 20 height 8
click at [200, 354] on input "checkbox" at bounding box center [199, 354] width 1 height 1
checkbox input "true"
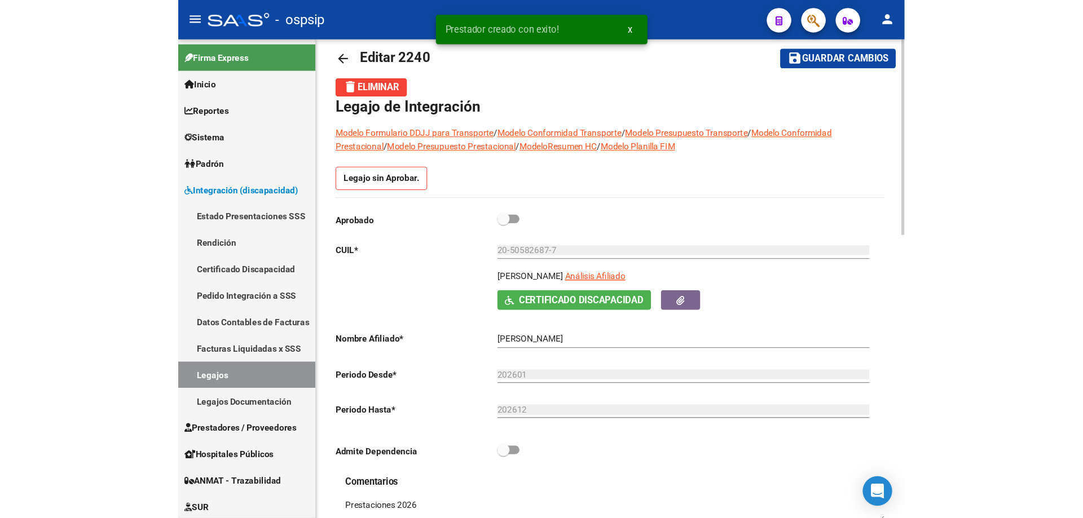
scroll to position [0, 0]
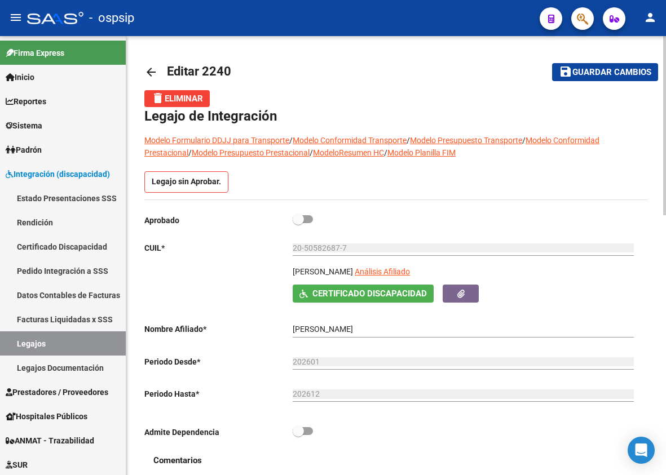
click at [599, 65] on button "save Guardar cambios" at bounding box center [605, 71] width 106 height 17
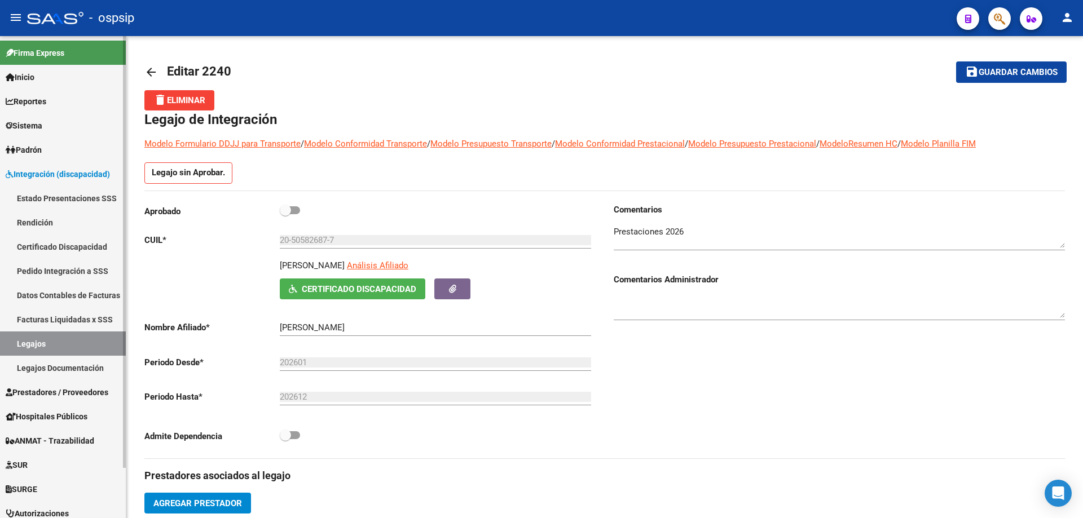
drag, startPoint x: 28, startPoint y: 348, endPoint x: 30, endPoint y: 339, distance: 9.5
click at [28, 347] on link "Legajos" at bounding box center [63, 344] width 126 height 24
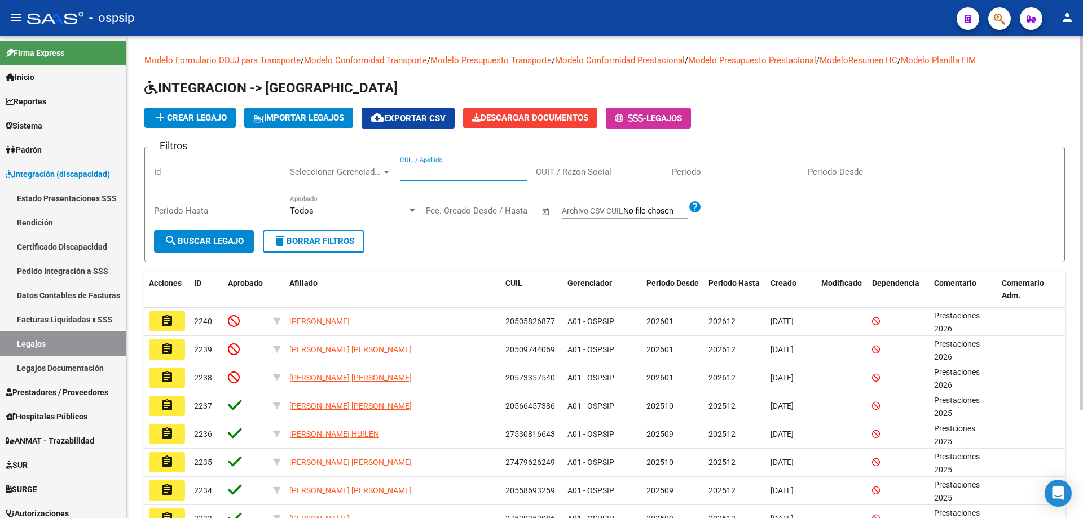
click at [454, 171] on input "CUIL / Apellido" at bounding box center [463, 172] width 127 height 10
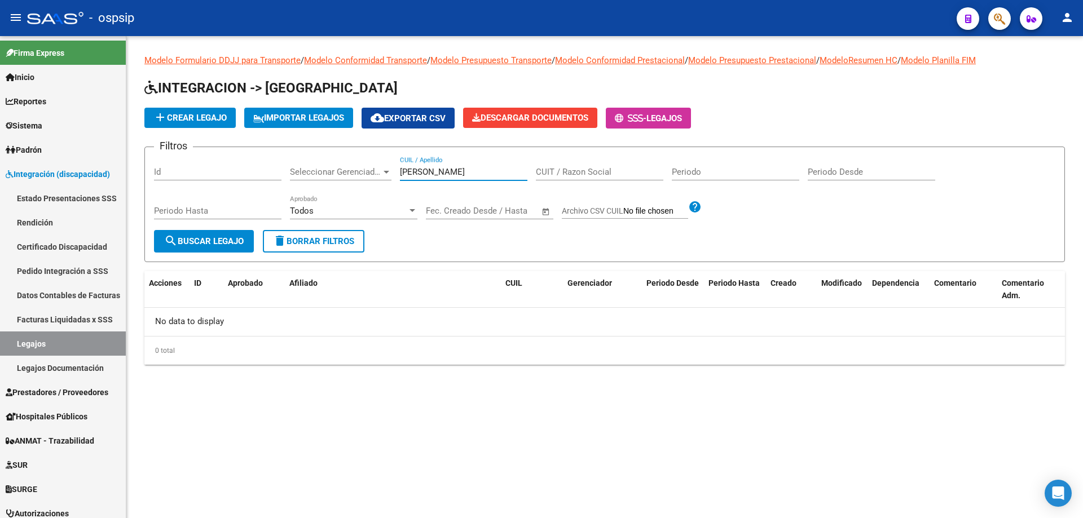
click at [444, 170] on input "[PERSON_NAME]" at bounding box center [463, 172] width 127 height 10
type input "f"
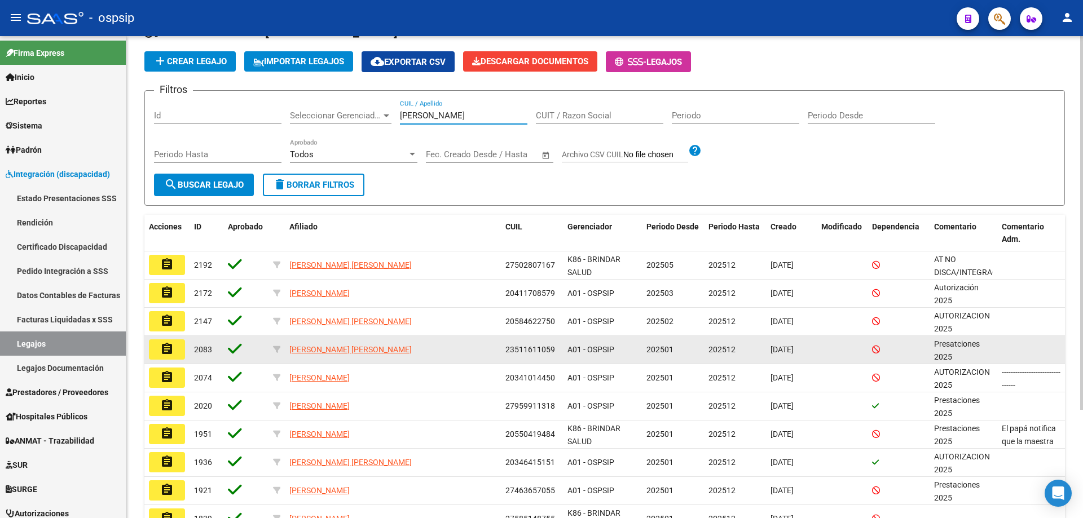
scroll to position [113, 0]
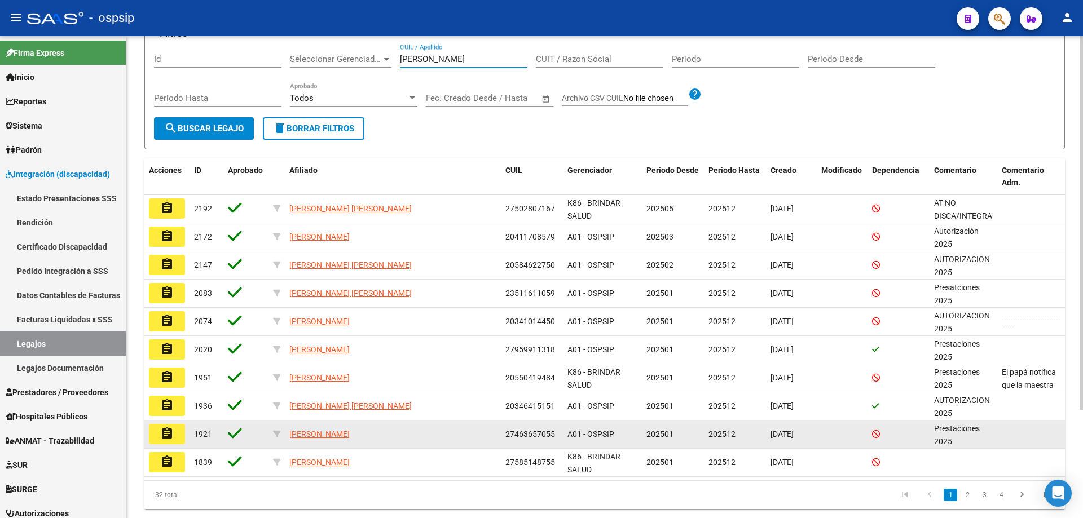
type input "[PERSON_NAME]"
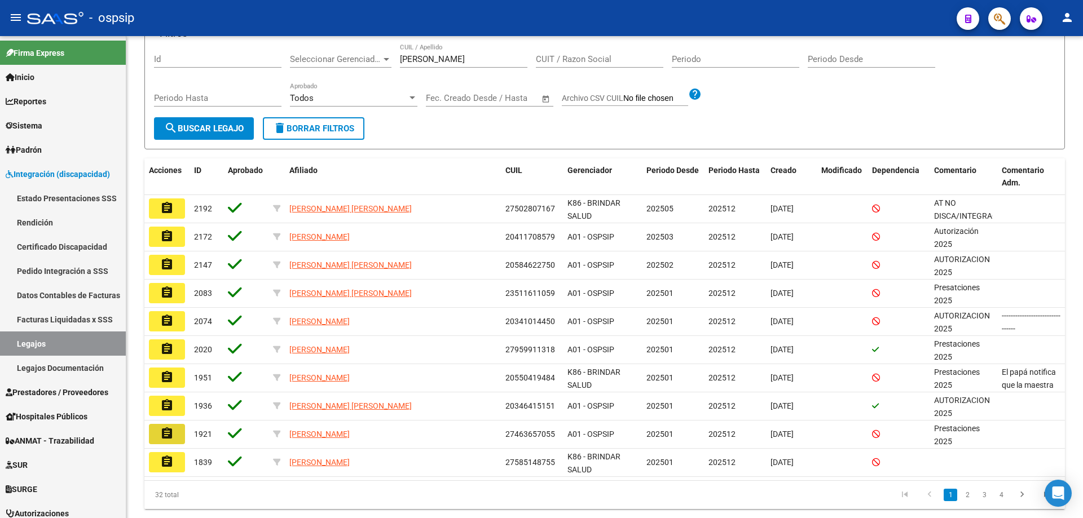
drag, startPoint x: 170, startPoint y: 438, endPoint x: 176, endPoint y: 435, distance: 7.1
click at [173, 437] on mat-icon "assignment" at bounding box center [167, 434] width 14 height 14
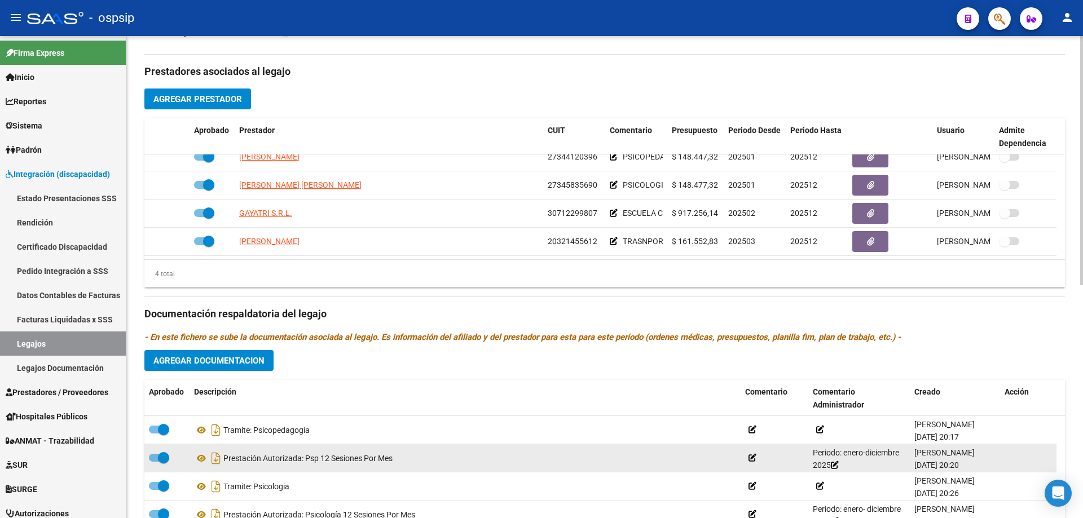
scroll to position [451, 0]
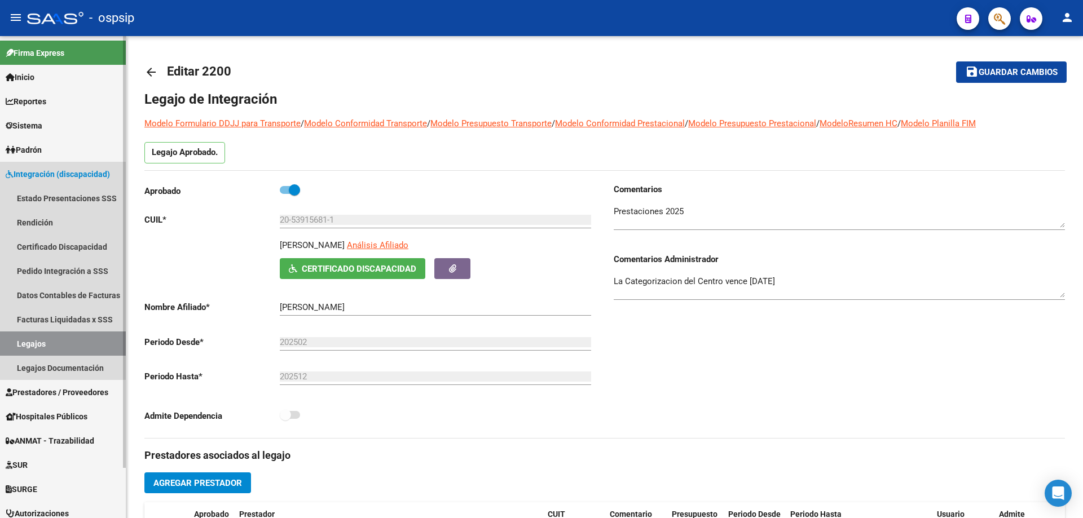
click at [33, 346] on link "Legajos" at bounding box center [63, 344] width 126 height 24
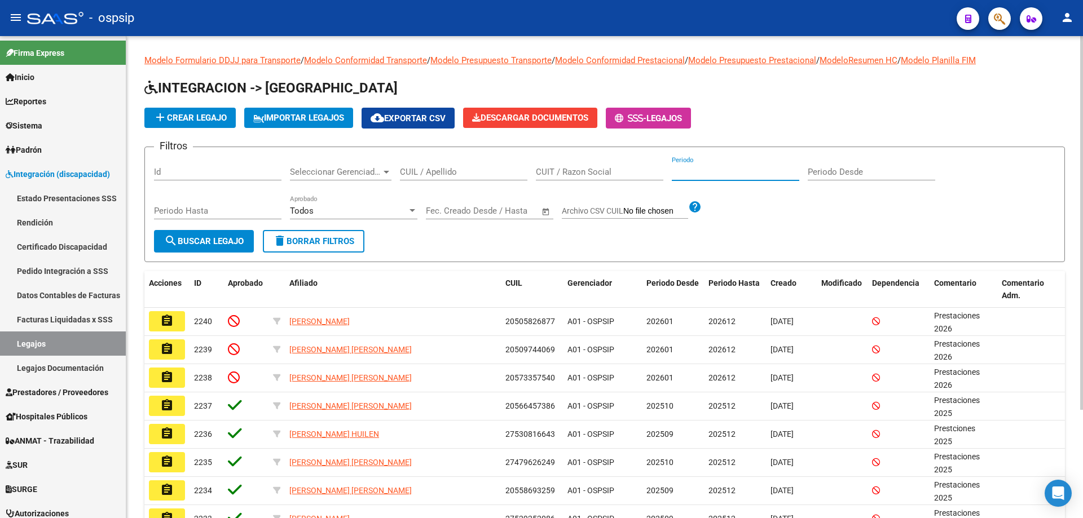
click at [713, 175] on input "Periodo" at bounding box center [735, 172] width 127 height 10
click at [598, 173] on input "CUIT / Razon Social" at bounding box center [599, 172] width 127 height 10
click at [719, 177] on input "Periodo" at bounding box center [735, 172] width 127 height 10
click at [336, 176] on span "Seleccionar Gerenciador" at bounding box center [335, 172] width 91 height 10
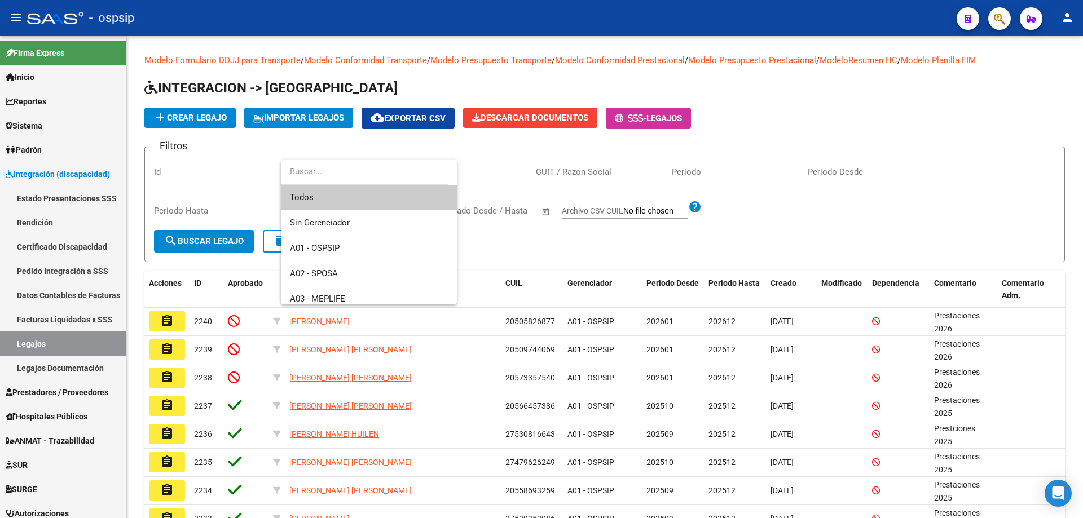
click at [361, 202] on span "Todos" at bounding box center [369, 197] width 158 height 25
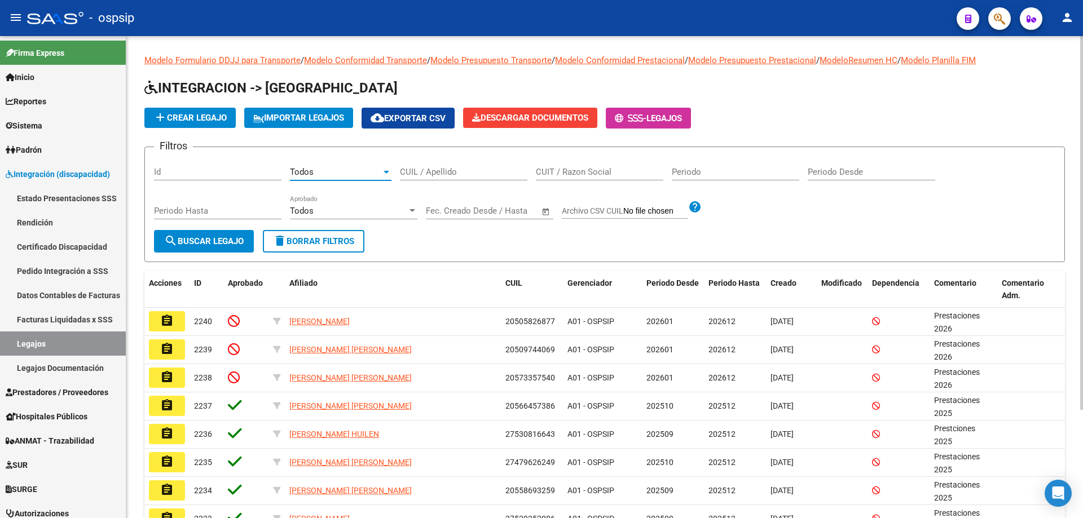
click at [699, 170] on input "Periodo" at bounding box center [735, 172] width 127 height 10
type input "202508"
click at [228, 239] on span "search Buscar Legajo" at bounding box center [204, 241] width 80 height 10
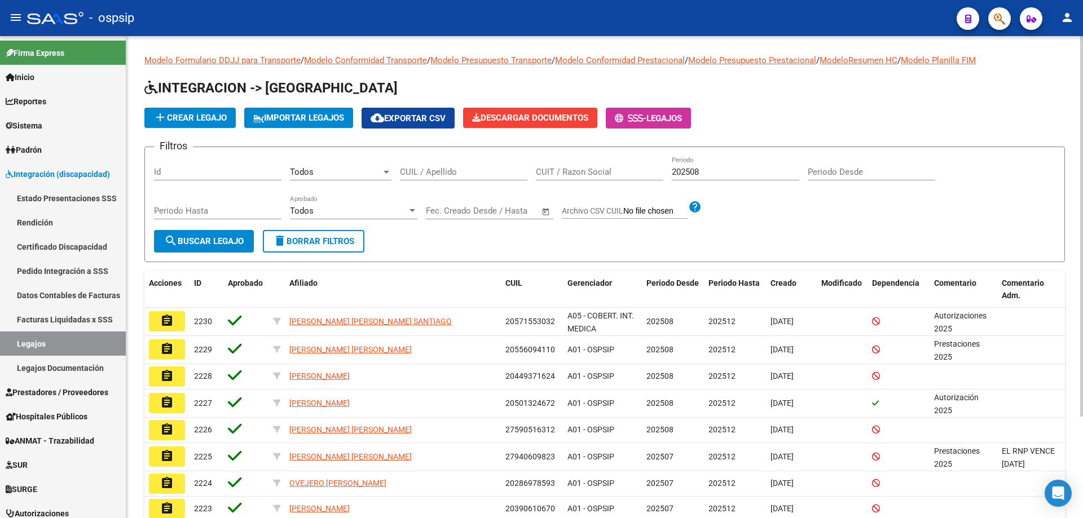
click at [430, 119] on span "cloud_download Exportar CSV" at bounding box center [407, 118] width 75 height 10
click at [332, 174] on div "Todos" at bounding box center [335, 172] width 91 height 10
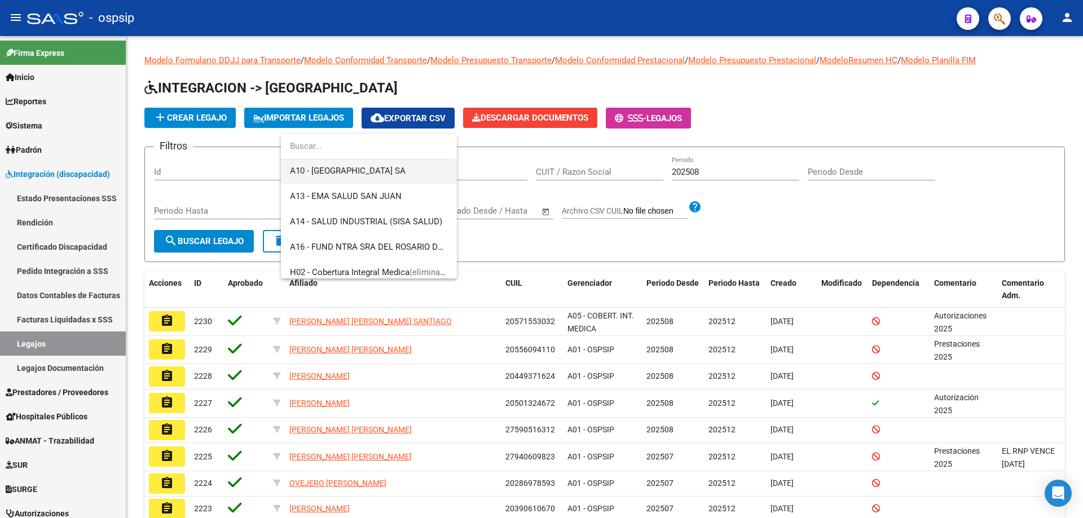
scroll to position [388, 0]
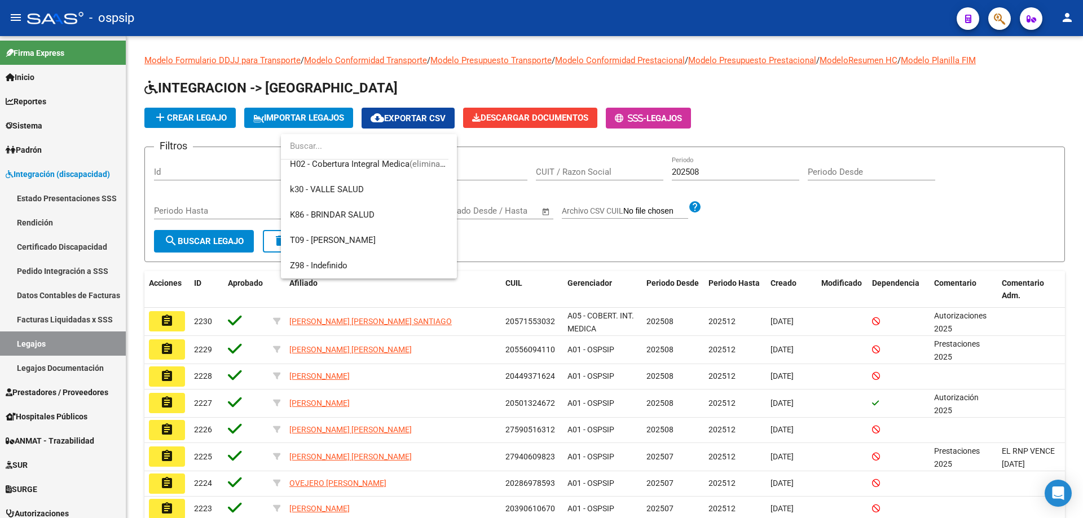
click at [761, 221] on div at bounding box center [541, 259] width 1083 height 518
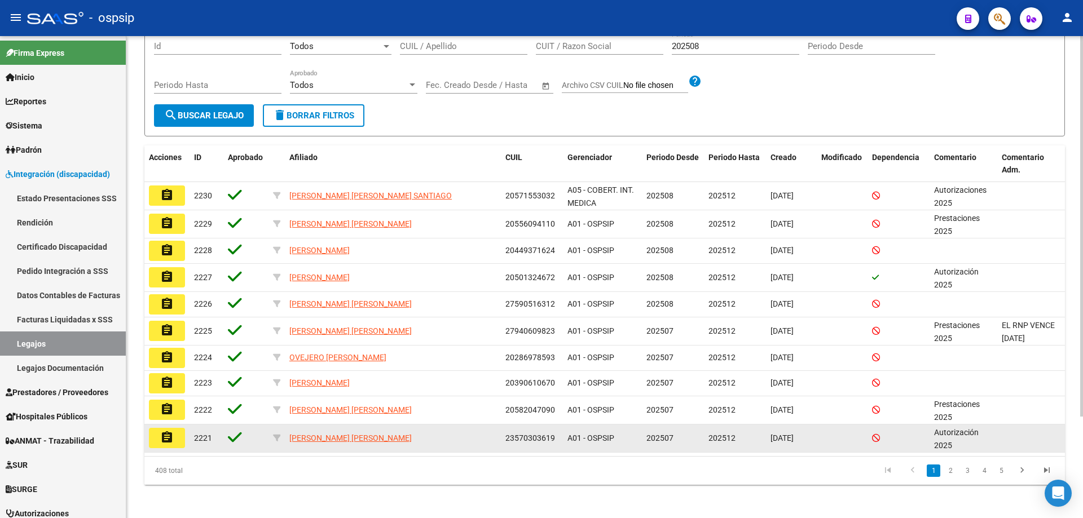
scroll to position [129, 0]
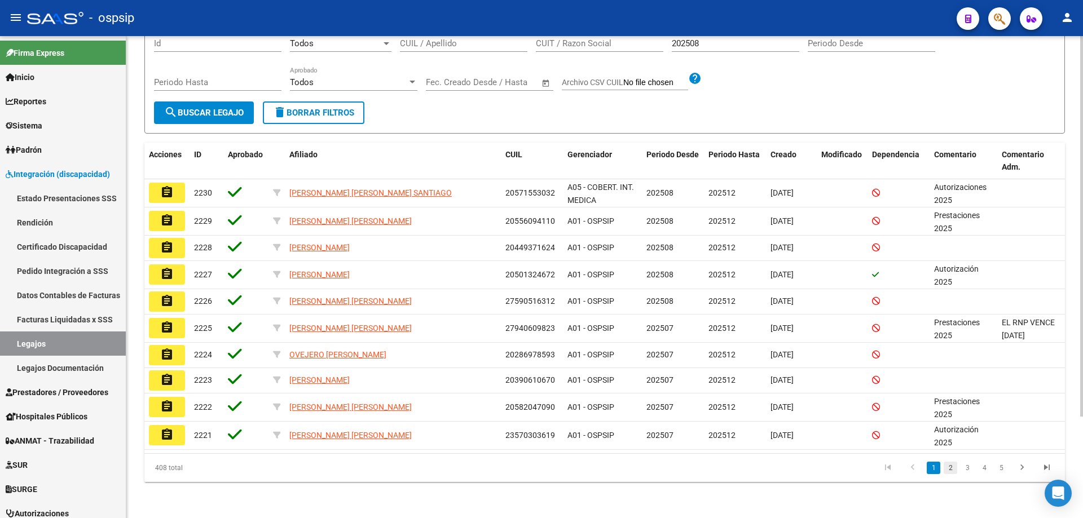
click at [950, 466] on link "2" at bounding box center [950, 468] width 14 height 12
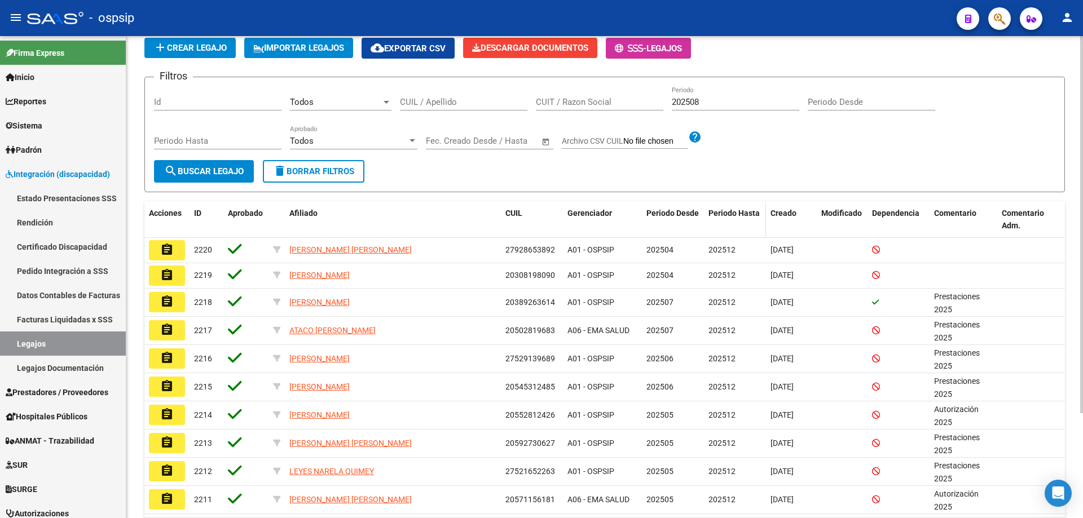
scroll to position [0, 0]
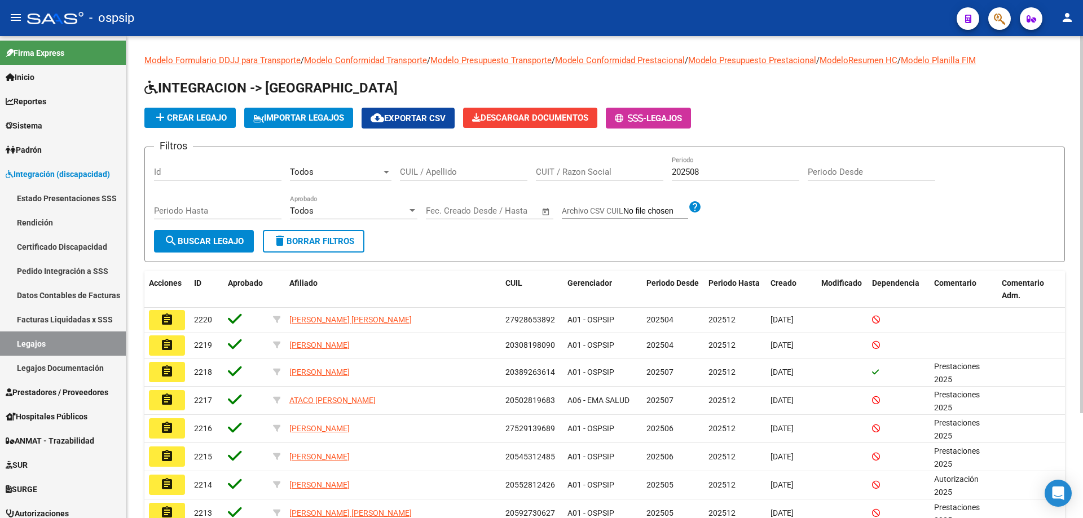
click at [825, 172] on input "Periodo Desde" at bounding box center [870, 172] width 127 height 10
type input "202508"
click at [210, 206] on input "Periodo Hasta" at bounding box center [217, 211] width 127 height 10
type input "202508"
click at [219, 245] on span "search Buscar Legajo" at bounding box center [204, 241] width 80 height 10
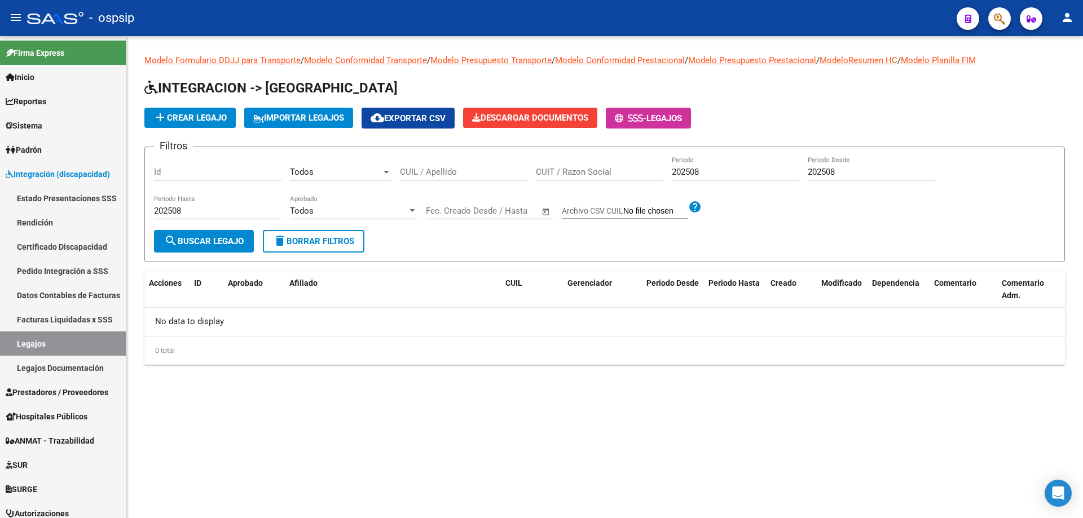
click at [843, 173] on input "202508" at bounding box center [870, 172] width 127 height 10
type input "202508"
click at [186, 212] on input "202508" at bounding box center [217, 211] width 127 height 10
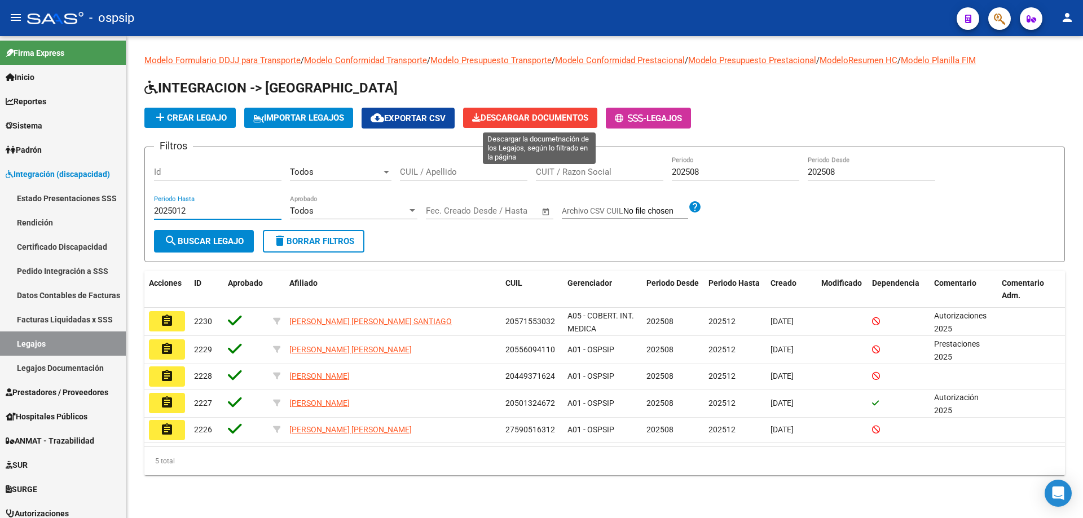
type input "2025012"
click at [480, 119] on icon at bounding box center [476, 117] width 8 height 8
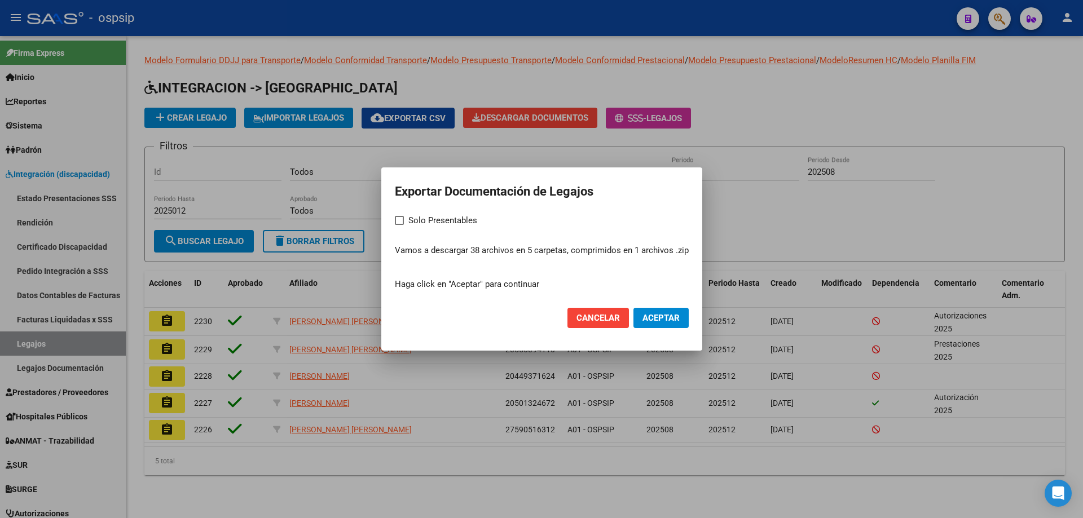
click at [657, 322] on span "Aceptar" at bounding box center [660, 318] width 37 height 10
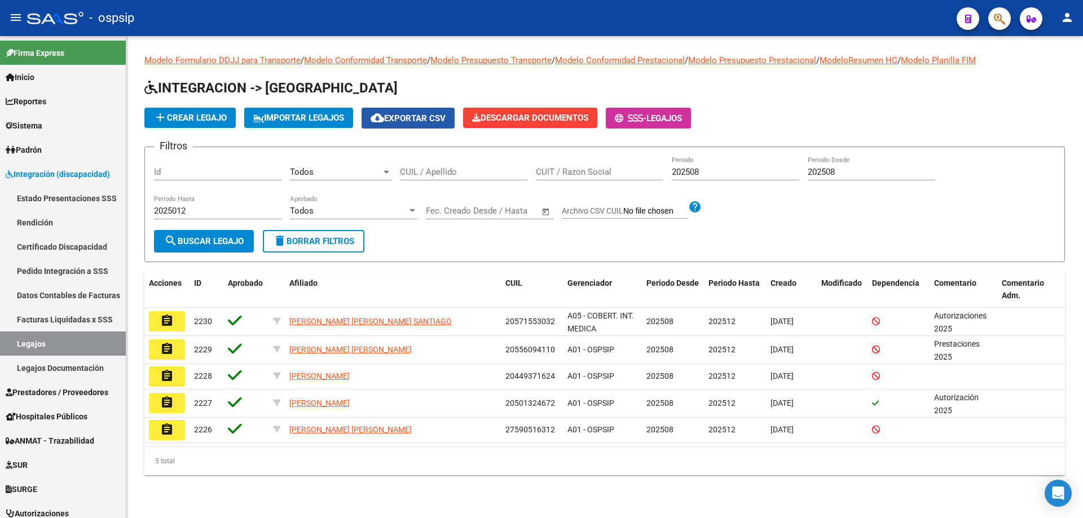
click at [427, 113] on span "cloud_download Exportar CSV" at bounding box center [407, 118] width 75 height 10
click at [707, 171] on input "202508" at bounding box center [735, 172] width 127 height 10
type input "202509"
click at [848, 175] on input "202508" at bounding box center [870, 172] width 127 height 10
type input "202509"
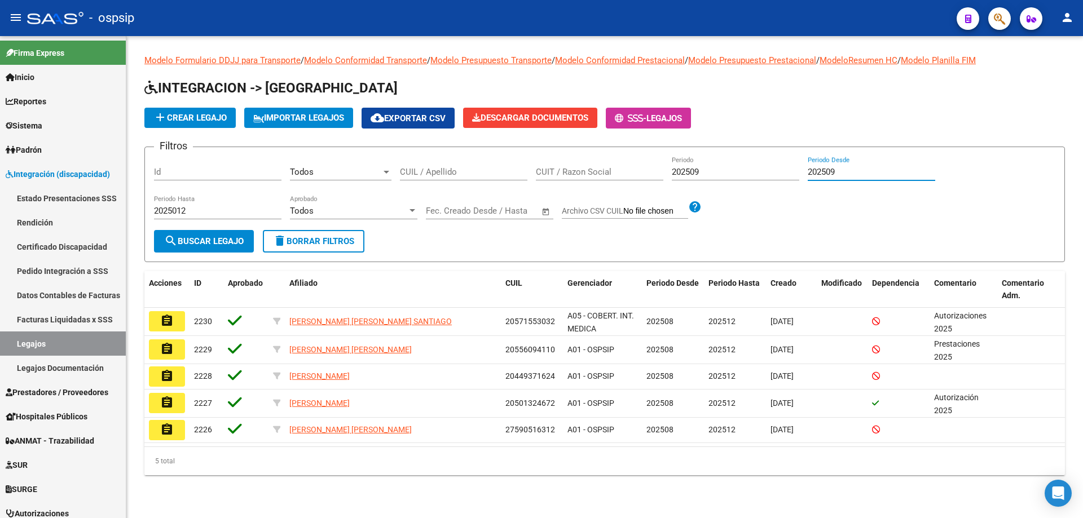
click at [206, 248] on button "search Buscar Legajo" at bounding box center [204, 241] width 100 height 23
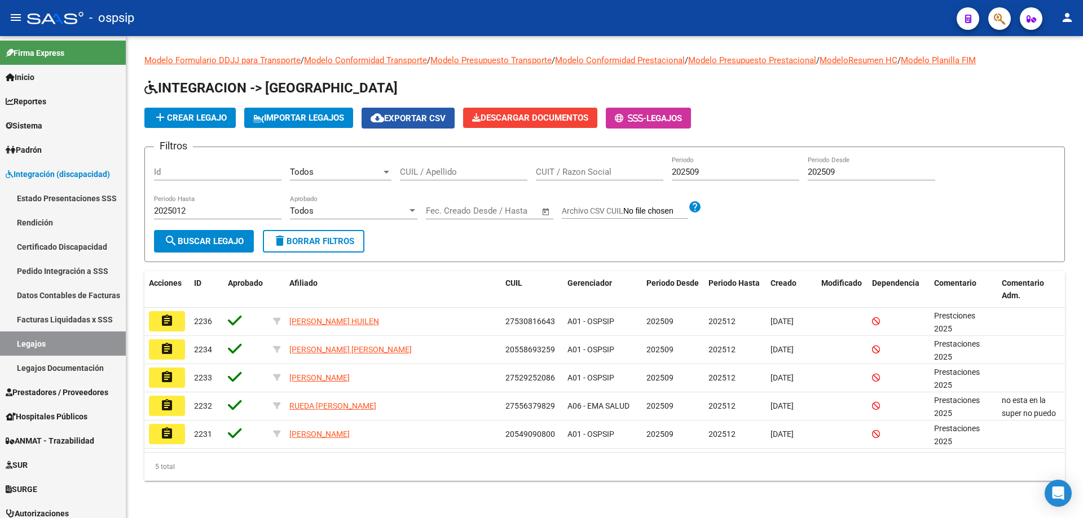
click at [429, 122] on span "cloud_download Exportar CSV" at bounding box center [407, 118] width 75 height 10
click at [26, 344] on link "Legajos" at bounding box center [63, 344] width 126 height 24
click at [326, 242] on span "delete Borrar Filtros" at bounding box center [313, 241] width 81 height 10
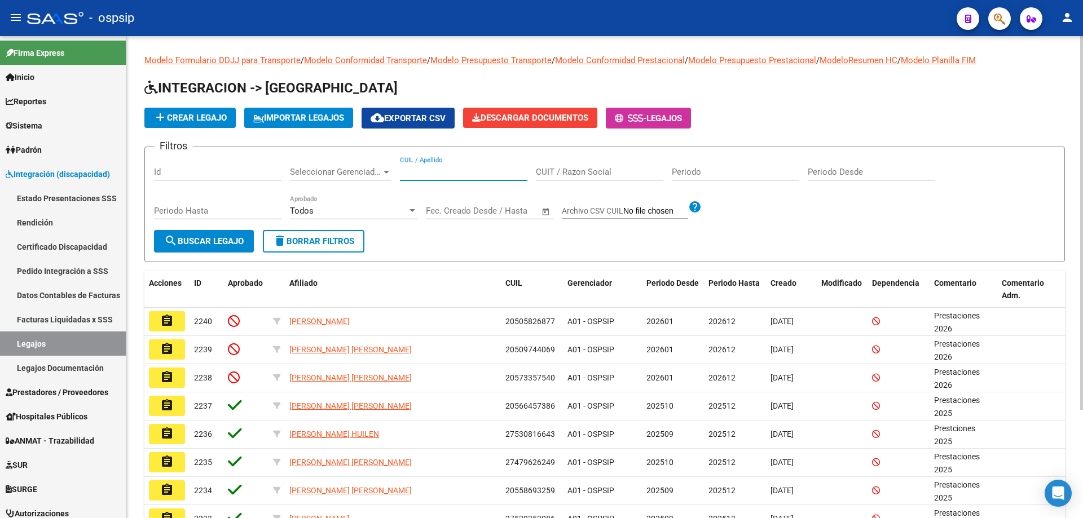
paste input "27590516312"
type input "27590516312"
click at [209, 245] on span "search Buscar Legajo" at bounding box center [204, 241] width 80 height 10
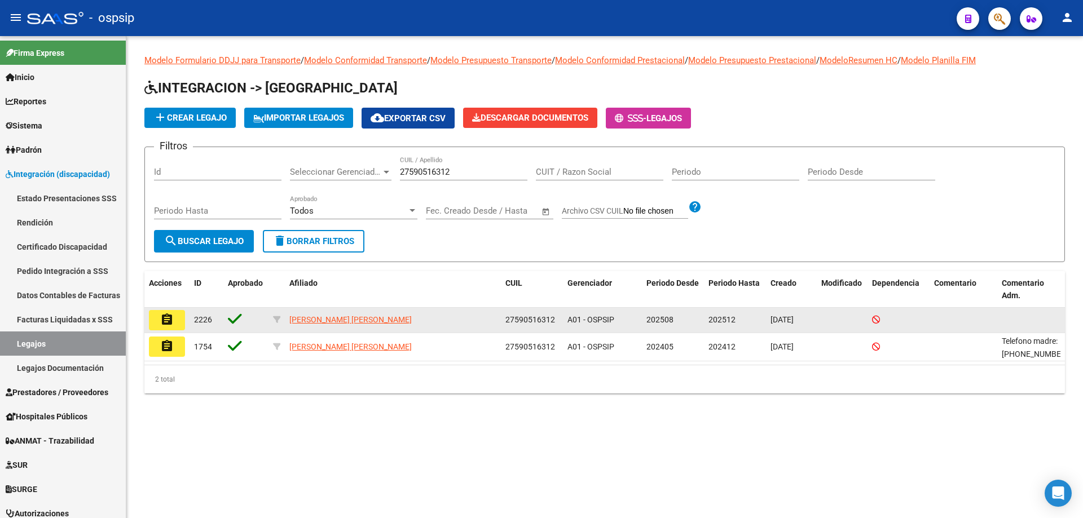
click at [167, 319] on mat-icon "assignment" at bounding box center [167, 320] width 14 height 14
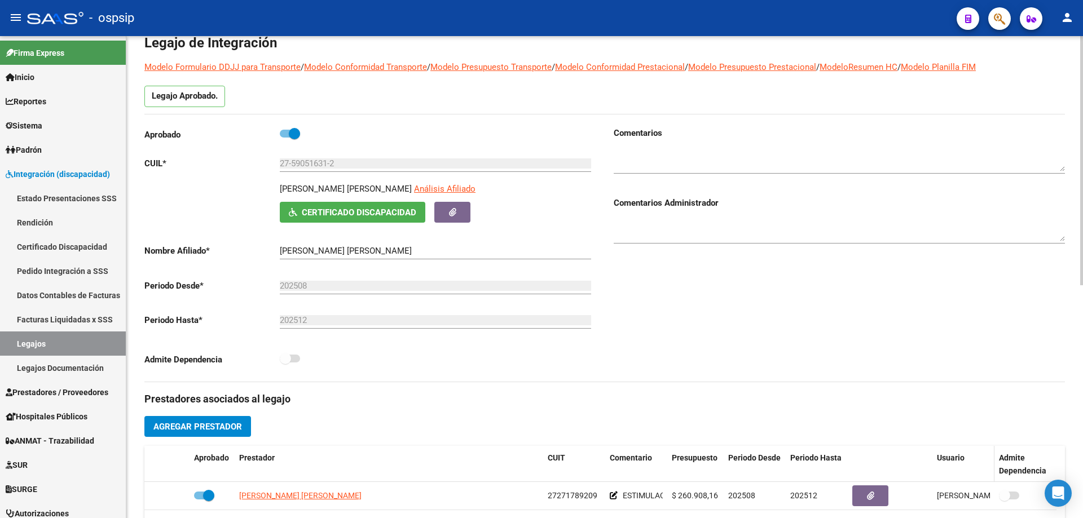
scroll to position [113, 0]
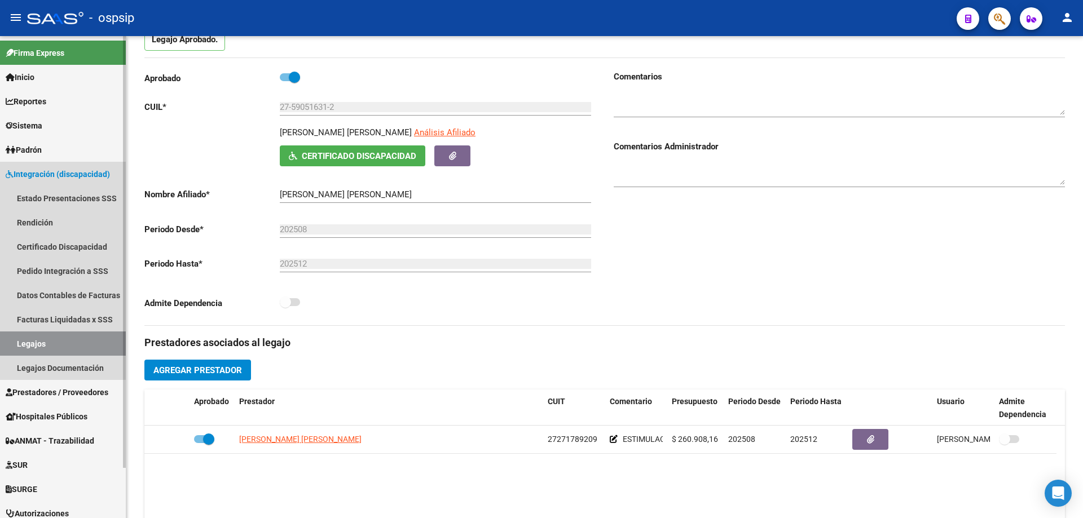
click at [36, 339] on link "Legajos" at bounding box center [63, 344] width 126 height 24
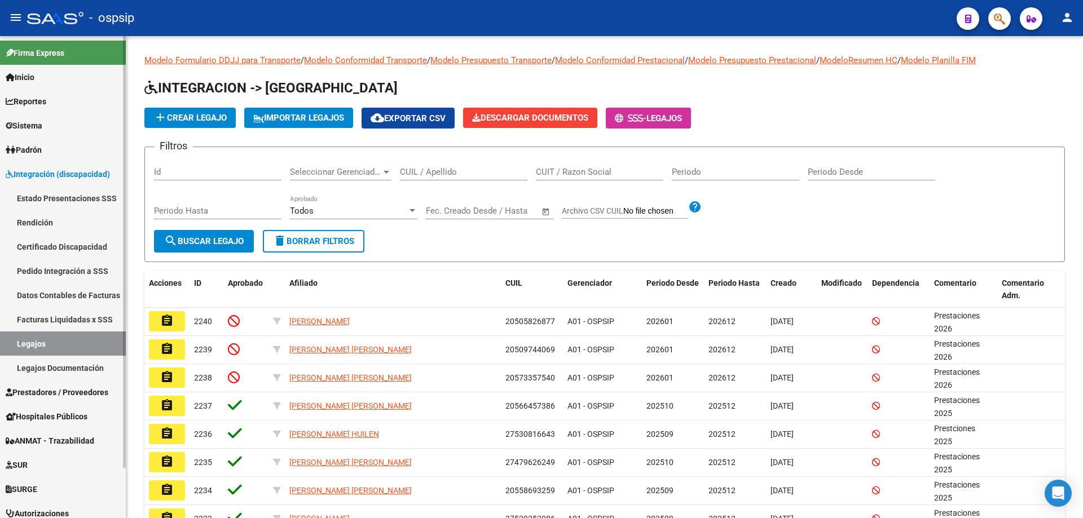
click at [52, 346] on link "Legajos" at bounding box center [63, 344] width 126 height 24
paste input "20556094110"
type input "20556094110"
click at [228, 244] on span "search Buscar Legajo" at bounding box center [204, 241] width 80 height 10
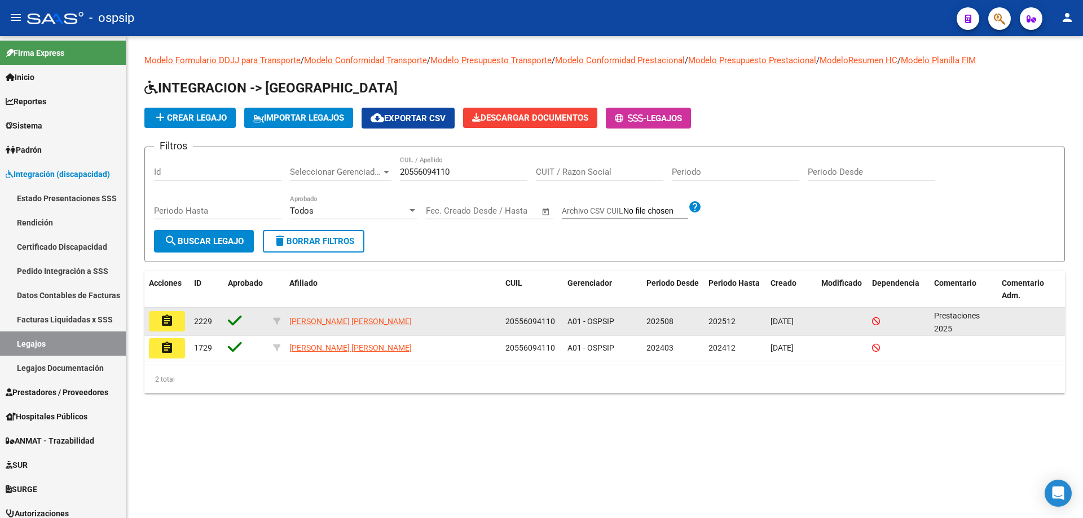
click at [174, 320] on button "assignment" at bounding box center [167, 321] width 36 height 20
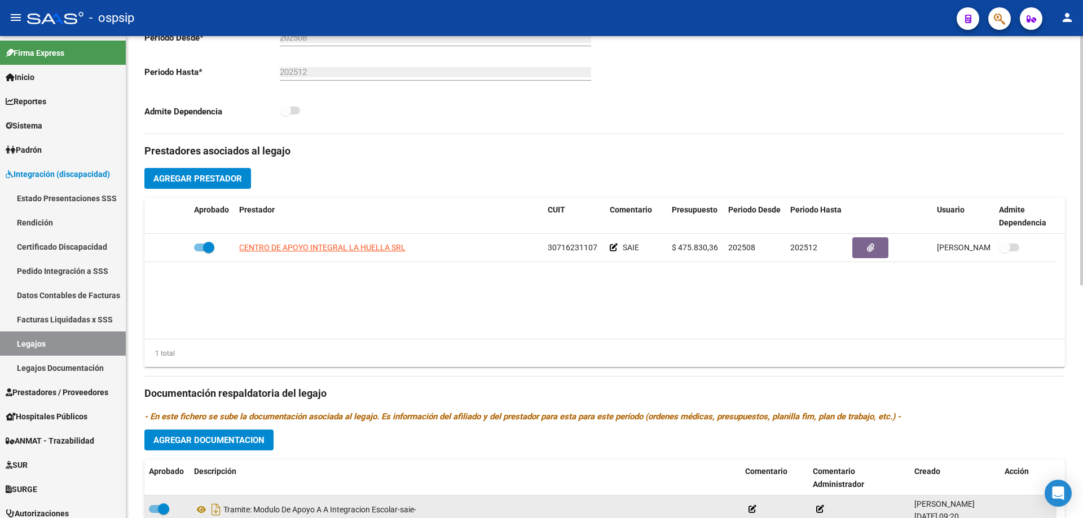
scroll to position [451, 0]
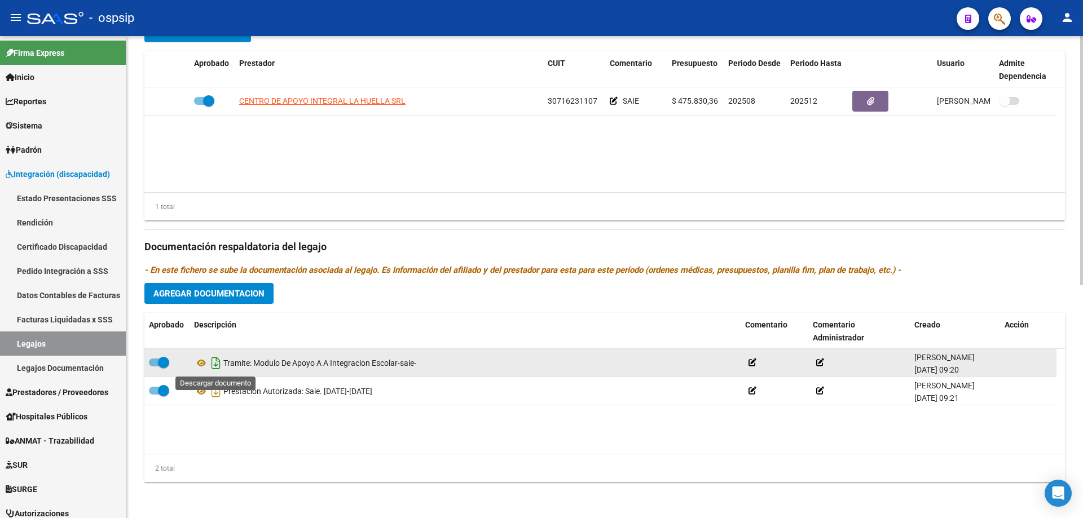
click at [217, 362] on icon "Descargar documento" at bounding box center [216, 363] width 15 height 18
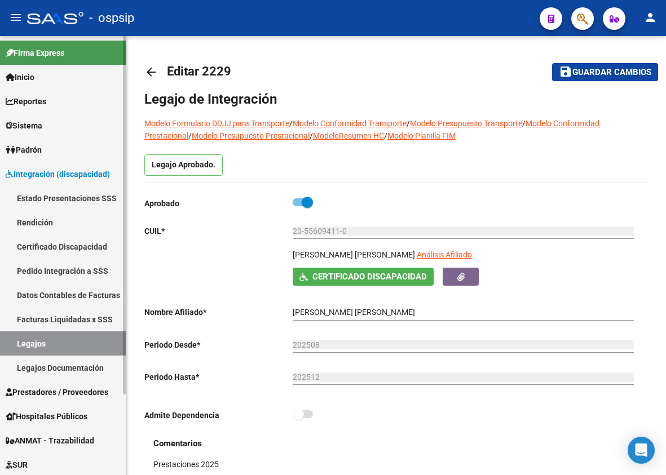
click at [60, 343] on link "Legajos" at bounding box center [63, 344] width 126 height 24
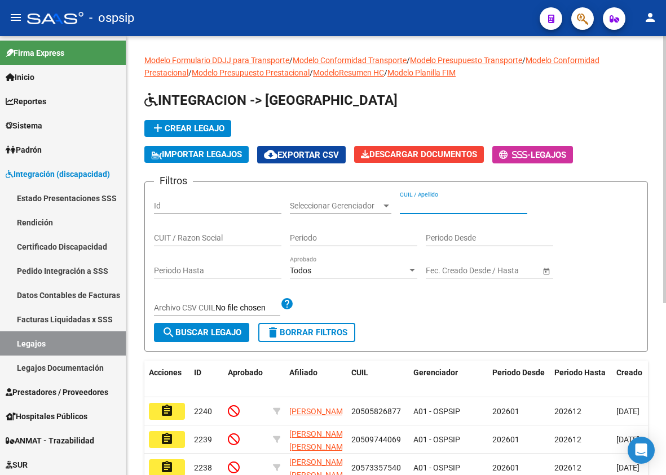
click at [454, 210] on input "CUIL / Apellido" at bounding box center [463, 206] width 127 height 10
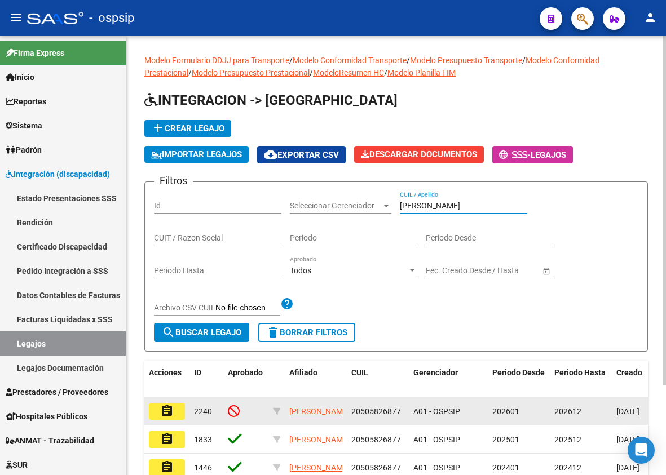
type input "gamarra"
click at [182, 418] on button "assignment" at bounding box center [167, 411] width 36 height 17
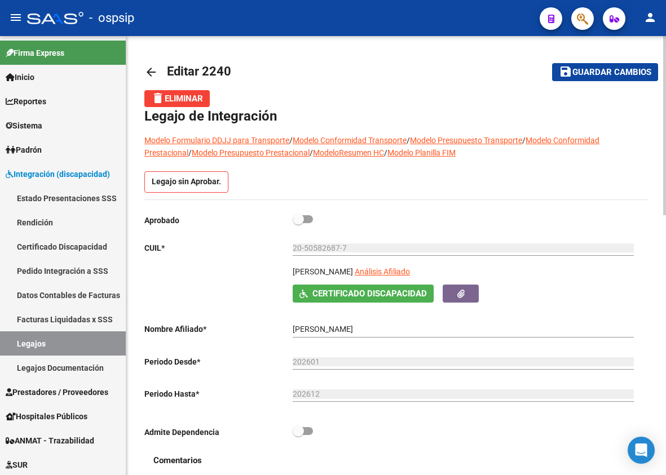
click at [153, 73] on mat-icon "arrow_back" at bounding box center [151, 72] width 14 height 14
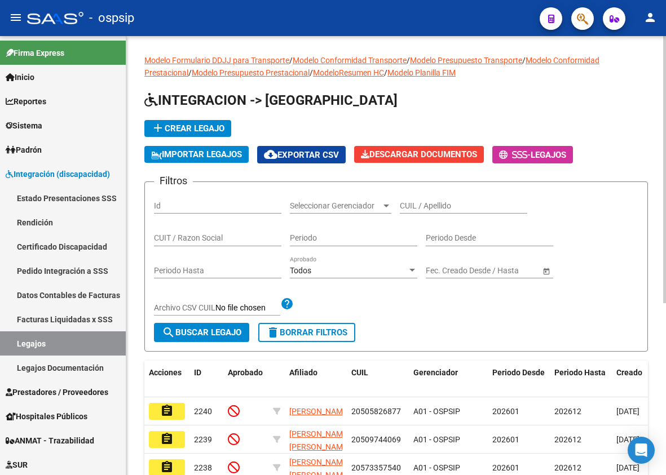
click at [436, 207] on input "CUIL / Apellido" at bounding box center [463, 206] width 127 height 10
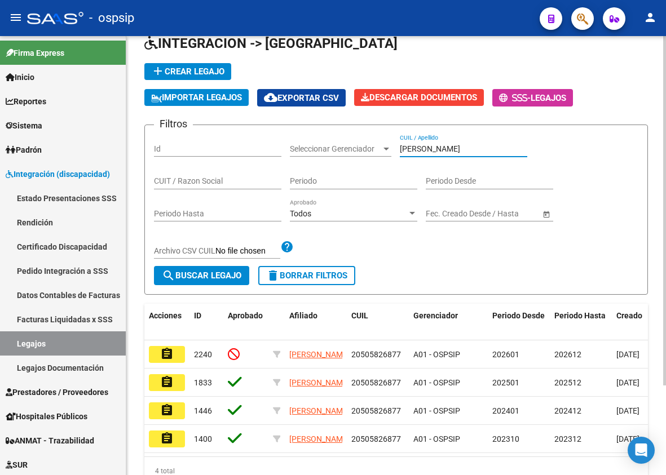
scroll to position [113, 0]
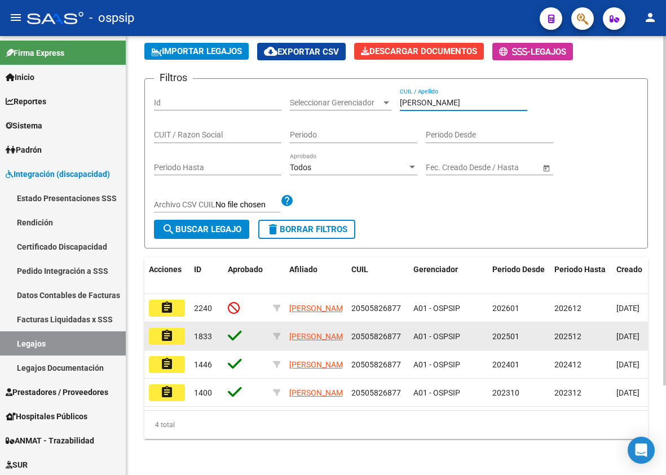
type input "gamarra"
click at [161, 330] on mat-icon "assignment" at bounding box center [167, 336] width 14 height 14
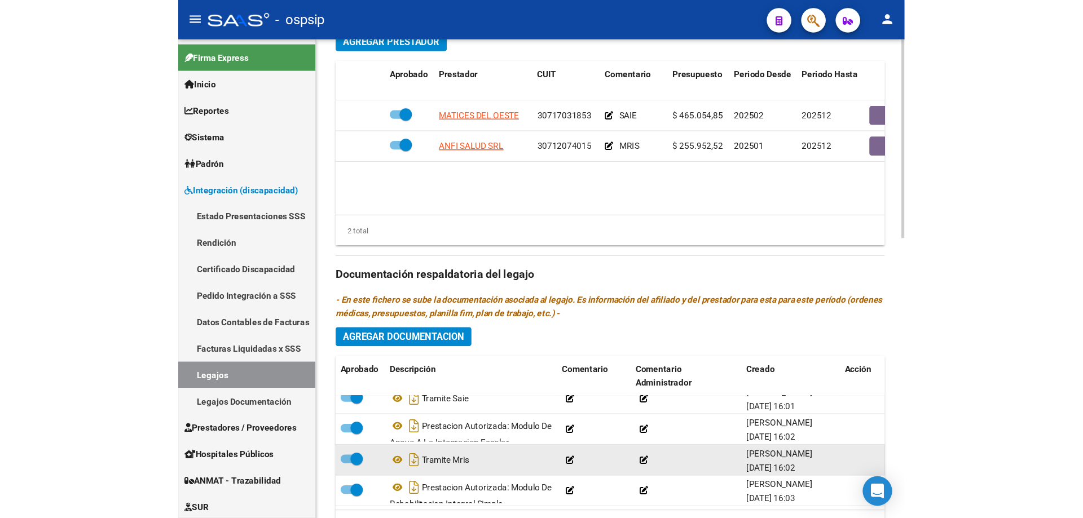
scroll to position [20, 0]
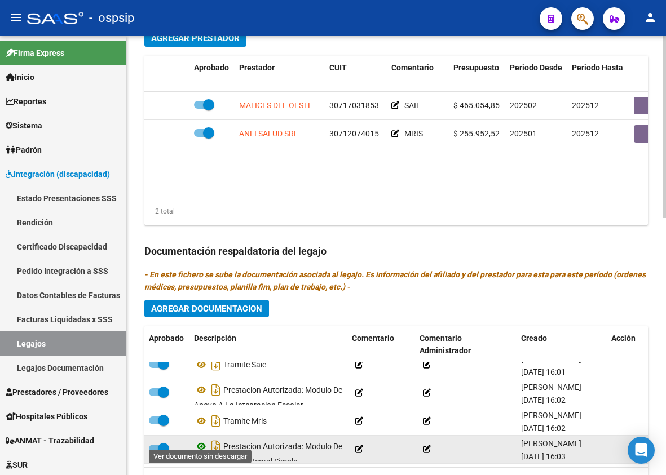
click at [200, 441] on icon at bounding box center [201, 447] width 15 height 14
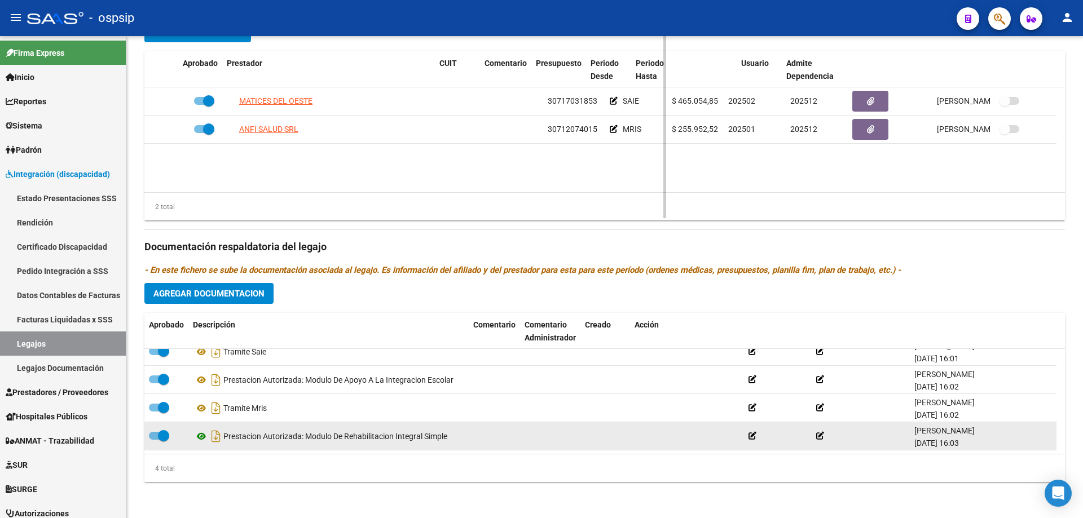
scroll to position [436, 0]
